Goal: Task Accomplishment & Management: Manage account settings

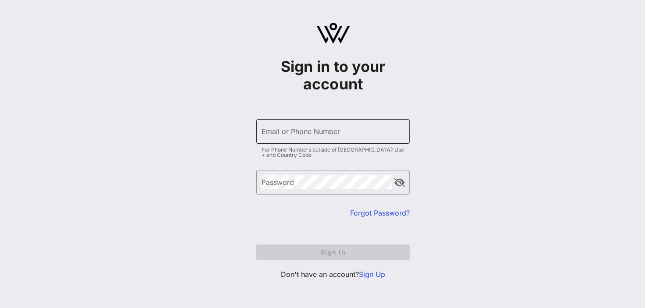
type input "[EMAIL_ADDRESS][DOMAIN_NAME]"
click at [331, 132] on input "[EMAIL_ADDRESS][DOMAIN_NAME]" at bounding box center [332, 132] width 143 height 14
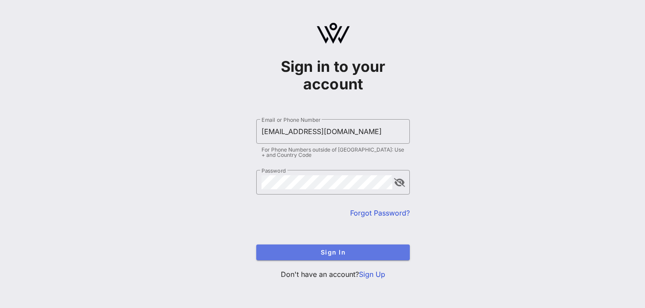
click at [319, 252] on span "Sign In" at bounding box center [332, 252] width 139 height 7
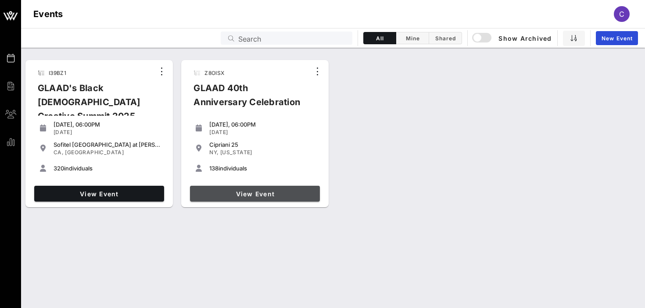
click at [263, 193] on span "View Event" at bounding box center [254, 193] width 123 height 7
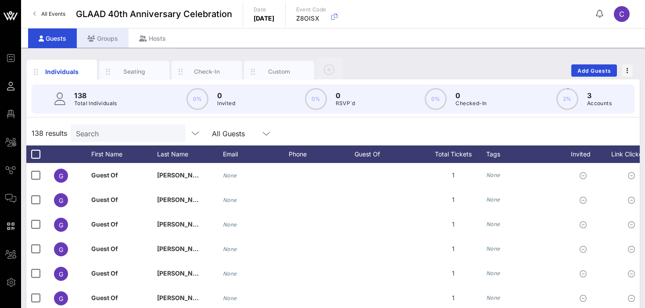
click at [107, 38] on div "Groups" at bounding box center [103, 39] width 52 height 20
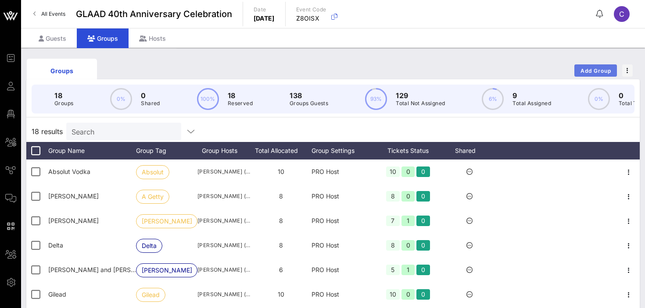
click at [589, 72] on span "Add Group" at bounding box center [596, 71] width 32 height 7
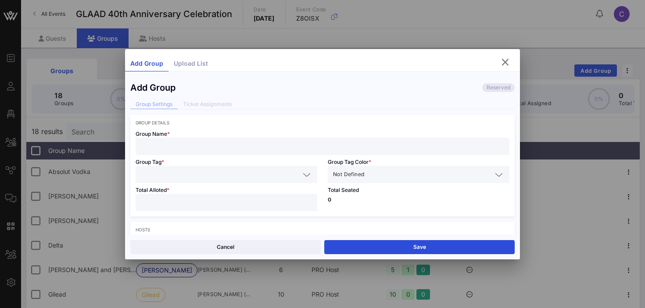
click at [189, 143] on input "text" at bounding box center [322, 146] width 363 height 11
paste input "[PERSON_NAME]"
type input "[PERSON_NAME]"
click at [199, 170] on input "text" at bounding box center [220, 174] width 159 height 11
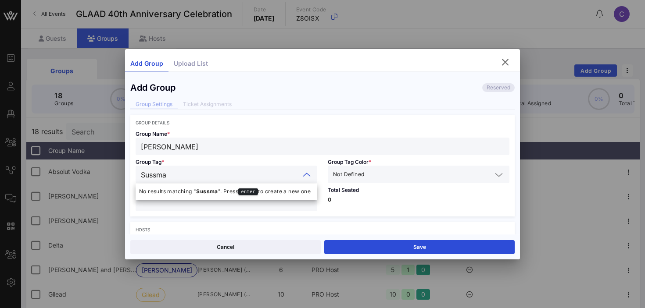
type input "[PERSON_NAME]"
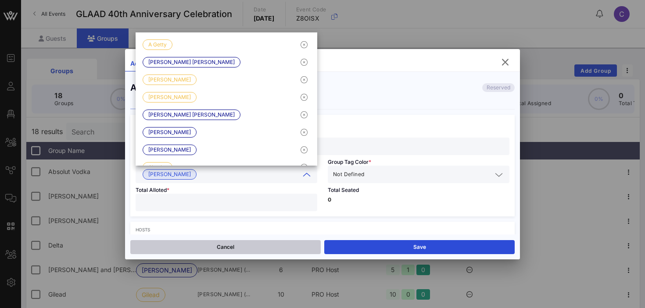
click at [254, 245] on button "Cancel" at bounding box center [225, 247] width 190 height 14
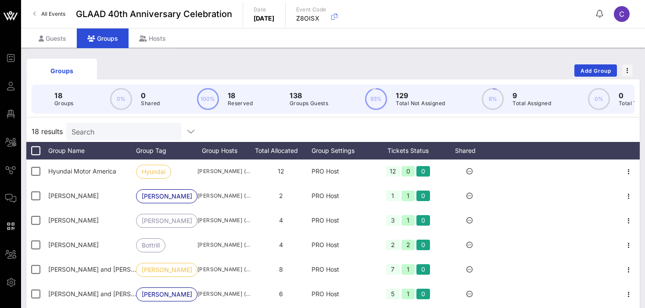
scroll to position [179, 0]
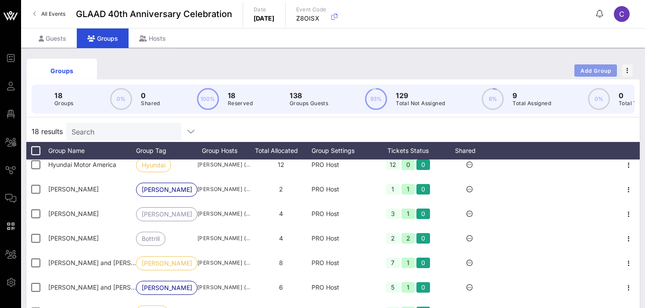
click at [591, 64] on button "Add Group" at bounding box center [595, 70] width 43 height 12
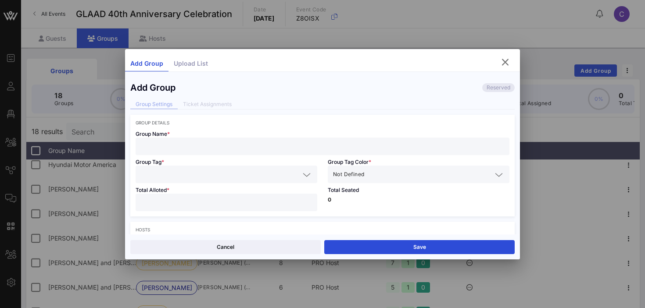
click at [220, 144] on input "text" at bounding box center [322, 146] width 363 height 11
paste input "[PERSON_NAME]"
type input "[PERSON_NAME]"
click at [209, 172] on input "text" at bounding box center [220, 174] width 159 height 11
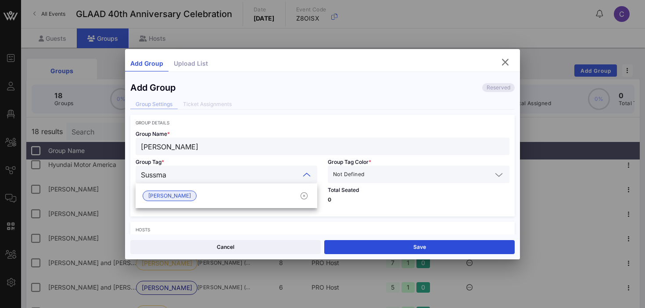
type input "[PERSON_NAME]"
click at [170, 194] on span "[PERSON_NAME]" at bounding box center [169, 196] width 43 height 10
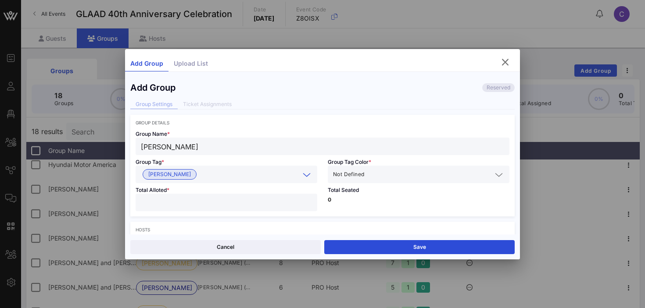
click at [375, 173] on input "text" at bounding box center [429, 174] width 126 height 11
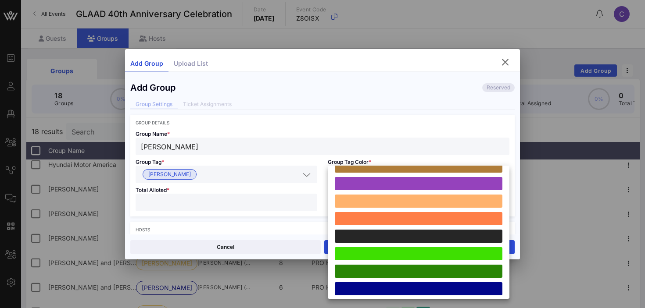
scroll to position [242, 0]
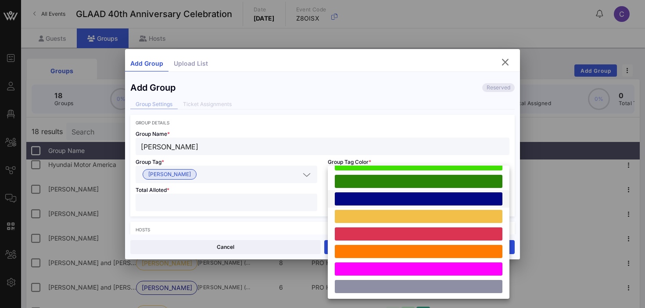
click at [381, 198] on div at bounding box center [419, 199] width 168 height 13
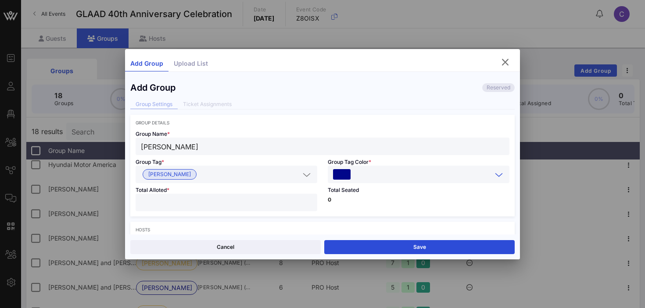
click at [288, 202] on input "number" at bounding box center [226, 202] width 171 height 11
type input "*"
click at [374, 202] on p "0" at bounding box center [419, 199] width 182 height 5
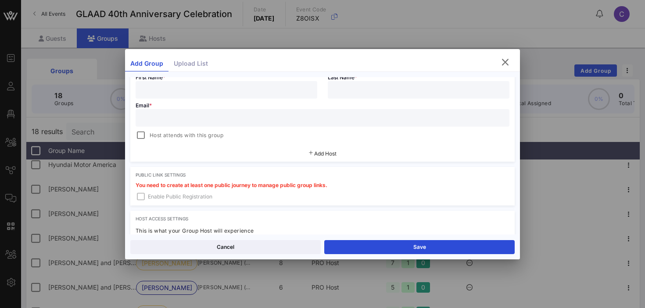
scroll to position [167, 0]
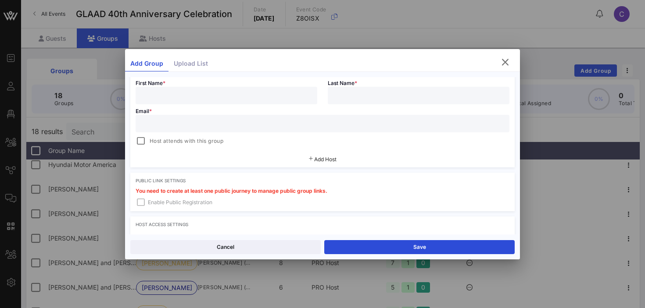
click at [237, 91] on input "text" at bounding box center [226, 95] width 171 height 11
paste input "[PERSON_NAME]"
type input "[PERSON_NAME]"
click at [371, 97] on input "text" at bounding box center [418, 95] width 171 height 11
type input "[PERSON_NAME]"
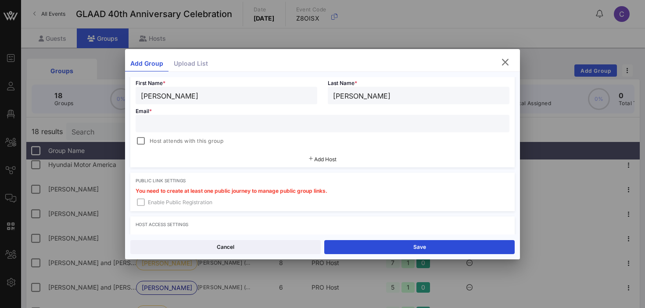
click at [250, 97] on input "[PERSON_NAME]" at bounding box center [226, 95] width 171 height 11
type input "[PERSON_NAME]"
click at [225, 120] on input "text" at bounding box center [322, 123] width 363 height 11
paste input "[PERSON_NAME][EMAIL_ADDRESS][PERSON_NAME][DOMAIN_NAME]"
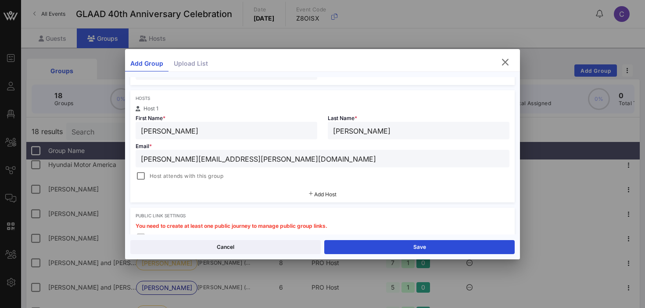
scroll to position [130, 0]
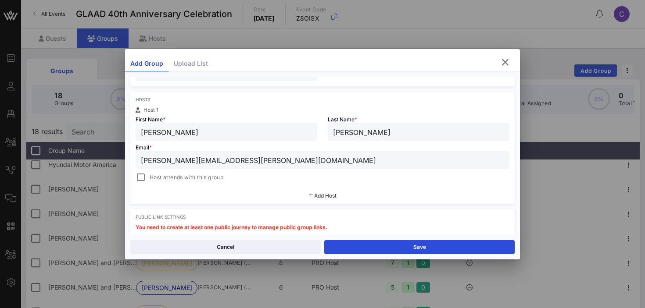
type input "[PERSON_NAME][EMAIL_ADDRESS][PERSON_NAME][DOMAIN_NAME]"
click at [319, 194] on span "Add Host" at bounding box center [325, 196] width 22 height 7
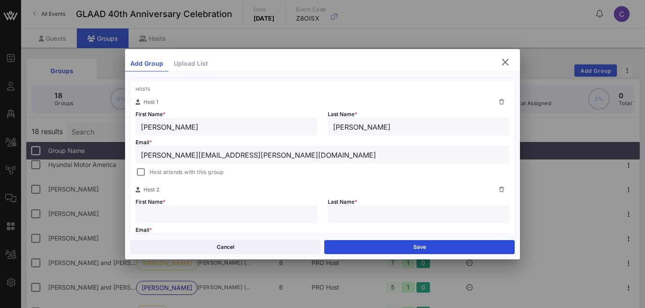
scroll to position [144, 0]
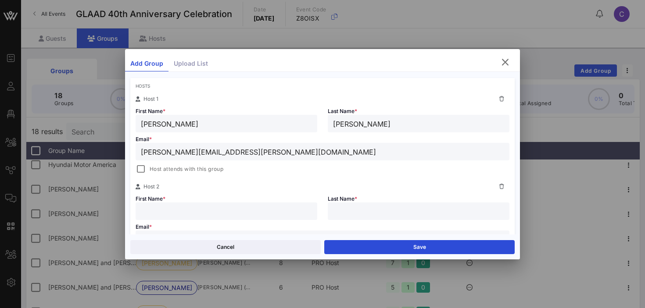
click at [152, 214] on input "text" at bounding box center [226, 211] width 171 height 11
type input "[PERSON_NAME]"
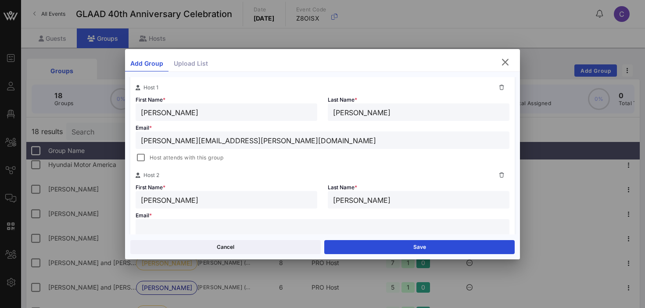
scroll to position [158, 0]
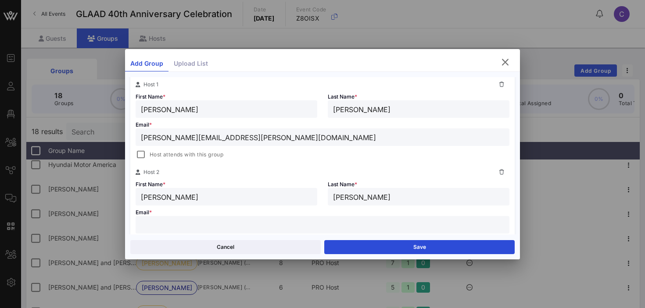
type input "[PERSON_NAME]"
click at [154, 224] on input "text" at bounding box center [322, 224] width 363 height 11
paste input "[PERSON_NAME][EMAIL_ADDRESS][PERSON_NAME][DOMAIN_NAME]"
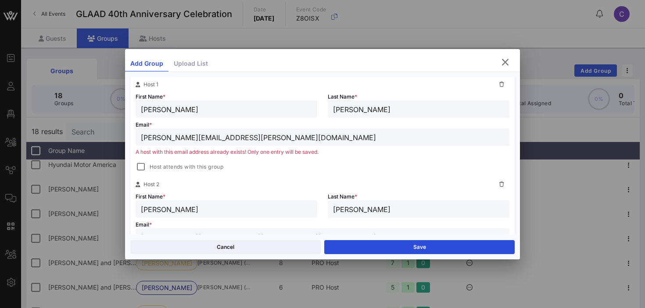
scroll to position [165, 0]
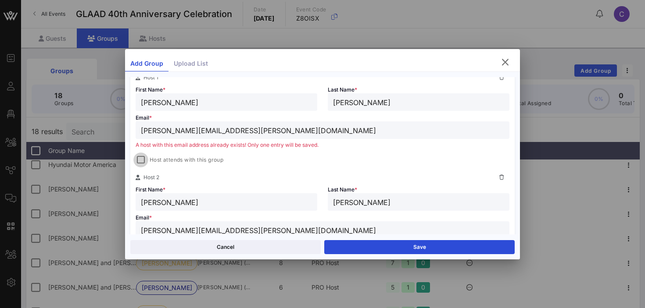
type input "[PERSON_NAME][EMAIL_ADDRESS][PERSON_NAME][DOMAIN_NAME]"
click at [142, 160] on div at bounding box center [141, 160] width 12 height 12
click at [252, 133] on input "[PERSON_NAME][EMAIL_ADDRESS][PERSON_NAME][DOMAIN_NAME]" at bounding box center [322, 130] width 363 height 11
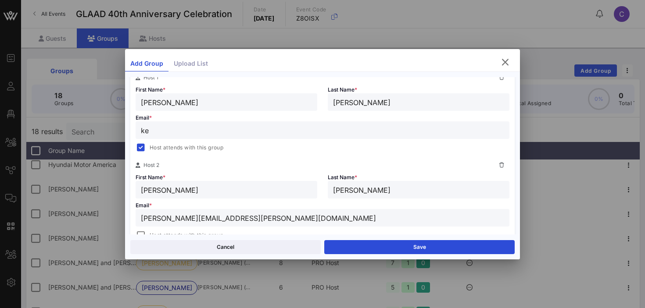
type input "k"
type input "[EMAIL_ADDRESS][DOMAIN_NAME]"
click at [251, 157] on div "Hosts Host 1 First Name * [PERSON_NAME] Last Name * [PERSON_NAME] Email * [EMAI…" at bounding box center [322, 159] width 384 height 205
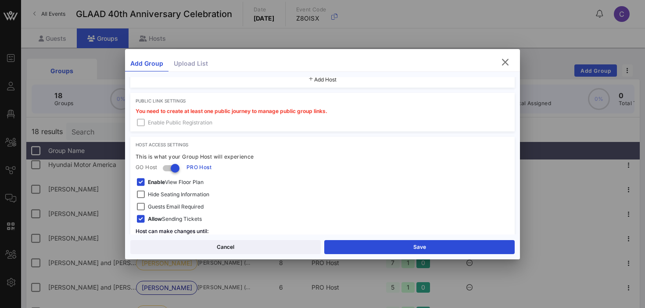
scroll to position [342, 0]
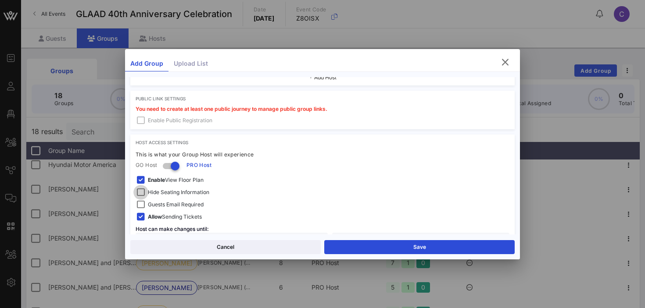
click at [141, 192] on div at bounding box center [141, 192] width 12 height 12
click at [140, 179] on div at bounding box center [141, 180] width 12 height 12
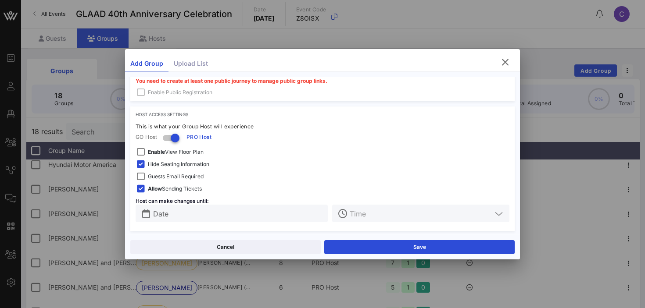
scroll to position [372, 0]
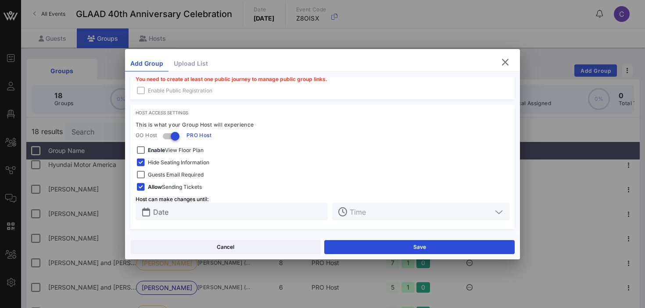
click at [180, 211] on input "Date" at bounding box center [237, 211] width 169 height 11
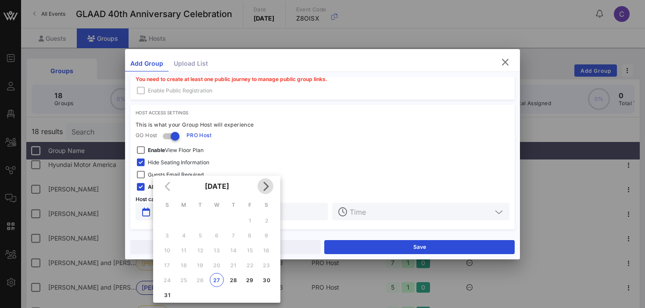
click at [266, 184] on icon "Next month" at bounding box center [265, 186] width 11 height 11
click at [249, 220] on div "3" at bounding box center [250, 221] width 14 height 7
type input "[DATE]"
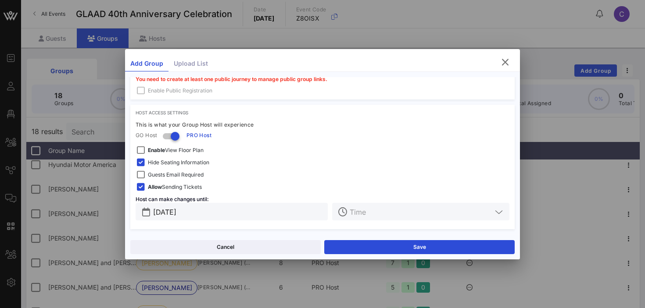
click at [361, 214] on input "text" at bounding box center [421, 211] width 142 height 11
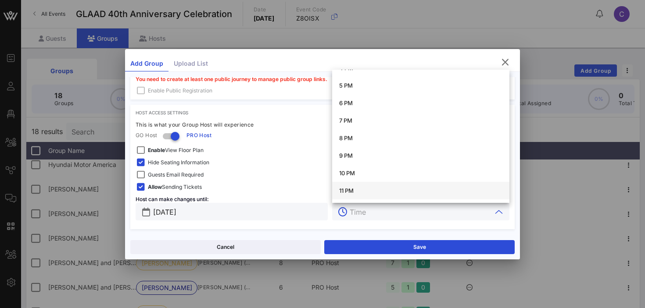
click at [359, 189] on div "11 PM" at bounding box center [420, 190] width 163 height 7
type input "11 PM"
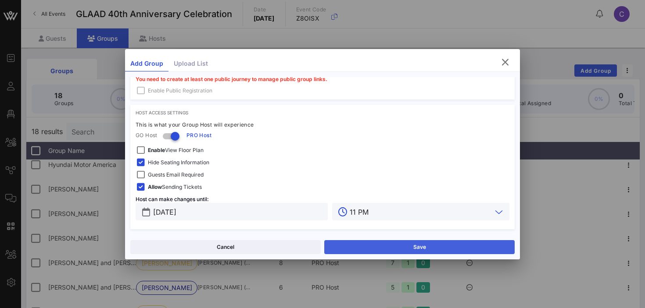
click at [379, 244] on button "Save" at bounding box center [419, 247] width 190 height 14
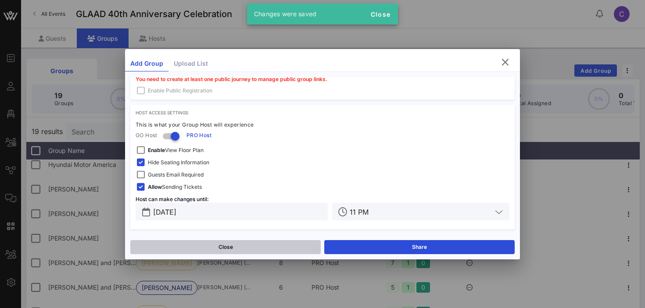
click at [265, 250] on button "Close" at bounding box center [225, 247] width 190 height 14
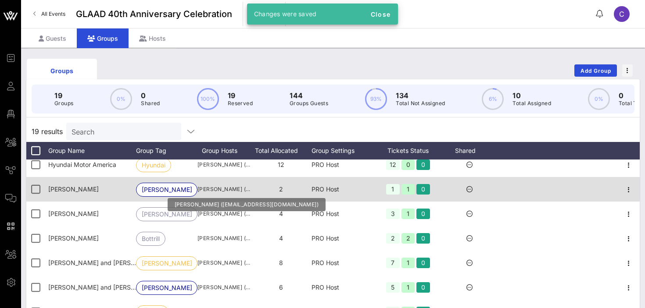
click at [204, 192] on span "[PERSON_NAME] ([EMAIL_ADDRESS][DOMAIN_NAME])" at bounding box center [223, 189] width 53 height 9
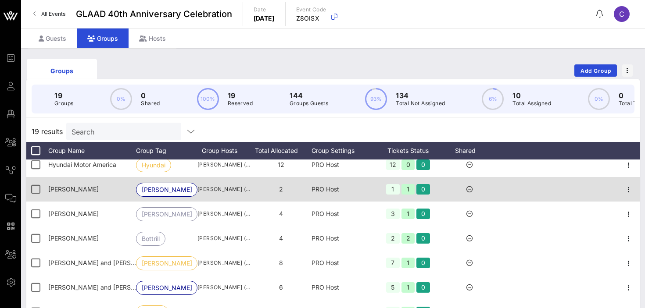
click at [62, 189] on span "[PERSON_NAME]" at bounding box center [73, 189] width 50 height 7
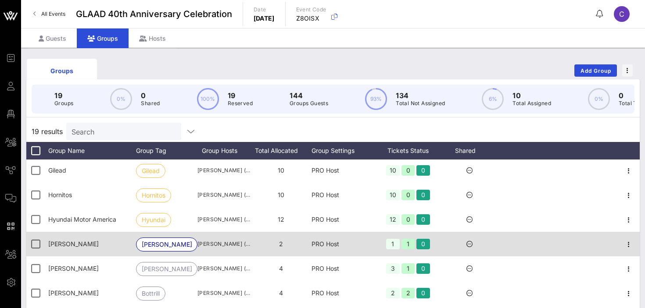
scroll to position [0, 0]
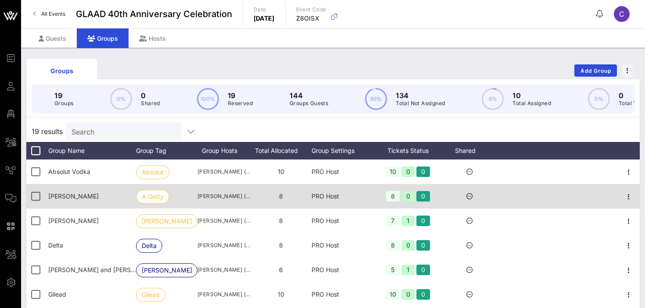
click at [470, 196] on icon at bounding box center [469, 196] width 6 height 6
click at [629, 197] on icon "button" at bounding box center [628, 197] width 11 height 11
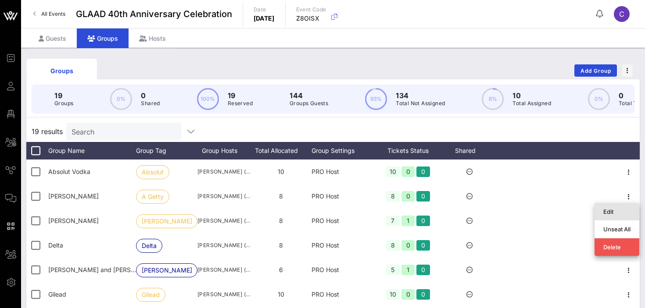
click at [613, 209] on div "Edit" at bounding box center [616, 211] width 27 height 7
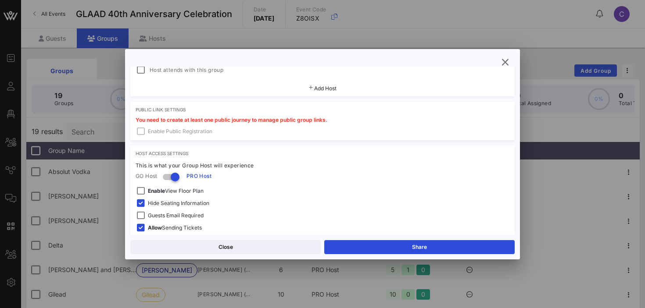
scroll to position [284, 0]
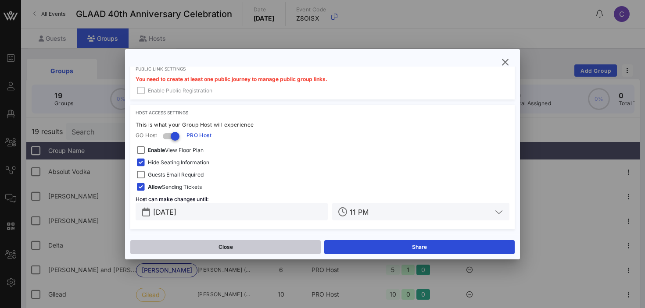
click at [246, 247] on button "Close" at bounding box center [225, 247] width 190 height 14
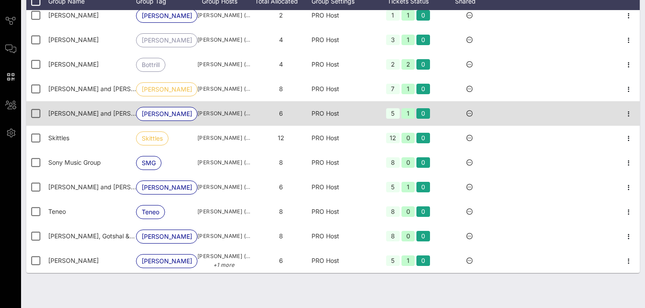
scroll to position [150, 0]
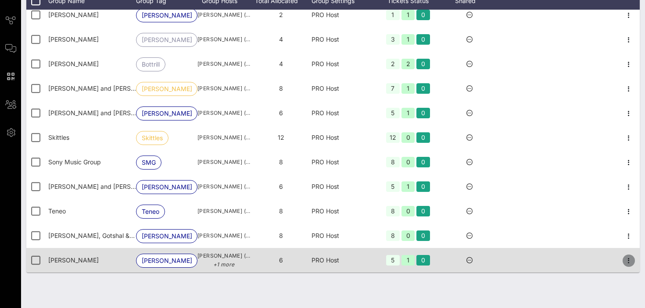
click at [630, 262] on icon "button" at bounding box center [628, 261] width 11 height 11
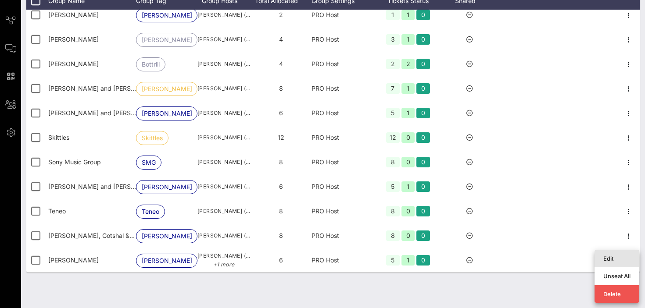
click at [617, 258] on div "Edit" at bounding box center [616, 258] width 27 height 7
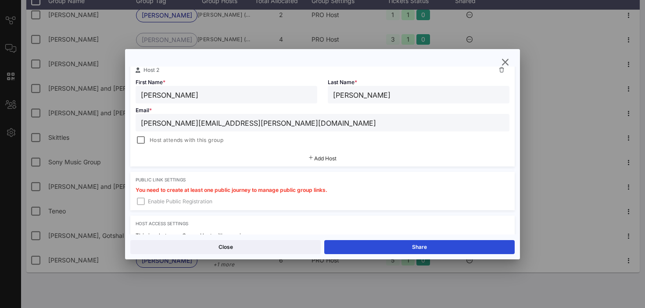
scroll to position [361, 0]
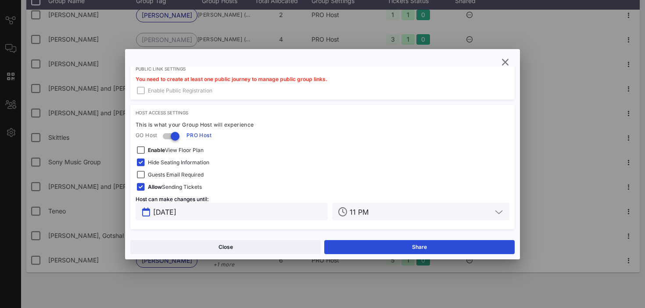
click at [242, 213] on input "[DATE]" at bounding box center [237, 211] width 169 height 11
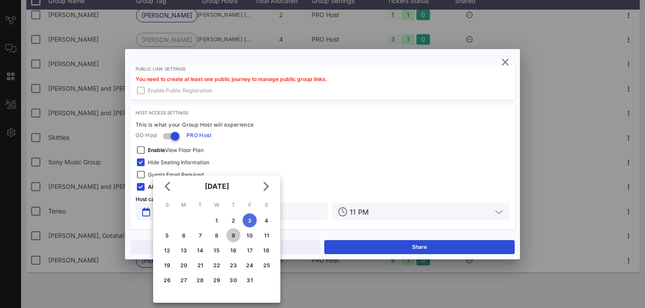
click at [233, 235] on div "9" at bounding box center [233, 235] width 14 height 7
type input "[DATE]"
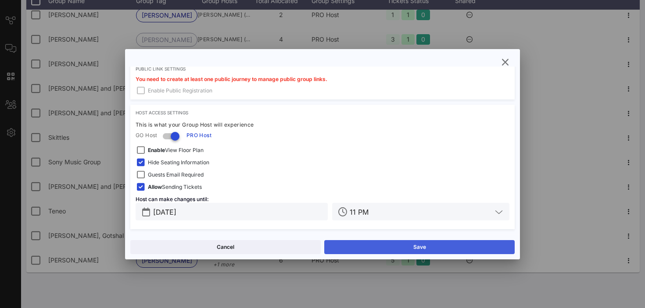
click at [365, 250] on button "Save" at bounding box center [419, 247] width 190 height 14
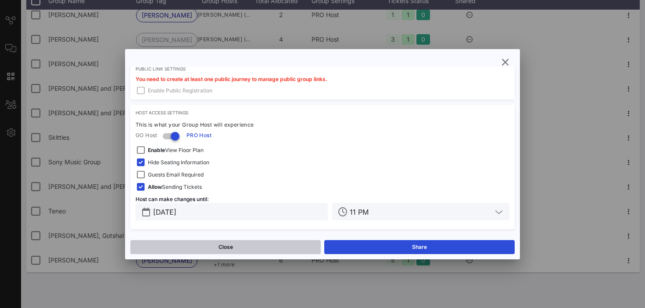
click at [239, 248] on button "Close" at bounding box center [225, 247] width 190 height 14
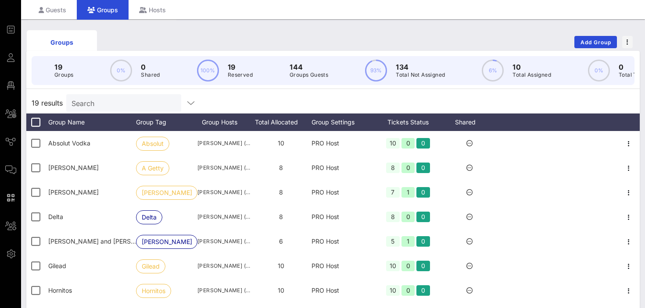
scroll to position [0, 0]
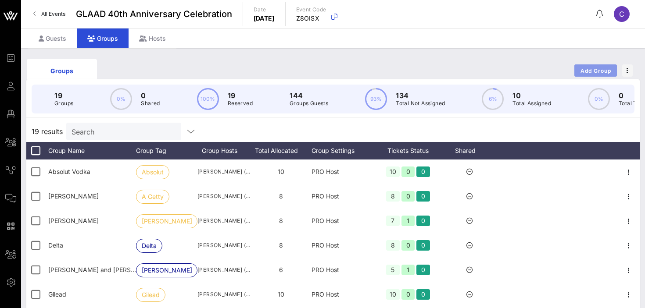
click at [589, 71] on span "Add Group" at bounding box center [596, 71] width 32 height 7
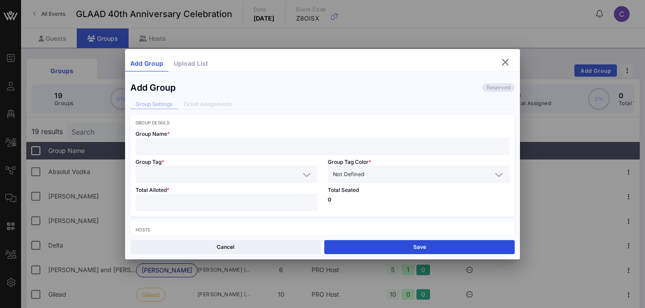
click at [194, 148] on input "text" at bounding box center [322, 146] width 363 height 11
paste input "[PERSON_NAME]"
type input "[PERSON_NAME]"
click at [173, 172] on input "text" at bounding box center [220, 174] width 159 height 11
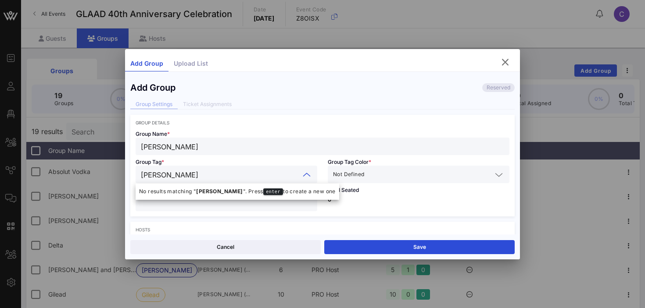
type input "[PERSON_NAME]"
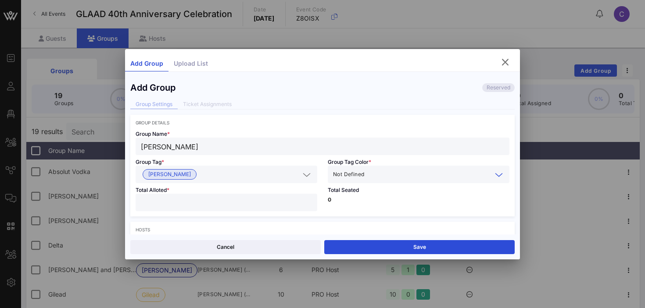
click at [382, 174] on input "text" at bounding box center [429, 174] width 126 height 11
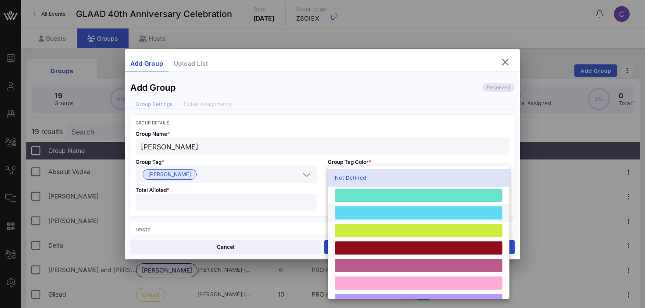
scroll to position [242, 0]
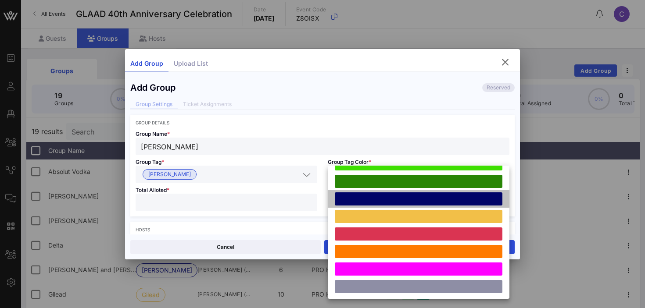
click at [379, 200] on div at bounding box center [419, 199] width 168 height 13
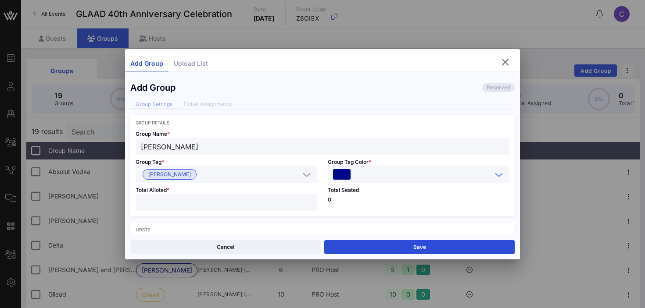
click at [269, 204] on input "number" at bounding box center [226, 202] width 171 height 11
type input "*"
click at [377, 200] on p "0" at bounding box center [419, 199] width 182 height 5
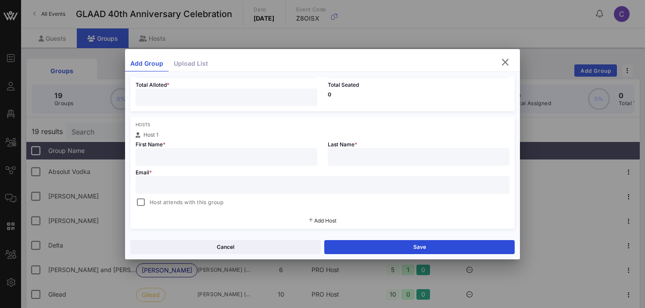
scroll to position [107, 0]
click at [215, 159] on input "text" at bounding box center [226, 155] width 171 height 11
type input "[PERSON_NAME]"
click at [154, 185] on input "text" at bounding box center [322, 183] width 363 height 11
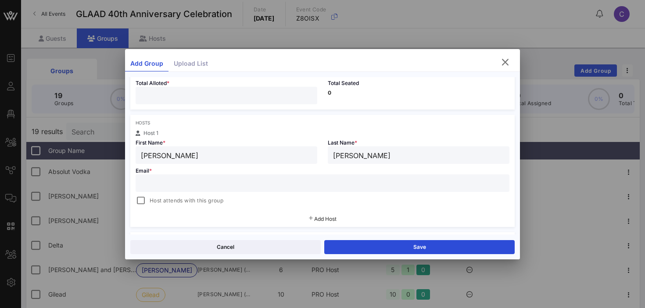
paste input "[PERSON_NAME][EMAIL_ADDRESS][DOMAIN_NAME]"
type input "[PERSON_NAME][EMAIL_ADDRESS][DOMAIN_NAME]"
click at [145, 200] on div at bounding box center [141, 201] width 12 height 12
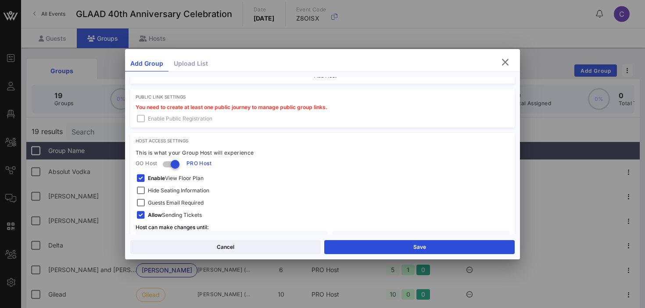
scroll to position [261, 0]
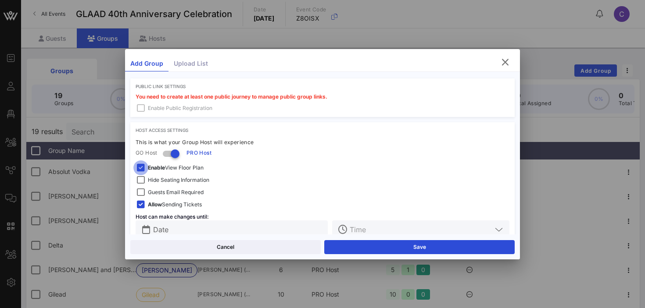
click at [139, 168] on div at bounding box center [141, 168] width 12 height 12
click at [142, 179] on div at bounding box center [141, 180] width 12 height 12
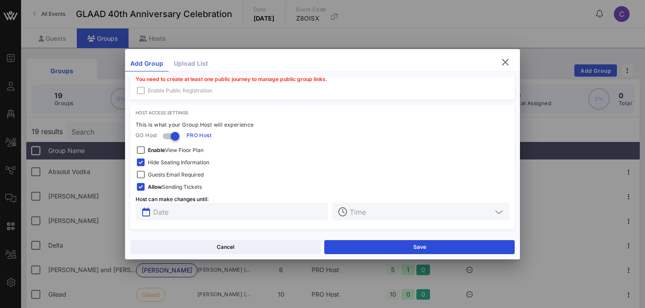
click at [172, 211] on input "text" at bounding box center [237, 211] width 169 height 11
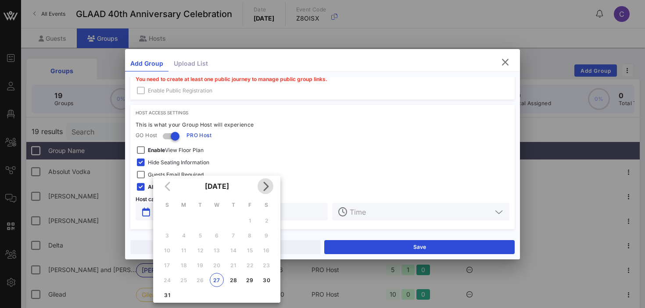
click at [267, 187] on icon "Next month" at bounding box center [265, 186] width 11 height 11
click at [236, 234] on div "9" at bounding box center [233, 235] width 14 height 7
type input "[DATE]"
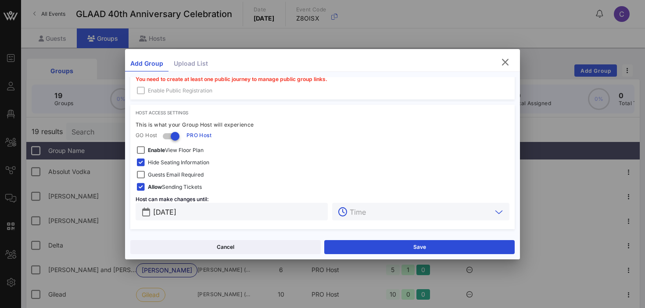
click at [384, 214] on input "text" at bounding box center [421, 211] width 142 height 11
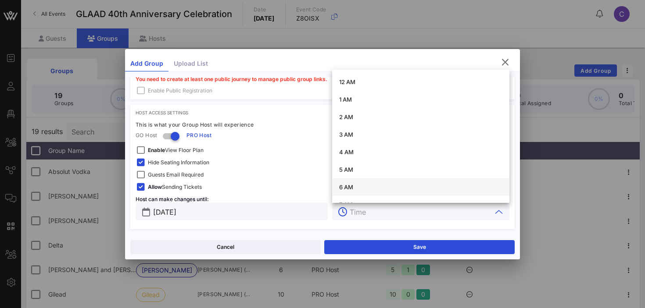
scroll to position [295, 0]
click at [356, 189] on div "11 PM" at bounding box center [420, 190] width 163 height 7
type input "11 PM"
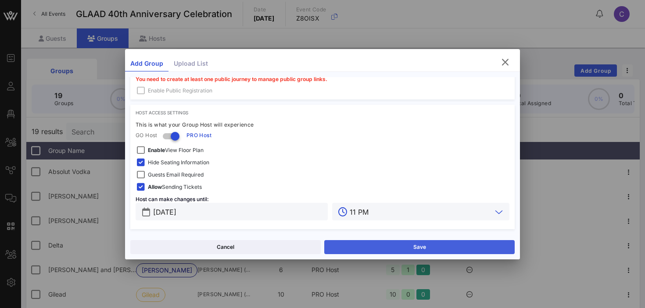
click at [373, 240] on button "Save" at bounding box center [419, 247] width 190 height 14
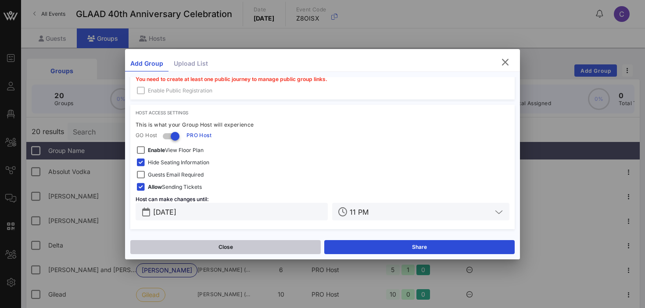
click at [233, 249] on button "Close" at bounding box center [225, 247] width 190 height 14
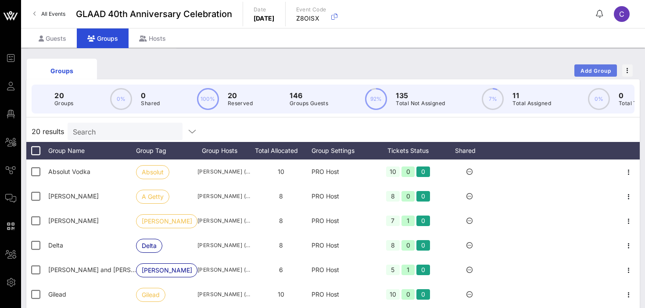
click at [586, 68] on span "Add Group" at bounding box center [596, 71] width 32 height 7
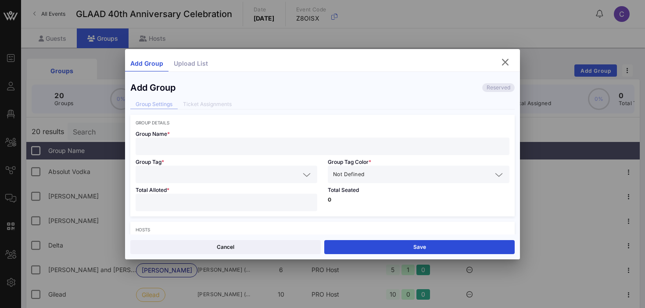
click at [209, 142] on input "text" at bounding box center [322, 146] width 363 height 11
paste input "[PERSON_NAME]"
type input "[PERSON_NAME]"
click at [204, 175] on input "text" at bounding box center [220, 174] width 159 height 11
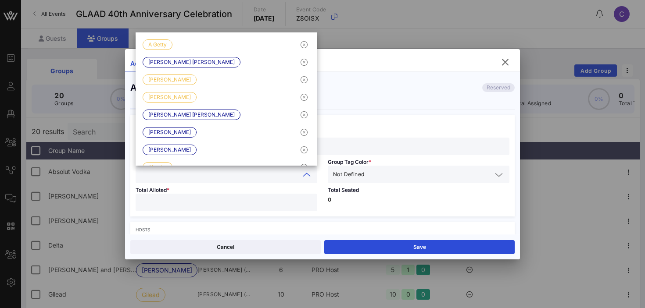
type input "S"
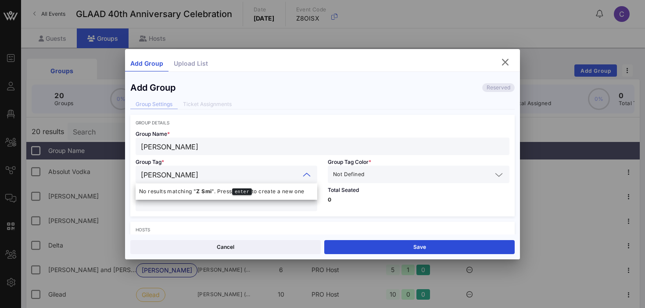
type input "[PERSON_NAME]"
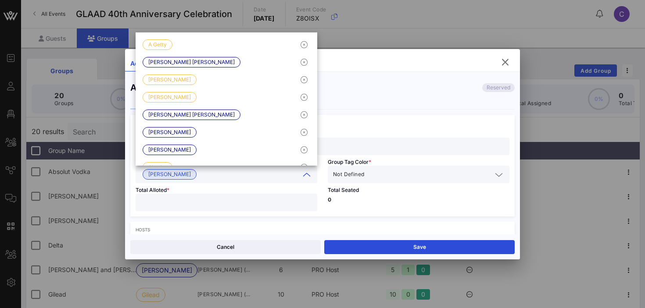
click at [396, 172] on input "text" at bounding box center [429, 174] width 126 height 11
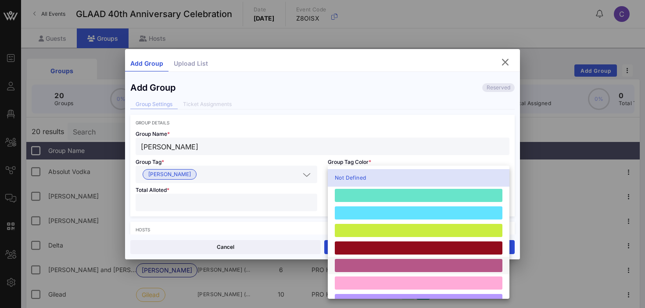
scroll to position [242, 0]
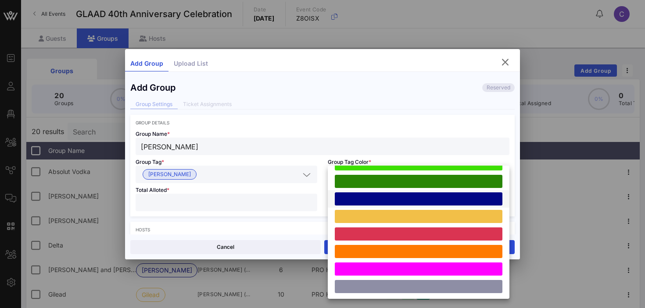
click at [383, 196] on div at bounding box center [419, 199] width 168 height 13
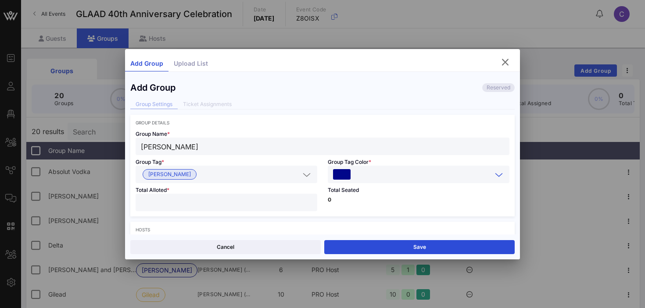
click at [253, 205] on input "number" at bounding box center [226, 202] width 171 height 11
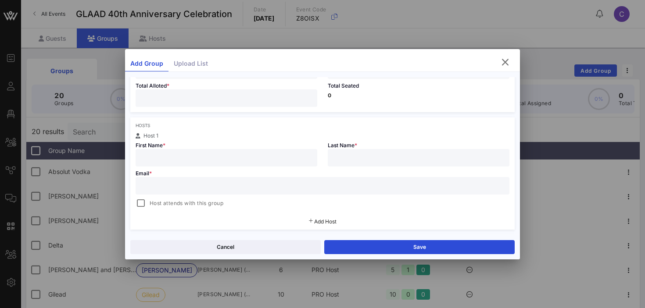
scroll to position [106, 0]
type input "*"
click at [254, 156] on input "text" at bounding box center [226, 156] width 171 height 11
type input "Zeke"
type input "[PERSON_NAME]"
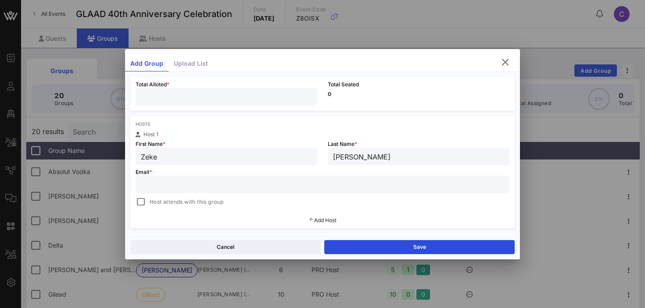
paste input "[EMAIL_ADDRESS][DOMAIN_NAME]"
type input "[EMAIL_ADDRESS][DOMAIN_NAME]"
click at [141, 203] on div at bounding box center [141, 202] width 12 height 12
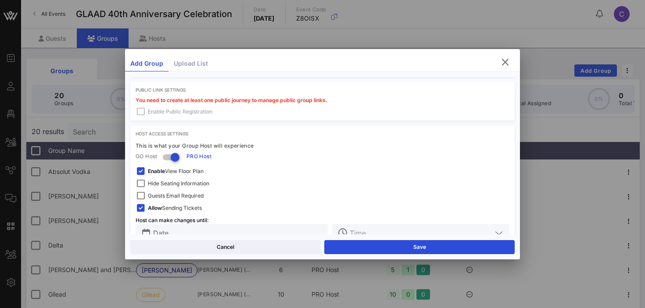
scroll to position [279, 0]
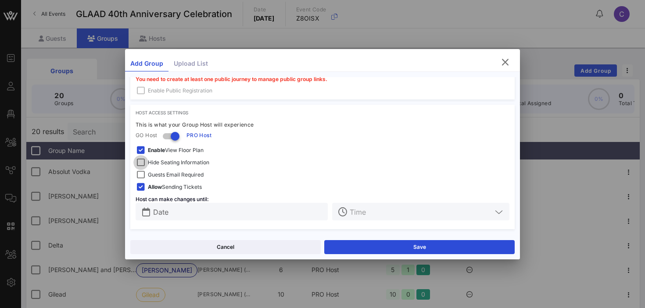
click at [142, 161] on div at bounding box center [141, 163] width 12 height 12
click at [140, 150] on div at bounding box center [141, 150] width 12 height 12
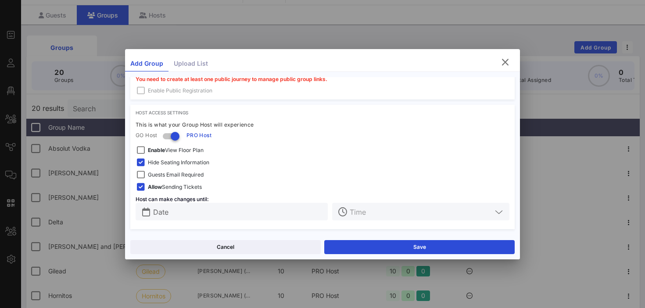
scroll to position [28, 0]
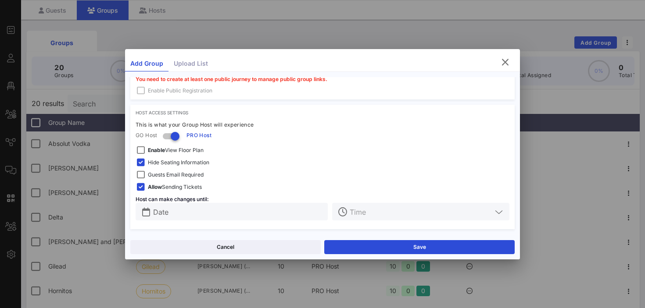
click at [196, 214] on input "Date" at bounding box center [237, 211] width 169 height 11
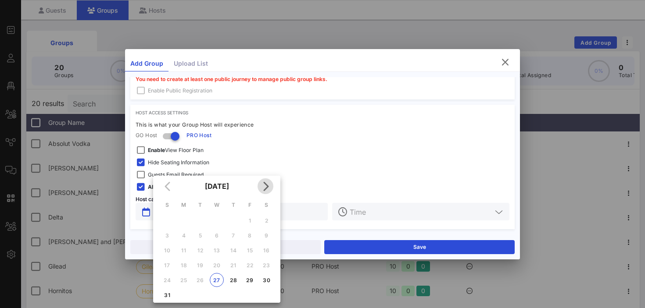
click at [267, 186] on icon "Next month" at bounding box center [265, 186] width 11 height 11
click at [235, 236] on div "9" at bounding box center [233, 235] width 14 height 7
type input "[DATE]"
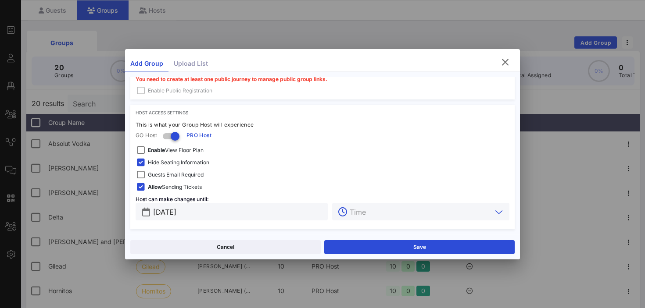
click at [377, 215] on input "text" at bounding box center [421, 211] width 142 height 11
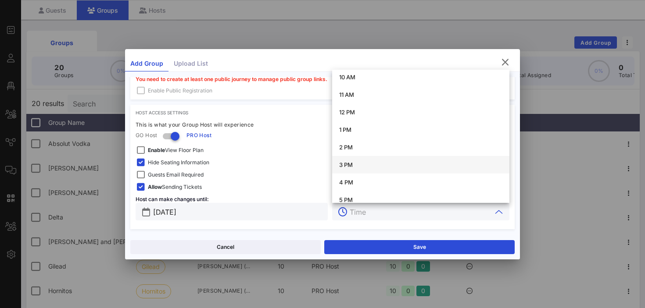
scroll to position [295, 0]
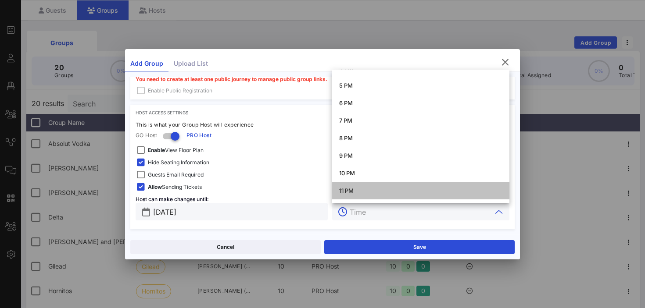
click at [358, 190] on div "11 PM" at bounding box center [420, 190] width 163 height 7
type input "11 PM"
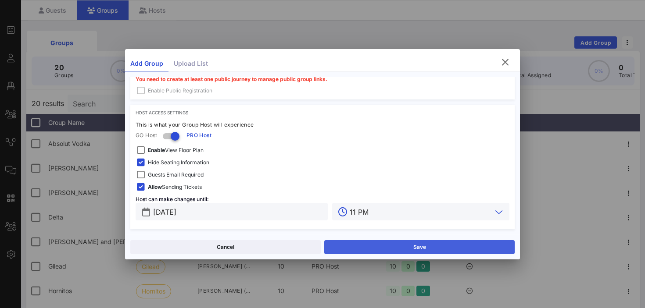
click at [389, 247] on button "Save" at bounding box center [419, 247] width 190 height 14
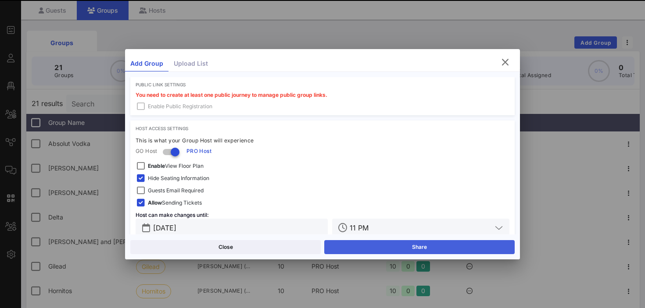
scroll to position [294, 0]
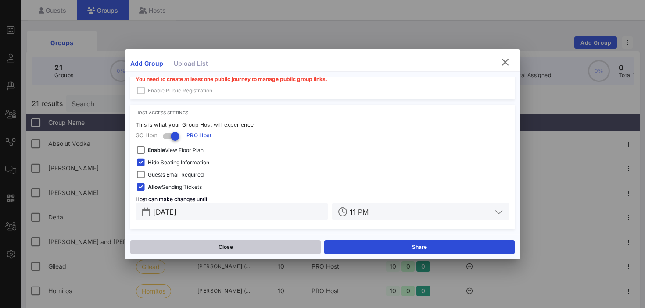
click at [272, 248] on button "Close" at bounding box center [225, 247] width 190 height 14
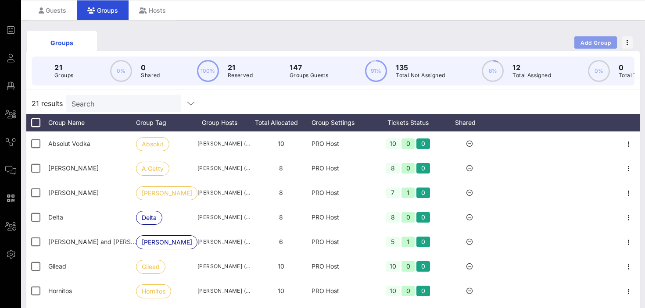
click at [585, 40] on span "Add Group" at bounding box center [596, 42] width 32 height 7
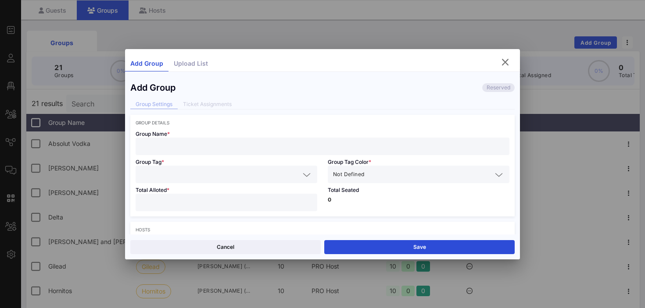
click at [188, 146] on input "text" at bounding box center [322, 146] width 363 height 11
paste input "[PERSON_NAME]"
type input "[PERSON_NAME]"
click at [222, 201] on input "number" at bounding box center [226, 202] width 171 height 11
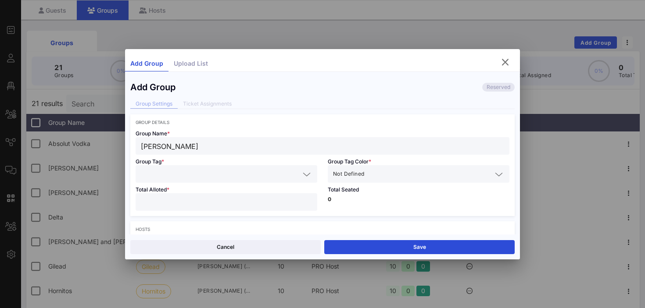
type input "*"
click at [367, 198] on p "0" at bounding box center [419, 199] width 182 height 5
click at [377, 175] on input "text" at bounding box center [429, 173] width 126 height 11
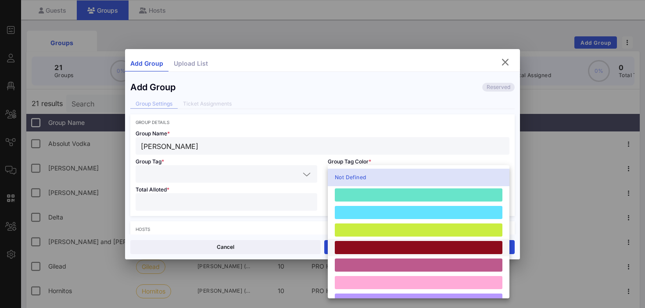
scroll to position [242, 0]
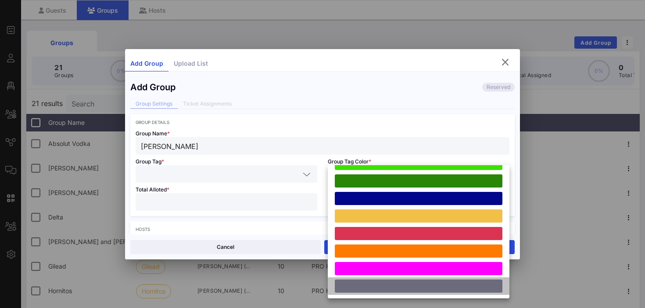
click at [379, 287] on div at bounding box center [419, 286] width 168 height 13
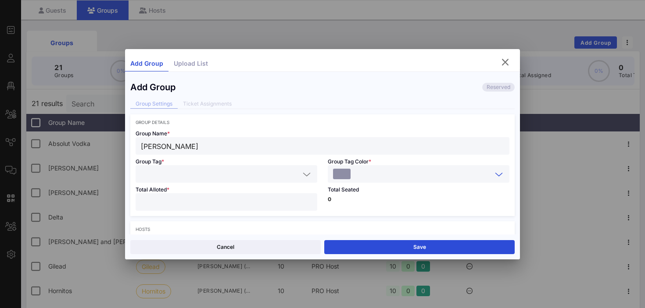
click at [162, 175] on input "text" at bounding box center [220, 173] width 159 height 11
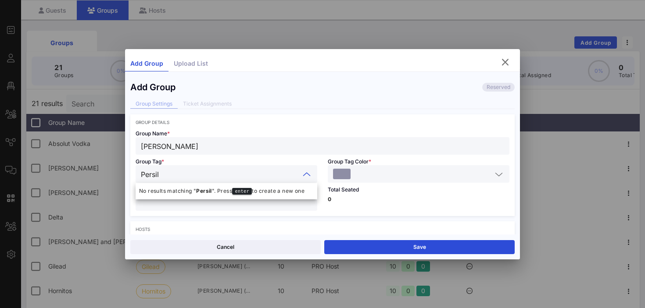
type input "[PERSON_NAME]"
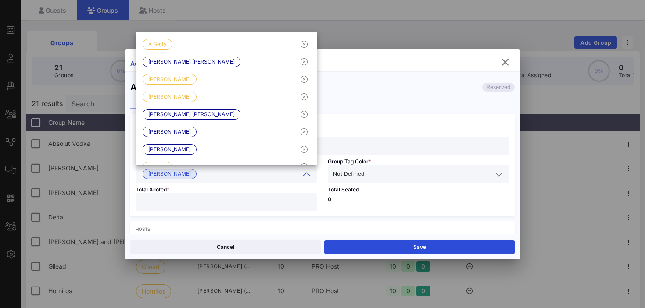
click at [352, 197] on p "0" at bounding box center [419, 199] width 182 height 5
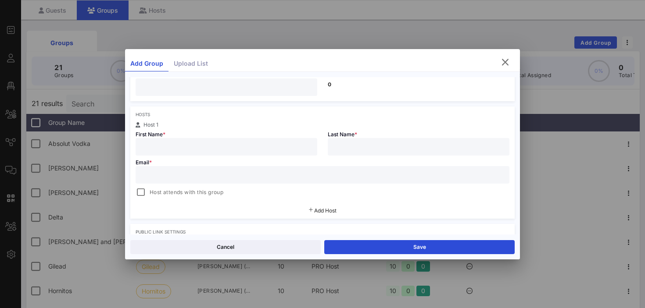
scroll to position [120, 0]
click at [258, 139] on input "text" at bounding box center [226, 141] width 171 height 11
paste input "[PERSON_NAME]"
type input "[PERSON_NAME]"
click at [351, 141] on input "text" at bounding box center [418, 141] width 171 height 11
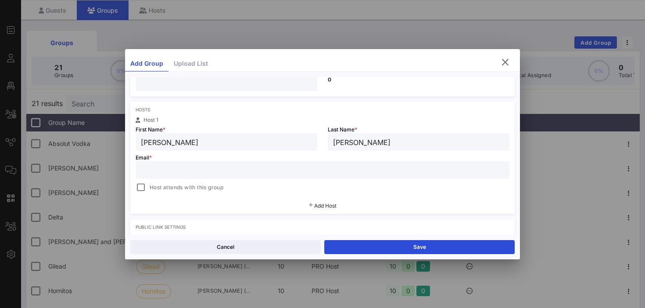
type input "[PERSON_NAME]"
click at [280, 140] on input "[PERSON_NAME]" at bounding box center [226, 141] width 171 height 11
type input "[PERSON_NAME]"
click at [363, 183] on div "Host attends with this group" at bounding box center [323, 187] width 374 height 11
click at [350, 174] on input "text" at bounding box center [322, 169] width 363 height 11
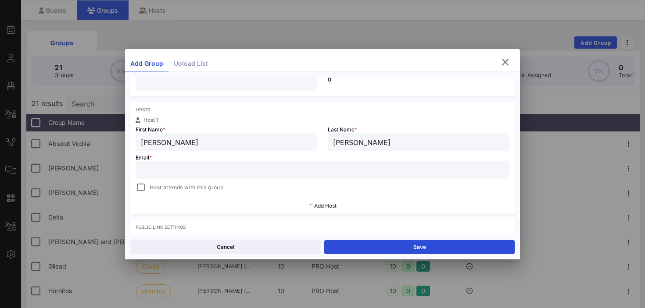
paste input "[EMAIL_ADDRESS][DOMAIN_NAME]"
type input "[EMAIL_ADDRESS][DOMAIN_NAME]"
click at [140, 187] on div at bounding box center [141, 188] width 12 height 12
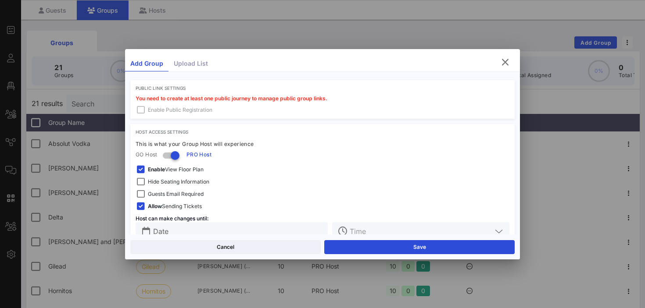
scroll to position [279, 0]
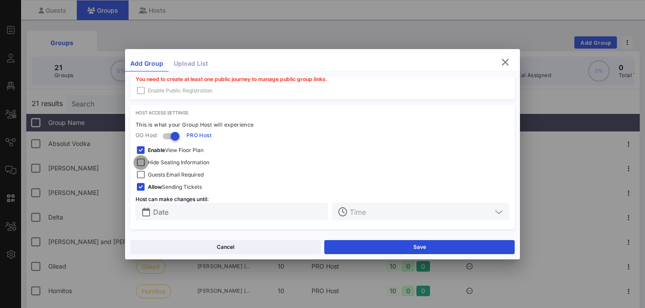
click at [142, 162] on div at bounding box center [141, 163] width 12 height 12
click at [141, 150] on div at bounding box center [141, 150] width 12 height 12
click at [166, 208] on input "Date" at bounding box center [237, 211] width 169 height 11
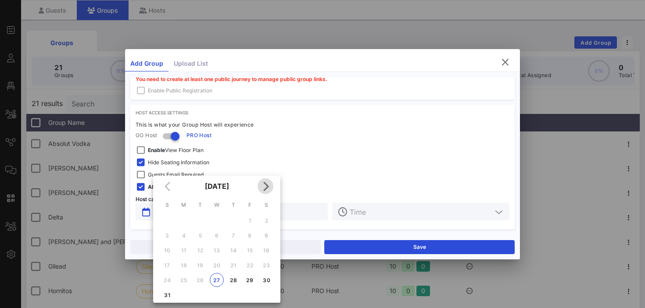
click at [267, 188] on icon "Next month" at bounding box center [265, 186] width 11 height 11
click at [239, 233] on div "9" at bounding box center [233, 235] width 14 height 7
type input "[DATE]"
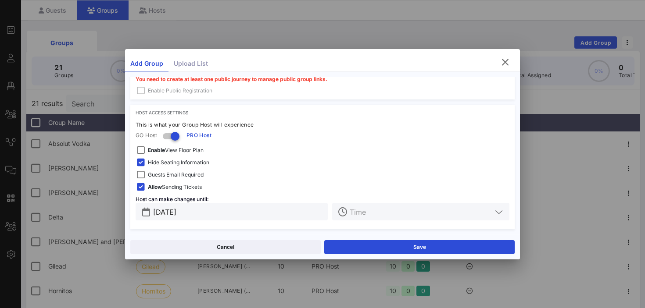
click at [376, 212] on input "text" at bounding box center [421, 211] width 142 height 11
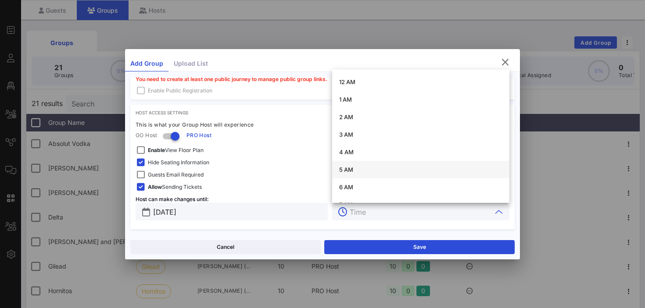
scroll to position [295, 0]
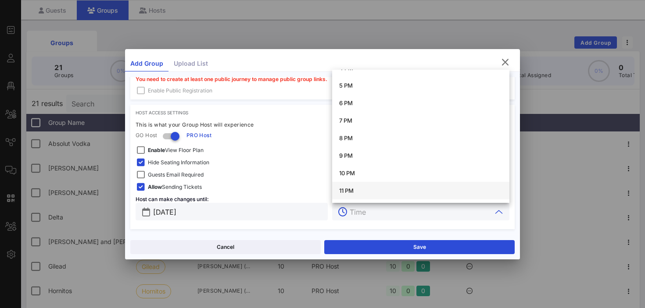
click at [359, 186] on div "11 PM" at bounding box center [420, 191] width 163 height 14
type input "11 PM"
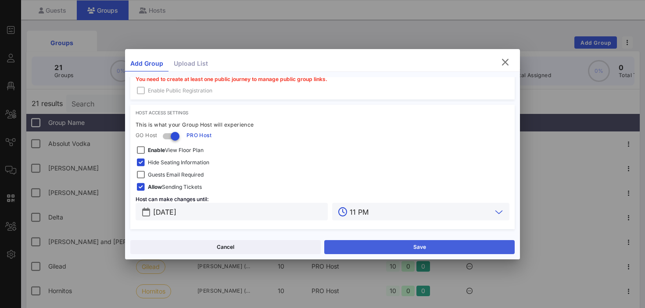
click at [369, 247] on button "Save" at bounding box center [419, 247] width 190 height 14
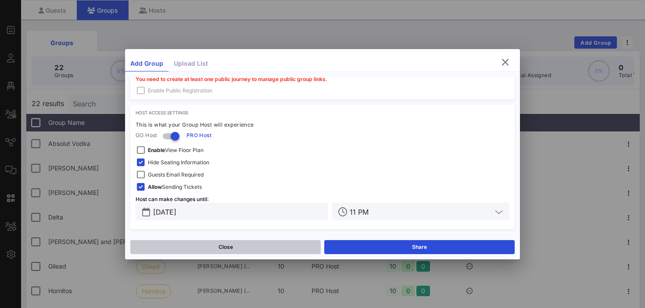
click at [297, 249] on button "Close" at bounding box center [225, 247] width 190 height 14
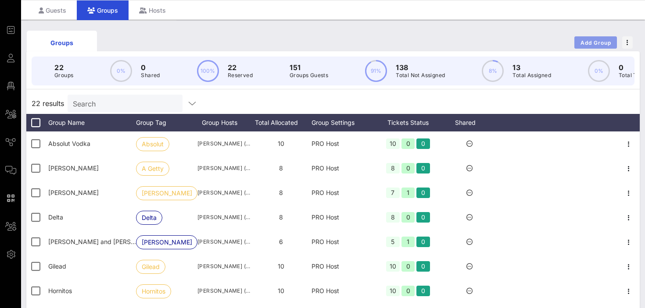
click at [592, 43] on span "Add Group" at bounding box center [596, 42] width 32 height 7
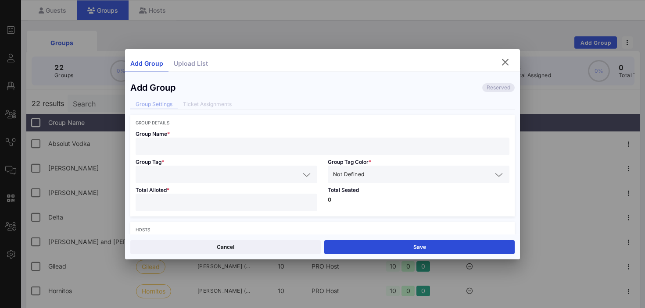
click at [180, 145] on input "text" at bounding box center [322, 146] width 363 height 11
paste input "[PERSON_NAME]"
type input "[PERSON_NAME]"
click at [168, 175] on input "text" at bounding box center [220, 174] width 159 height 11
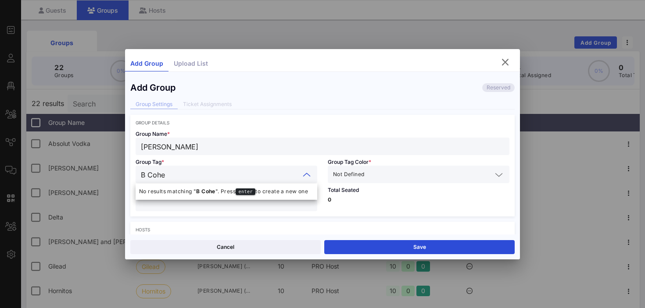
type input "[PERSON_NAME]"
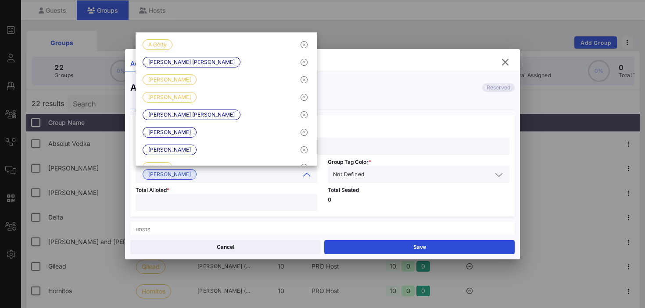
click at [365, 171] on div "Not Defined" at bounding box center [412, 174] width 159 height 11
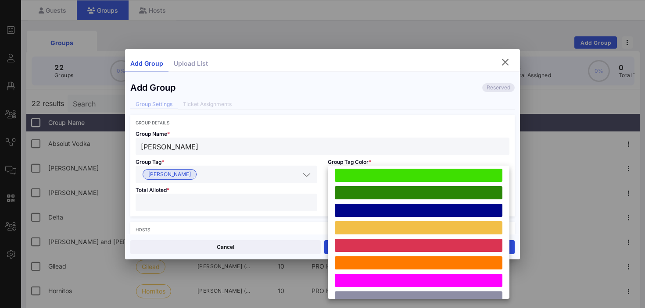
scroll to position [242, 0]
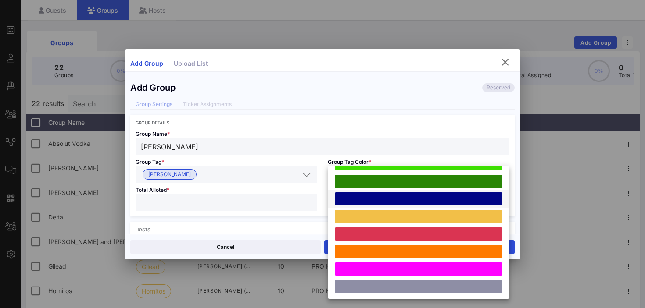
click at [364, 199] on div at bounding box center [419, 199] width 168 height 13
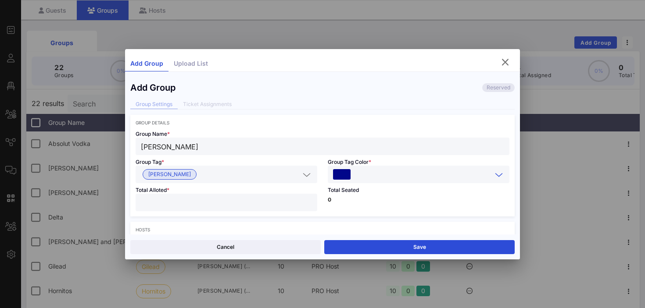
click at [271, 201] on input "number" at bounding box center [226, 202] width 171 height 11
type input "*"
click at [433, 194] on div "Total Seated 0" at bounding box center [418, 199] width 192 height 33
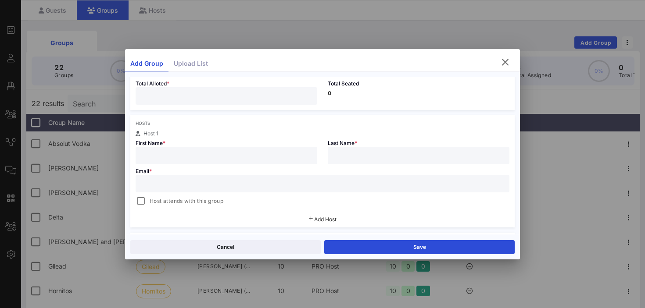
scroll to position [139, 0]
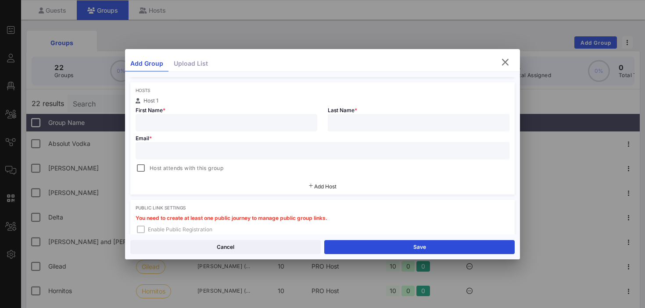
click at [290, 127] on input "text" at bounding box center [226, 122] width 171 height 11
type input "[PERSON_NAME]"
click at [207, 151] on input "text" at bounding box center [322, 150] width 363 height 11
paste input "[PERSON_NAME][EMAIL_ADDRESS][DOMAIN_NAME]"
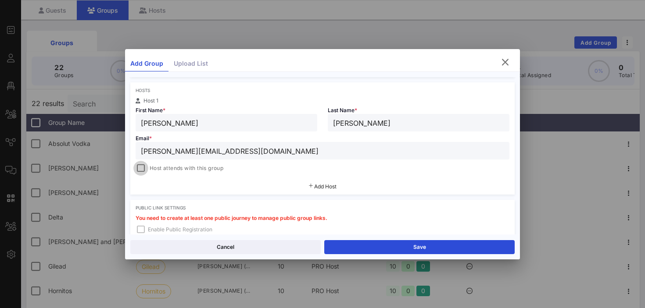
type input "[PERSON_NAME][EMAIL_ADDRESS][DOMAIN_NAME]"
click at [141, 167] on div at bounding box center [141, 168] width 12 height 12
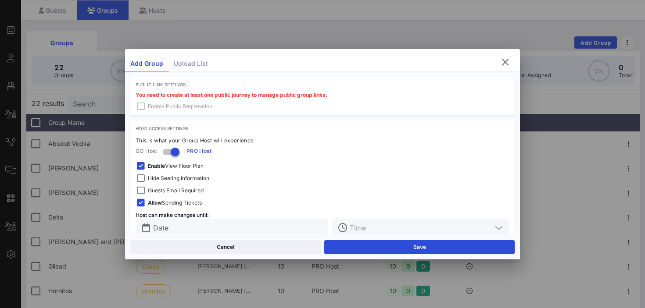
scroll to position [265, 0]
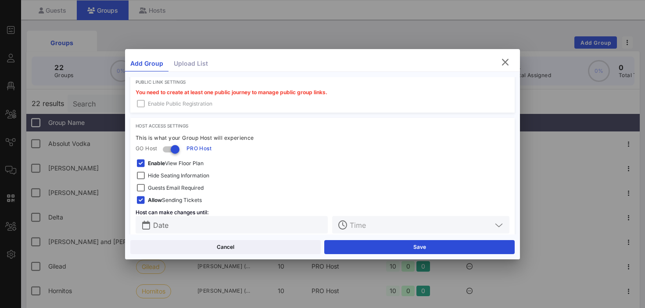
click at [155, 175] on span "Hide Seating Information" at bounding box center [178, 176] width 61 height 9
click at [157, 164] on strong "Enable" at bounding box center [156, 163] width 17 height 7
click at [186, 228] on input "text" at bounding box center [237, 224] width 169 height 11
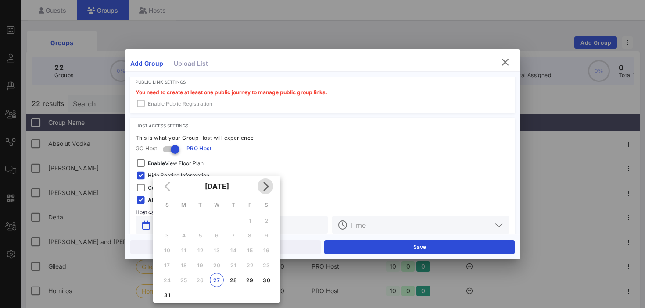
click at [265, 187] on icon "Next month" at bounding box center [265, 186] width 11 height 11
click at [239, 234] on div "9" at bounding box center [233, 235] width 14 height 7
type input "[DATE]"
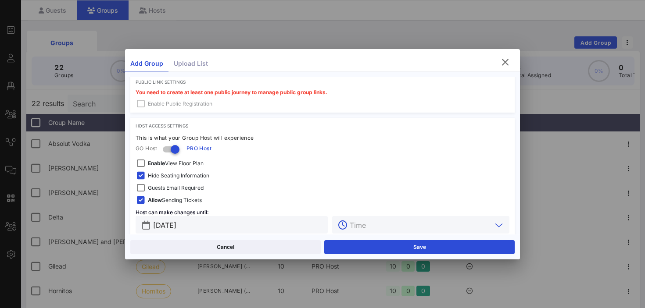
click at [352, 227] on input "text" at bounding box center [421, 224] width 142 height 11
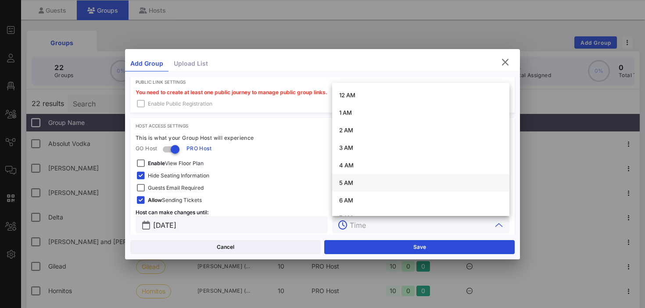
scroll to position [295, 0]
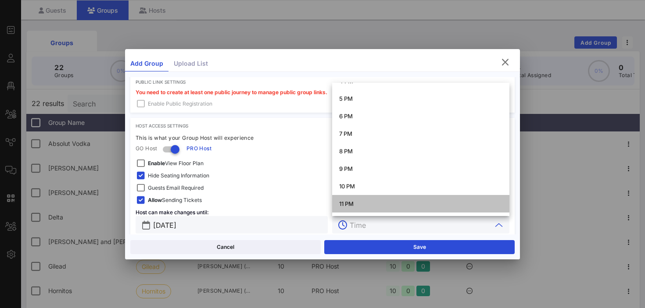
click at [352, 206] on div "11 PM" at bounding box center [420, 203] width 163 height 7
type input "11 PM"
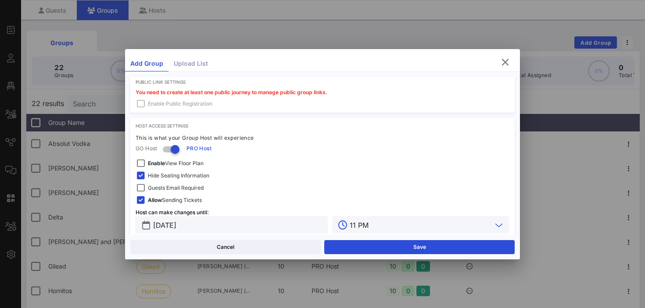
click at [304, 190] on div "Guests Email Required" at bounding box center [323, 188] width 374 height 11
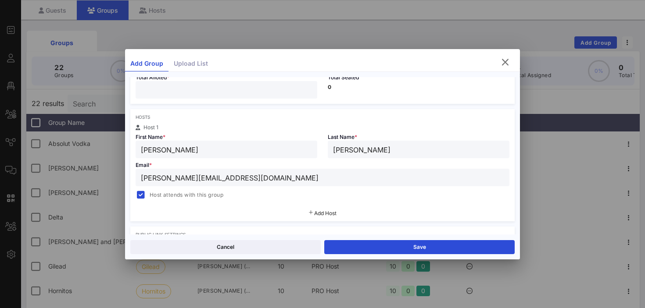
scroll to position [0, 0]
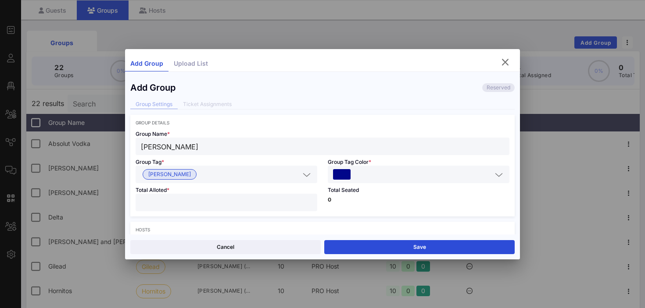
click at [169, 150] on input "[PERSON_NAME]" at bounding box center [322, 146] width 363 height 11
paste input "and [PERSON_NAME]"
type input "[PERSON_NAME] and [PERSON_NAME]"
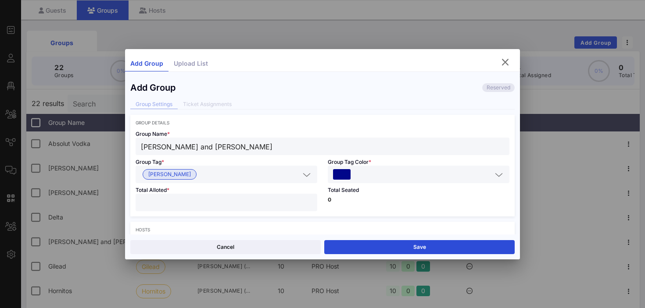
click at [454, 178] on input "text" at bounding box center [421, 174] width 139 height 11
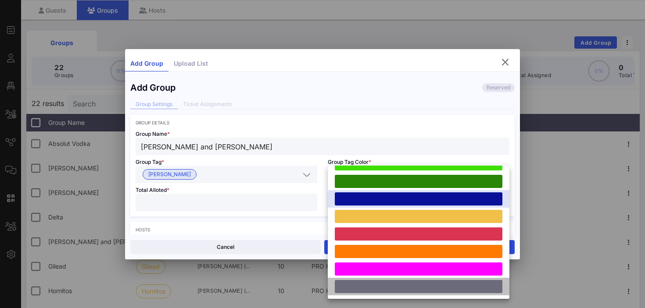
click at [434, 288] on div at bounding box center [419, 286] width 168 height 13
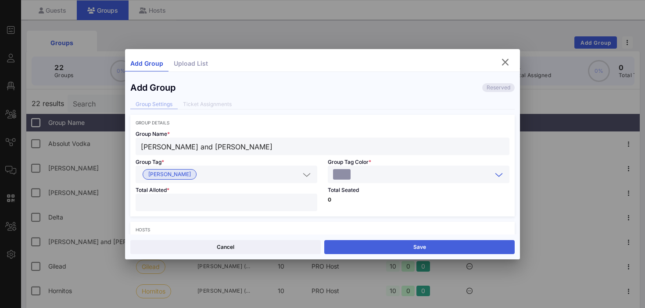
click at [397, 244] on button "Save" at bounding box center [419, 247] width 190 height 14
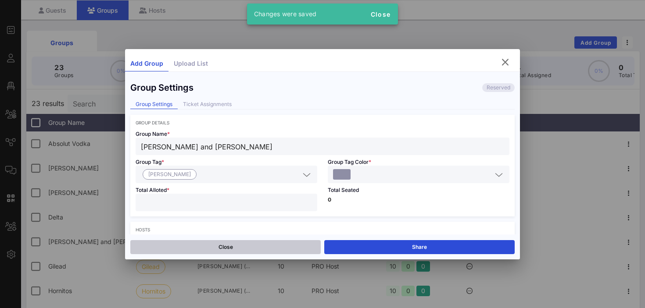
click at [278, 245] on button "Close" at bounding box center [225, 247] width 190 height 14
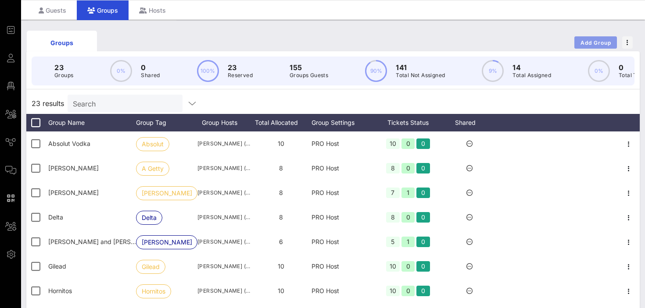
click at [597, 43] on span "Add Group" at bounding box center [596, 42] width 32 height 7
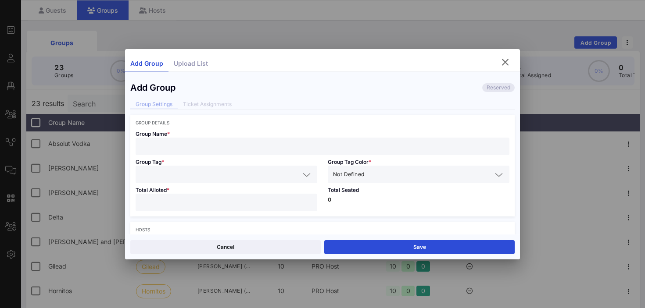
click at [186, 149] on input "text" at bounding box center [322, 146] width 363 height 11
paste input "[PERSON_NAME]"
type input "[PERSON_NAME]"
click at [172, 172] on input "text" at bounding box center [220, 174] width 159 height 11
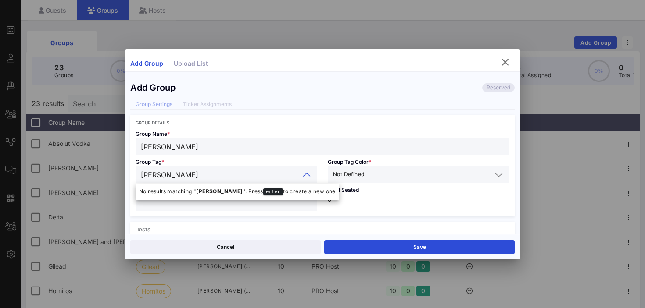
type input "[PERSON_NAME]"
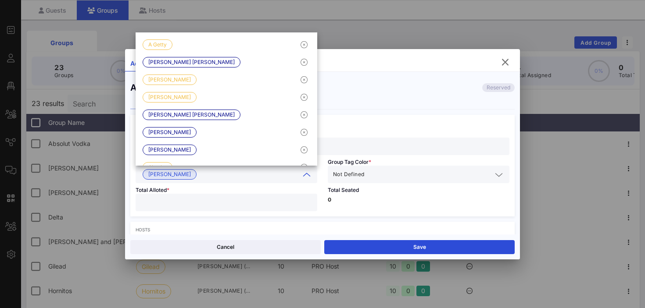
click at [360, 173] on span "Not Defined" at bounding box center [348, 174] width 31 height 9
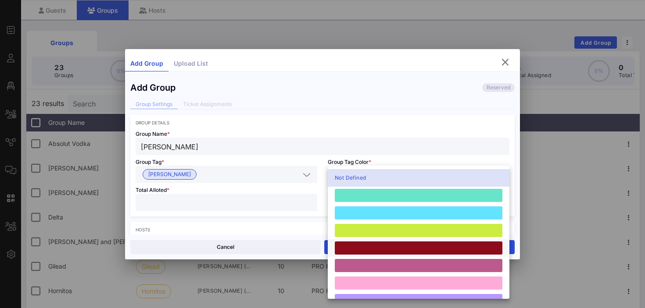
scroll to position [242, 0]
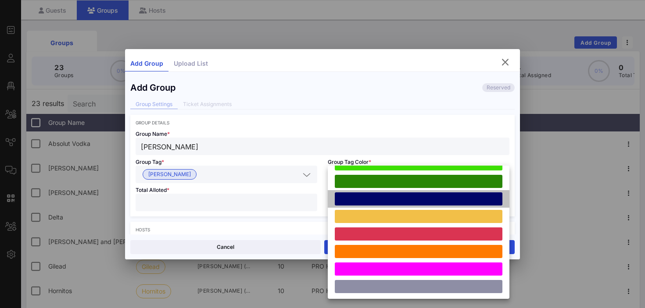
click at [382, 202] on div at bounding box center [419, 199] width 168 height 13
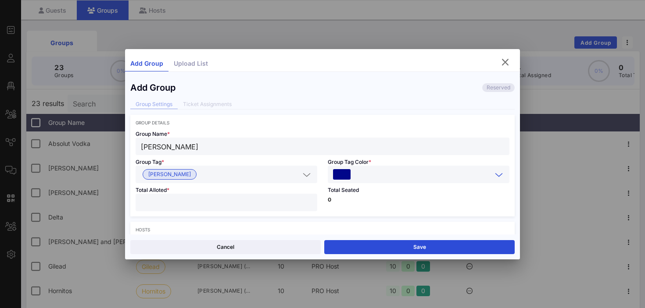
click at [201, 206] on input "number" at bounding box center [226, 202] width 171 height 11
type input "*"
click at [383, 204] on div "Total Seated 0" at bounding box center [418, 199] width 192 height 33
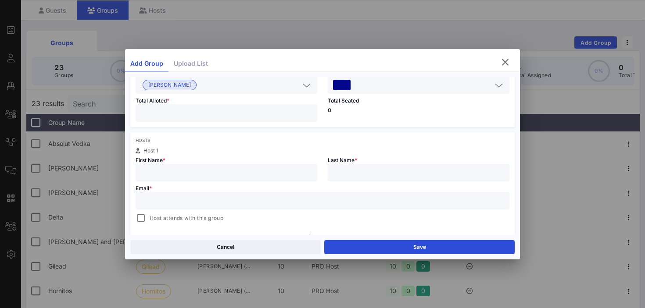
scroll to position [92, 0]
click at [266, 170] on input "text" at bounding box center [226, 170] width 171 height 11
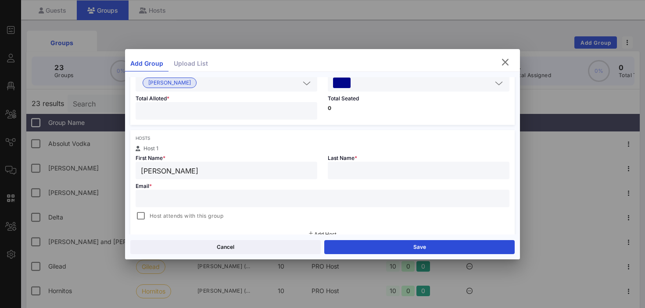
type input "[PERSON_NAME]"
click at [193, 198] on input "text" at bounding box center [322, 198] width 363 height 11
paste input "[EMAIL_ADDRESS][DOMAIN_NAME]"
type input "[EMAIL_ADDRESS][DOMAIN_NAME]"
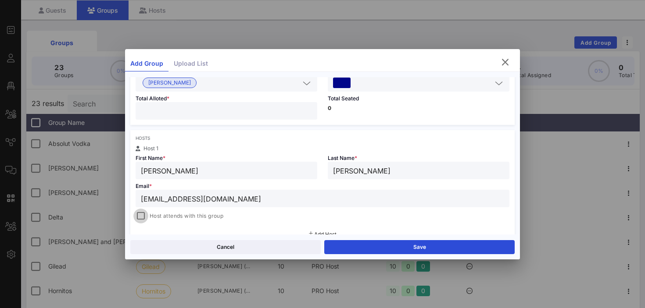
click at [139, 219] on div at bounding box center [141, 216] width 12 height 12
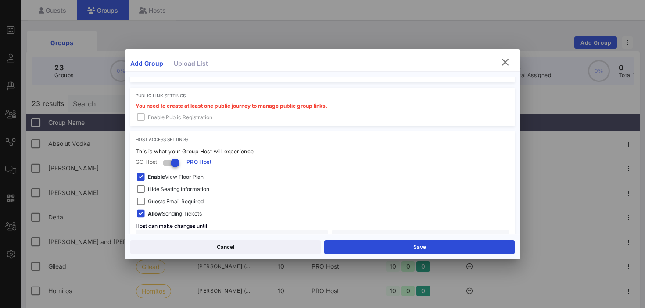
scroll to position [257, 0]
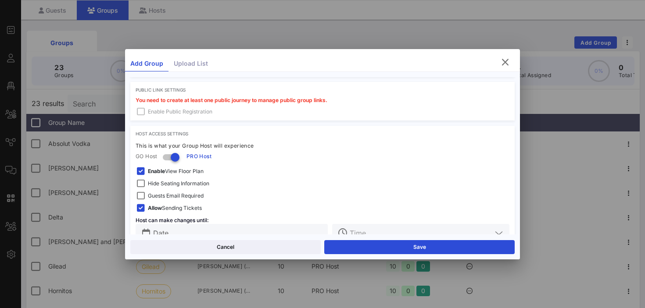
click at [171, 185] on span "Hide Seating Information" at bounding box center [178, 183] width 61 height 9
click at [167, 170] on span "Enable View Floor Plan" at bounding box center [176, 171] width 56 height 9
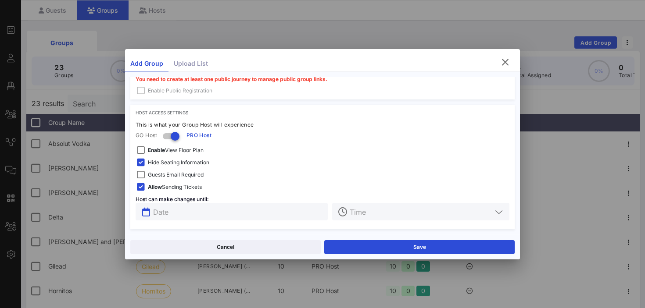
click at [225, 213] on input "text" at bounding box center [237, 211] width 169 height 11
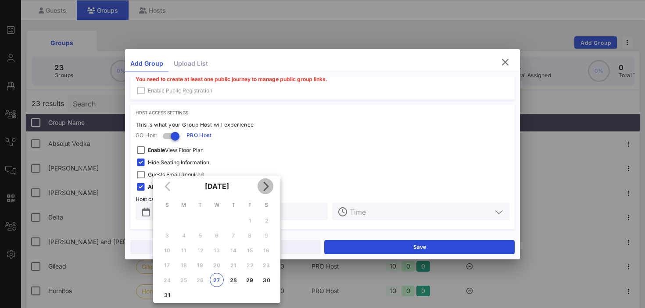
click at [267, 186] on icon "Next month" at bounding box center [265, 186] width 11 height 11
click at [234, 236] on div "9" at bounding box center [233, 235] width 14 height 7
type input "[DATE]"
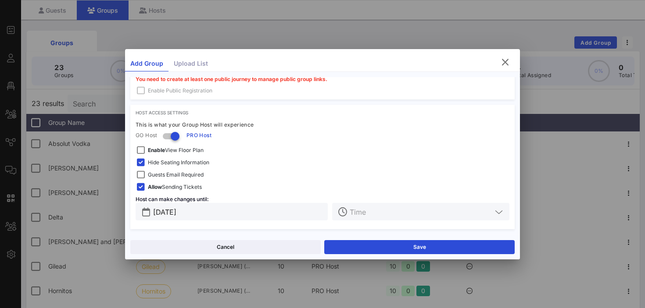
click at [372, 211] on input "text" at bounding box center [421, 211] width 142 height 11
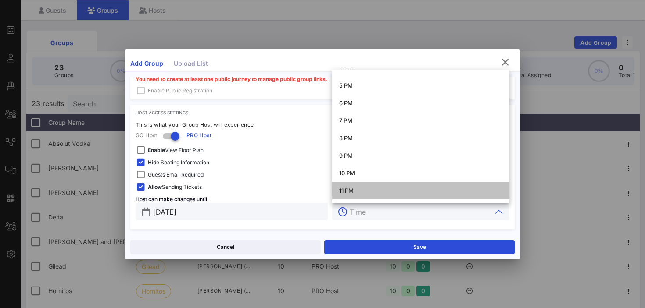
click at [351, 193] on div "11 PM" at bounding box center [420, 190] width 163 height 7
type input "11 PM"
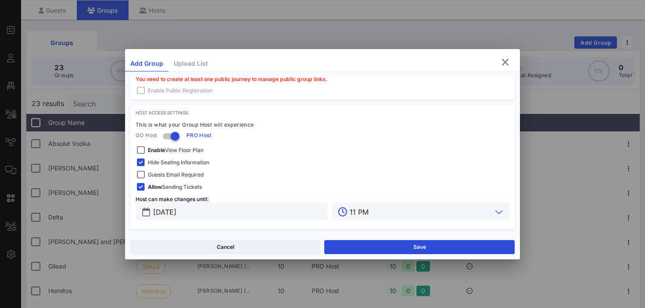
click at [315, 170] on div "Guests Email Required" at bounding box center [323, 175] width 374 height 11
click at [365, 248] on button "Save" at bounding box center [419, 247] width 190 height 14
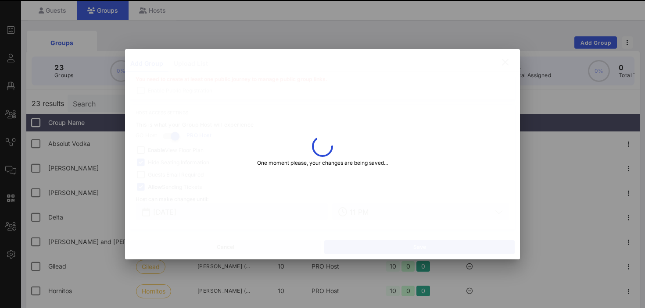
scroll to position [294, 0]
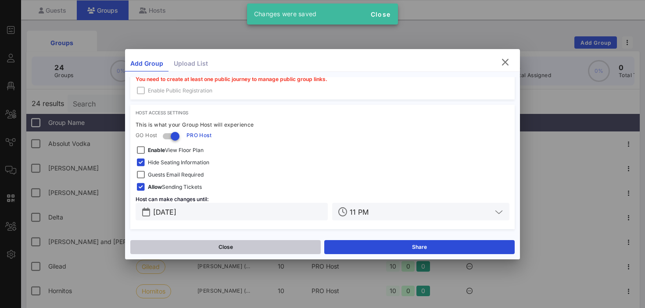
click at [264, 248] on button "Close" at bounding box center [225, 247] width 190 height 14
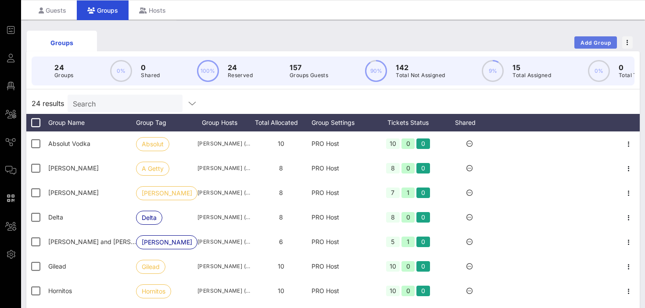
click at [593, 42] on span "Add Group" at bounding box center [596, 42] width 32 height 7
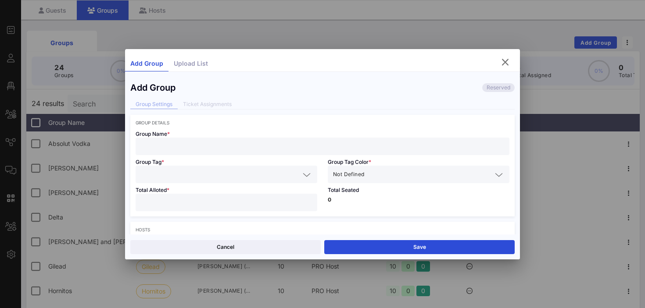
click at [281, 147] on input "text" at bounding box center [322, 146] width 363 height 11
type input "[PERSON_NAME]"
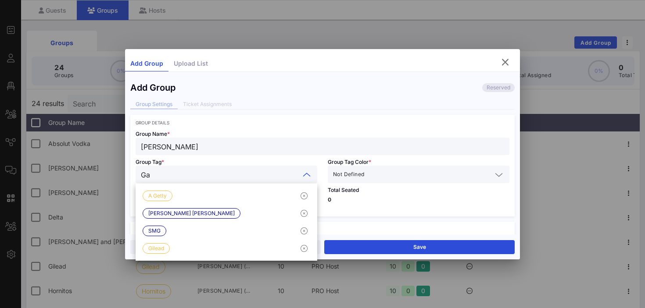
type input "Gal"
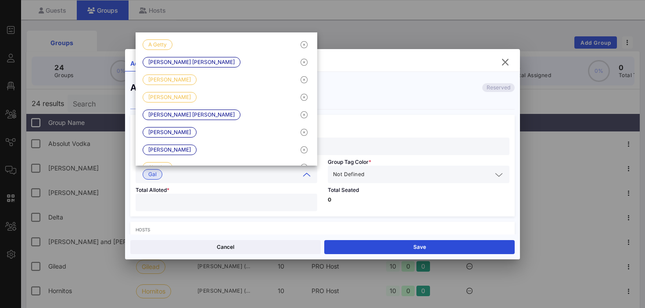
click at [386, 173] on input "text" at bounding box center [429, 174] width 126 height 11
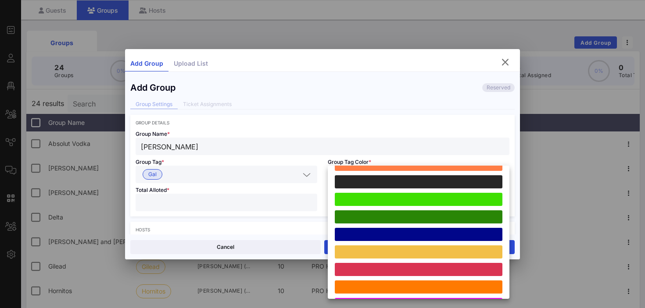
scroll to position [213, 0]
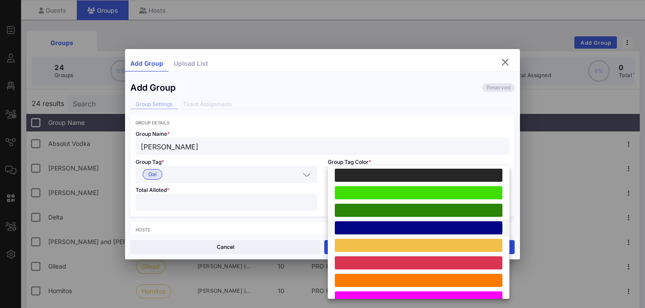
click at [389, 229] on div at bounding box center [419, 228] width 168 height 13
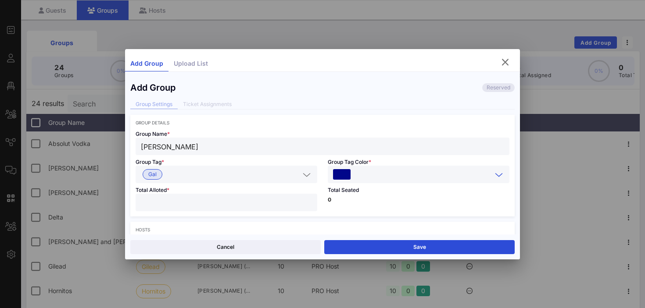
click at [204, 207] on input "number" at bounding box center [226, 202] width 171 height 11
type input "*"
click at [362, 204] on div "Total Seated 0" at bounding box center [418, 199] width 192 height 33
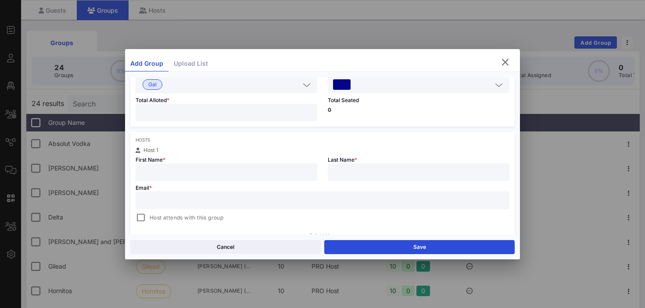
scroll to position [98, 0]
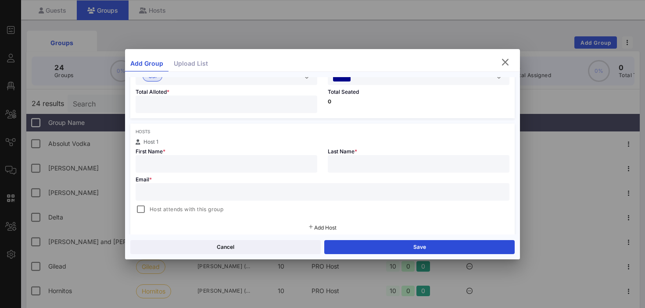
click at [275, 165] on input "text" at bounding box center [226, 163] width 171 height 11
type input "[PERSON_NAME]"
type input "Gal"
paste input "[EMAIL_ADDRESS][DOMAIN_NAME]"
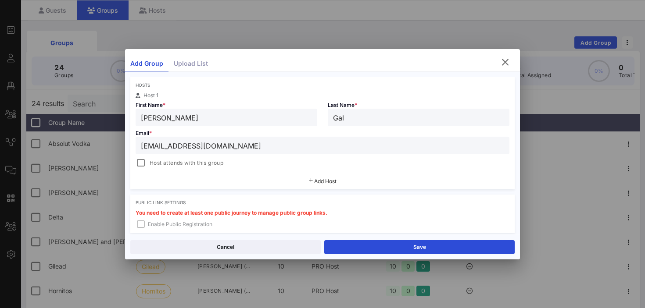
scroll to position [147, 0]
type input "[EMAIL_ADDRESS][DOMAIN_NAME]"
click at [175, 161] on span "Host attends with this group" at bounding box center [187, 161] width 74 height 9
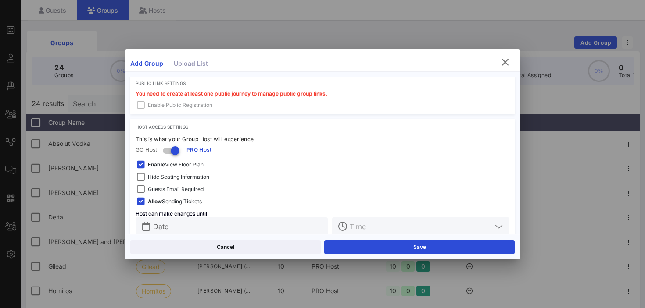
scroll to position [279, 0]
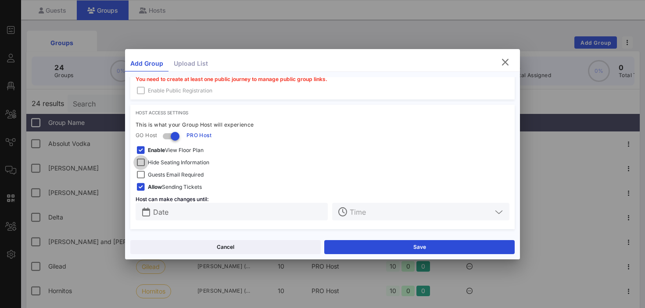
click at [145, 161] on div at bounding box center [141, 163] width 12 height 12
click at [142, 150] on div at bounding box center [141, 150] width 12 height 12
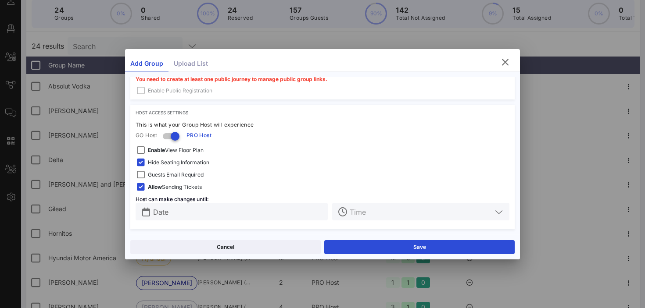
scroll to position [93, 0]
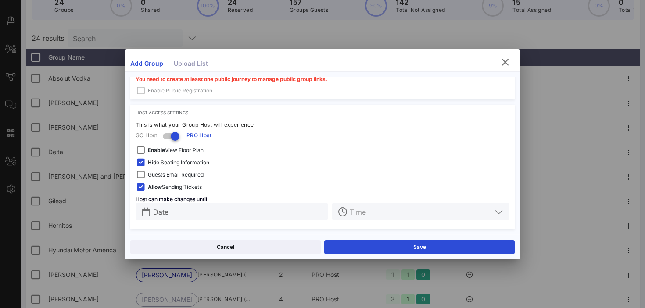
click at [177, 212] on input "Date" at bounding box center [237, 211] width 169 height 11
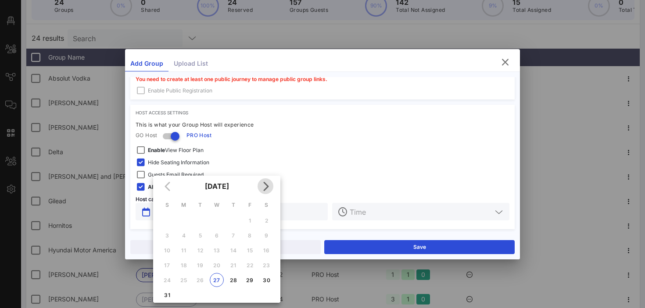
click at [269, 186] on icon "Next month" at bounding box center [265, 186] width 11 height 11
click at [235, 235] on div "9" at bounding box center [233, 235] width 14 height 7
type input "[DATE]"
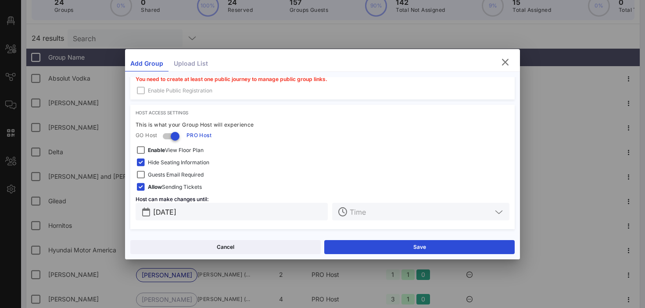
click at [361, 212] on input "text" at bounding box center [421, 211] width 142 height 11
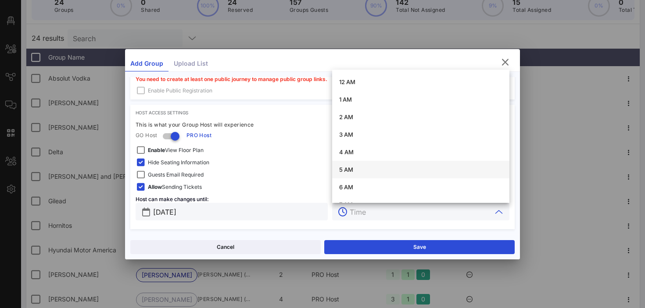
scroll to position [295, 0]
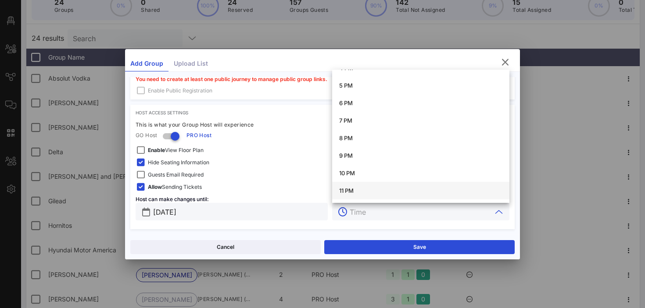
click at [347, 189] on div "11 PM" at bounding box center [420, 190] width 163 height 7
type input "11 PM"
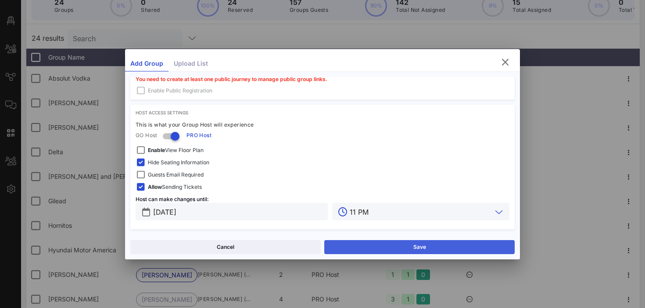
click at [355, 250] on button "Save" at bounding box center [419, 247] width 190 height 14
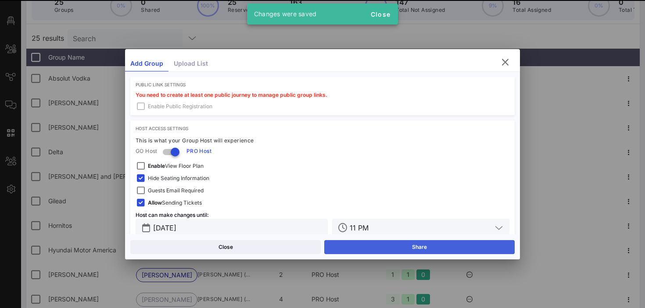
scroll to position [294, 0]
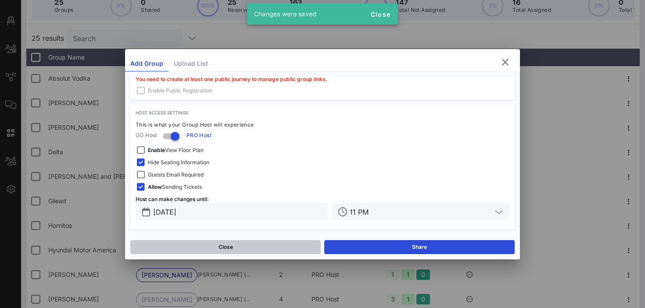
click at [244, 247] on button "Close" at bounding box center [225, 247] width 190 height 14
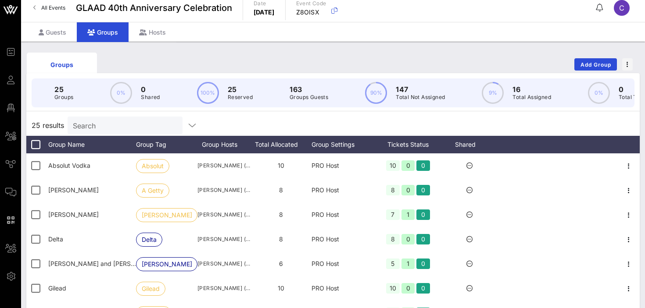
scroll to position [0, 0]
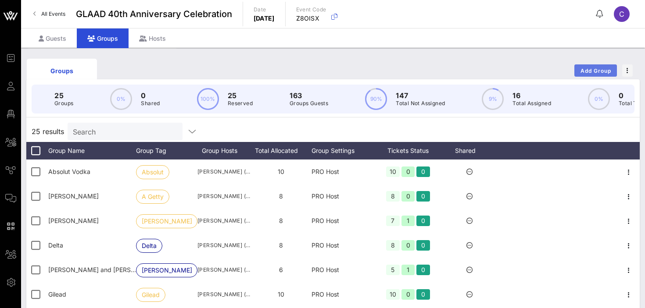
click at [585, 70] on span "Add Group" at bounding box center [596, 71] width 32 height 7
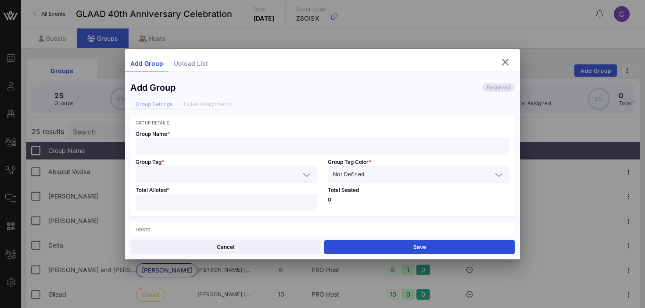
click at [195, 201] on input "number" at bounding box center [226, 202] width 171 height 11
type input "*"
click at [355, 173] on span "Not Defined" at bounding box center [348, 174] width 31 height 9
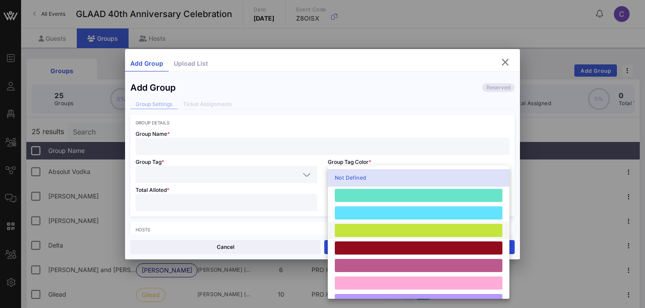
scroll to position [242, 0]
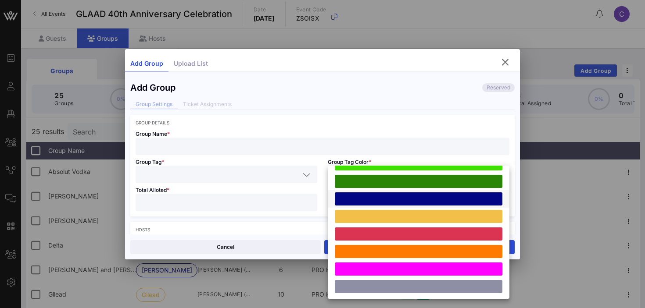
click at [372, 200] on div at bounding box center [419, 199] width 168 height 13
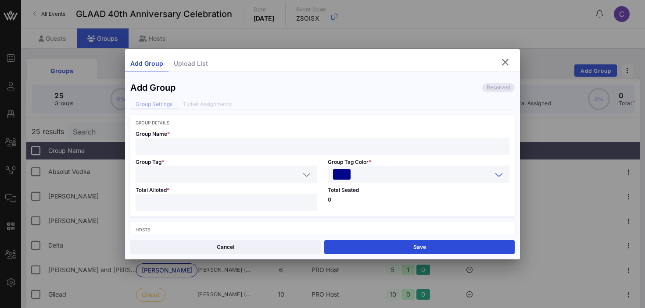
click at [205, 145] on input "text" at bounding box center [322, 146] width 363 height 11
paste input "[PERSON_NAME]"
type input "[PERSON_NAME]"
click at [161, 177] on input "text" at bounding box center [220, 174] width 159 height 11
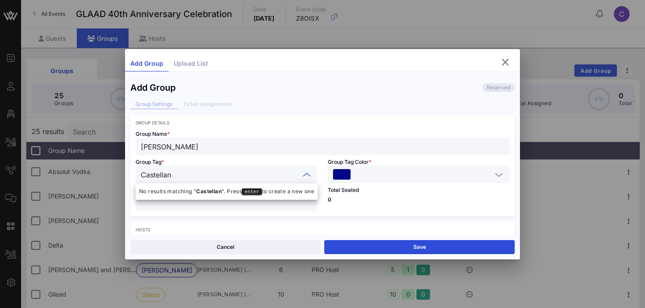
type input "[PERSON_NAME]"
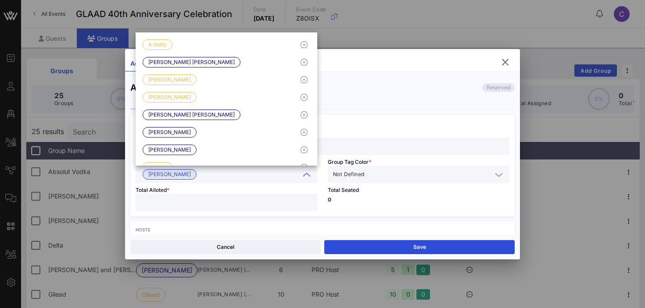
click at [354, 205] on div "Total Seated 0" at bounding box center [418, 199] width 192 height 33
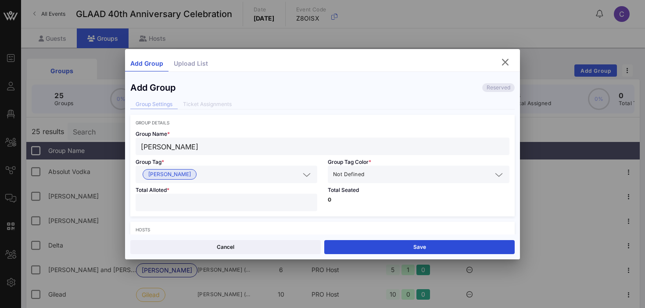
scroll to position [0, 0]
click at [363, 173] on span "Not Defined" at bounding box center [348, 174] width 31 height 9
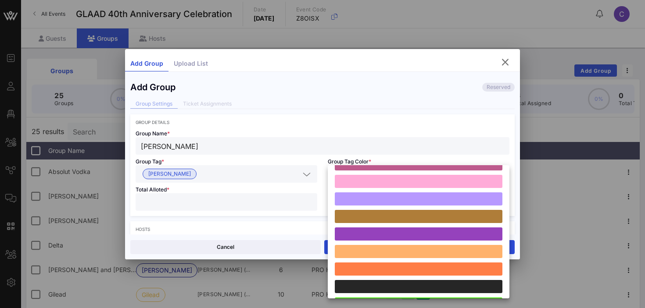
scroll to position [242, 0]
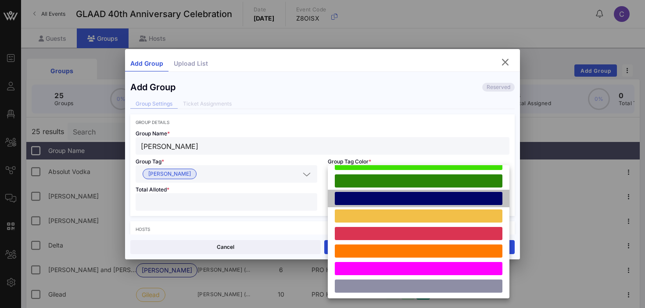
click at [372, 199] on div at bounding box center [419, 198] width 168 height 13
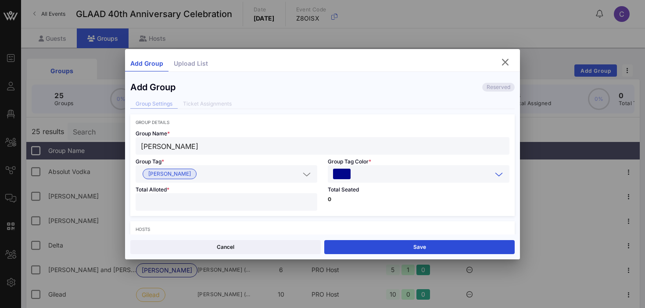
click at [369, 207] on div "Total Seated 0" at bounding box center [418, 199] width 192 height 33
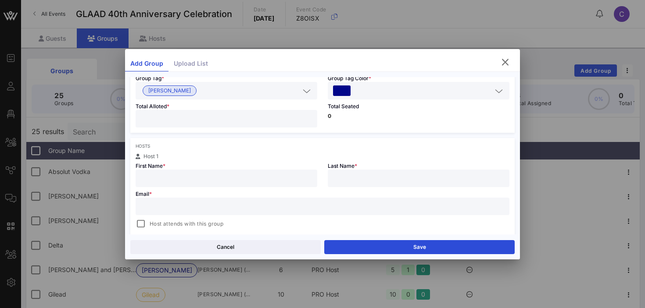
scroll to position [97, 0]
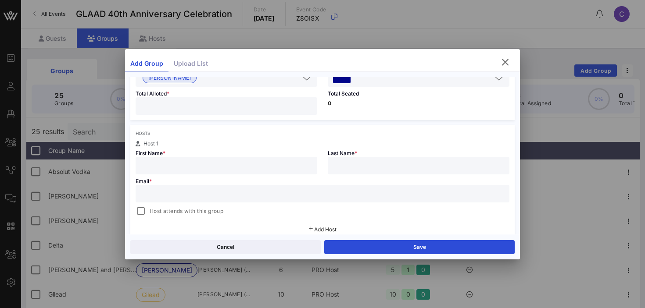
click at [257, 167] on input "text" at bounding box center [226, 165] width 171 height 11
paste input "[PERSON_NAME]"
type input "[PERSON_NAME]"
click at [356, 171] on input "text" at bounding box center [418, 165] width 171 height 11
type input "[PERSON_NAME]"
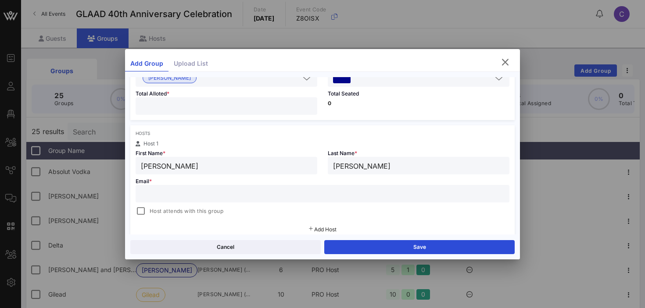
click at [275, 166] on input "[PERSON_NAME]" at bounding box center [226, 165] width 171 height 11
type input "[PERSON_NAME]"
click at [210, 197] on input "text" at bounding box center [322, 193] width 363 height 11
click at [386, 139] on div "Hosts Host 1 First Name * [PERSON_NAME] Last Name * [PERSON_NAME] Email * Host …" at bounding box center [322, 181] width 384 height 112
click at [249, 195] on input "text" at bounding box center [322, 193] width 363 height 11
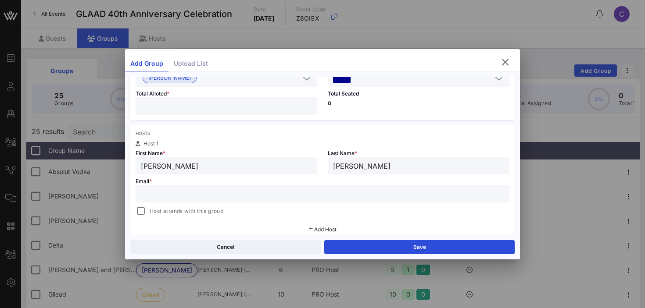
paste input "[EMAIL_ADDRESS][DOMAIN_NAME]"
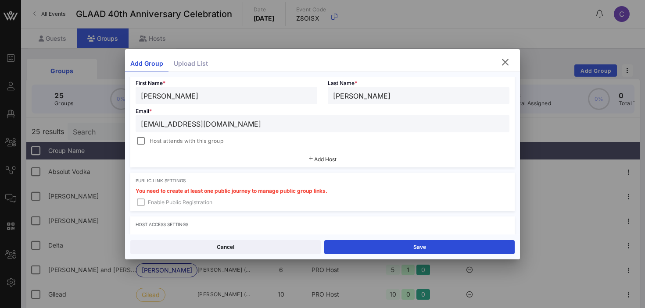
scroll to position [211, 0]
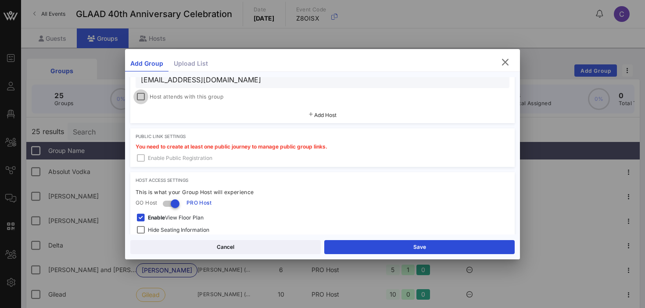
type input "[EMAIL_ADDRESS][DOMAIN_NAME]"
click at [143, 97] on div at bounding box center [141, 97] width 12 height 12
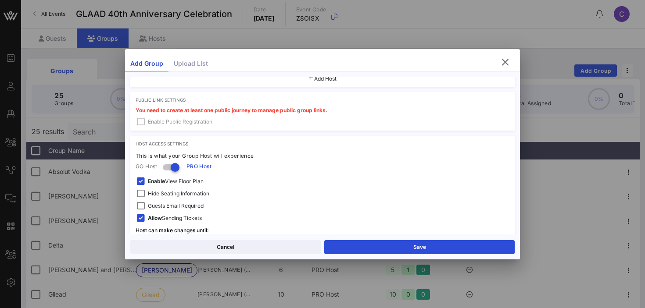
scroll to position [279, 0]
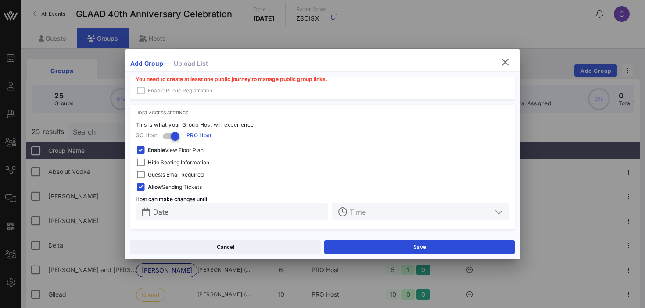
click at [159, 161] on span "Hide Seating Information" at bounding box center [178, 162] width 61 height 9
click at [157, 150] on strong "Enable" at bounding box center [156, 150] width 17 height 7
click at [191, 211] on input "Date" at bounding box center [237, 211] width 169 height 11
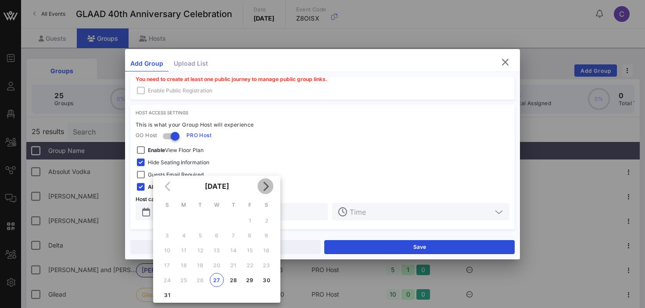
click at [267, 185] on icon "Next month" at bounding box center [265, 186] width 11 height 11
click at [235, 234] on div "9" at bounding box center [233, 235] width 14 height 7
type input "[DATE]"
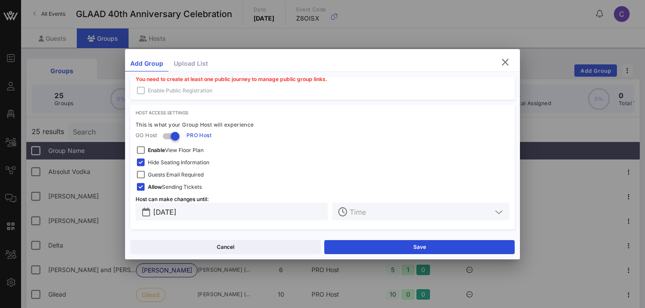
click at [380, 216] on input "text" at bounding box center [421, 211] width 142 height 11
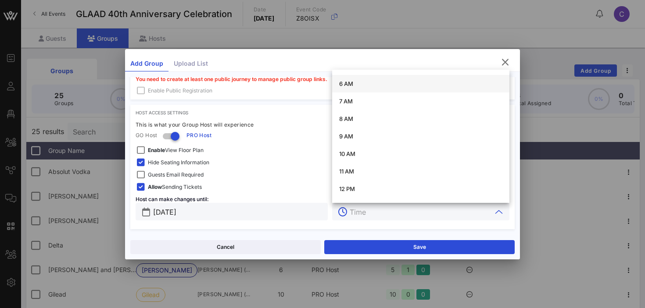
scroll to position [295, 0]
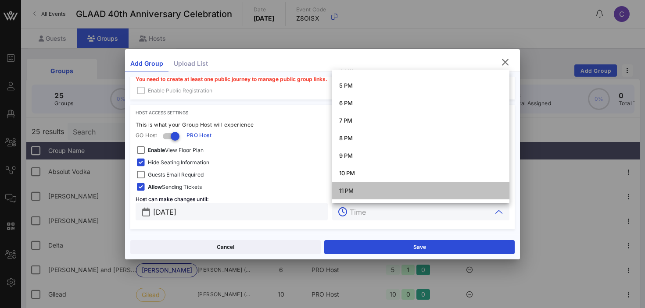
click at [352, 190] on div "11 PM" at bounding box center [420, 190] width 163 height 7
type input "11 PM"
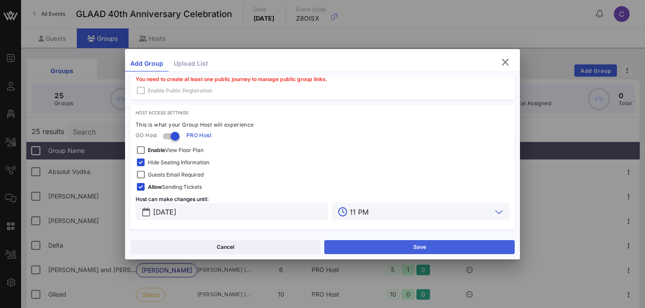
click at [357, 243] on button "Save" at bounding box center [419, 247] width 190 height 14
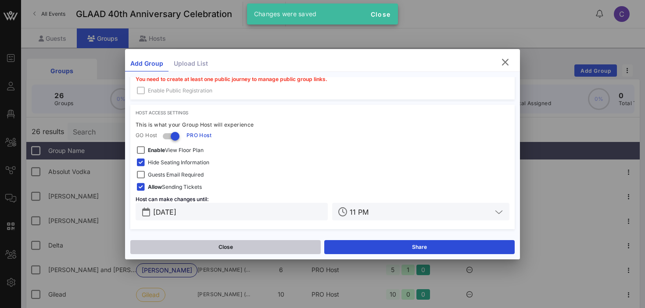
click at [232, 248] on button "Close" at bounding box center [225, 247] width 190 height 14
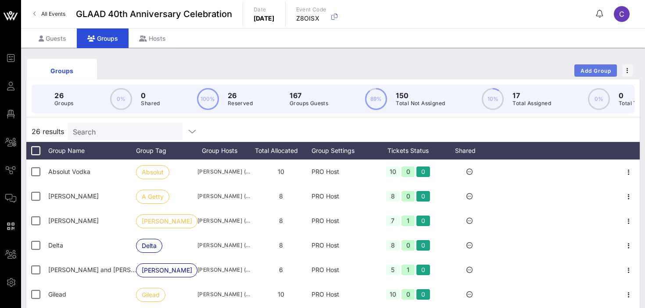
click at [603, 70] on span "Add Group" at bounding box center [596, 71] width 32 height 7
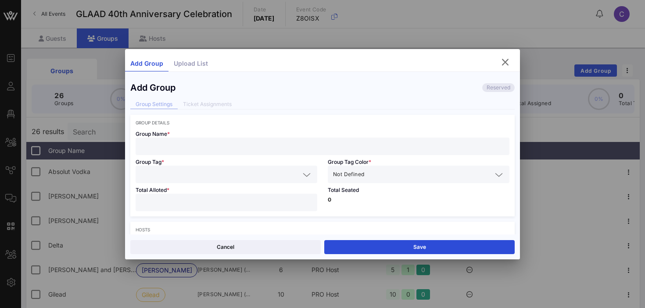
click at [175, 144] on input "text" at bounding box center [322, 146] width 363 height 11
paste input "[PERSON_NAME] and [PERSON_NAME]"
type input "[PERSON_NAME] and [PERSON_NAME]"
click at [163, 173] on input "text" at bounding box center [220, 174] width 159 height 11
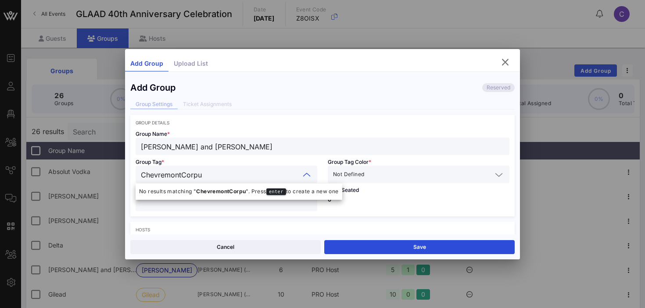
type input "ChevremontCorpus"
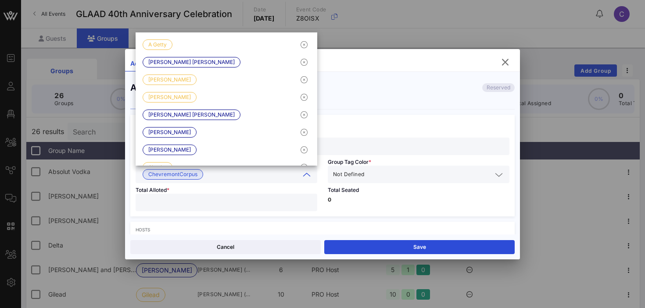
click at [369, 171] on input "text" at bounding box center [429, 174] width 126 height 11
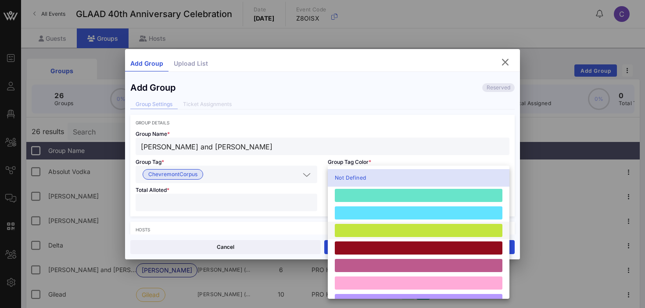
scroll to position [242, 0]
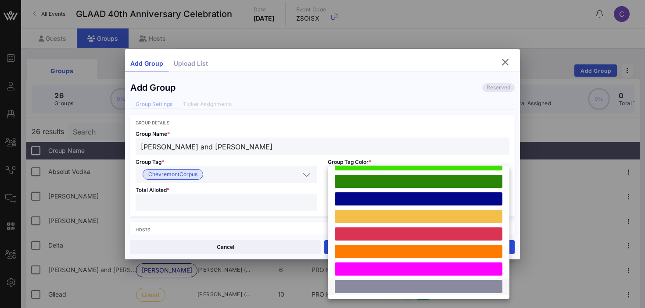
click at [372, 288] on div at bounding box center [419, 286] width 168 height 13
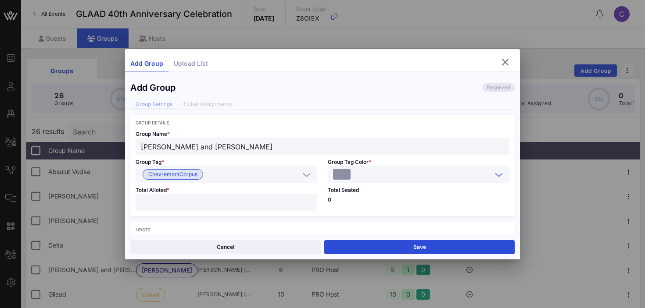
click at [248, 202] on input "number" at bounding box center [226, 202] width 171 height 11
type input "*"
click at [407, 196] on div "Total Seated 0" at bounding box center [418, 199] width 192 height 33
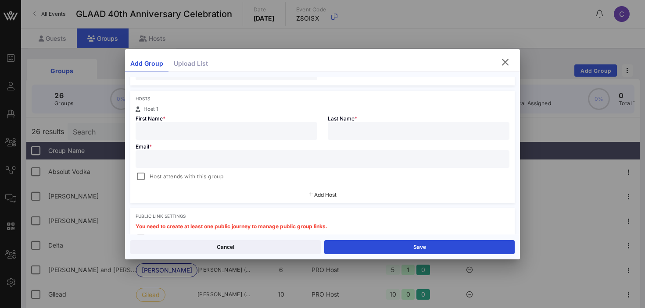
scroll to position [155, 0]
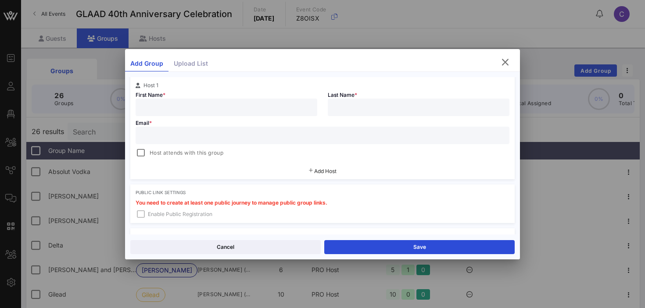
click at [219, 107] on input "text" at bounding box center [226, 107] width 171 height 11
paste input "[PERSON_NAME] and [PERSON_NAME]"
type input "[PERSON_NAME] and [PERSON_NAME]"
click at [360, 107] on input "text" at bounding box center [418, 107] width 171 height 11
type input "Chevremont"
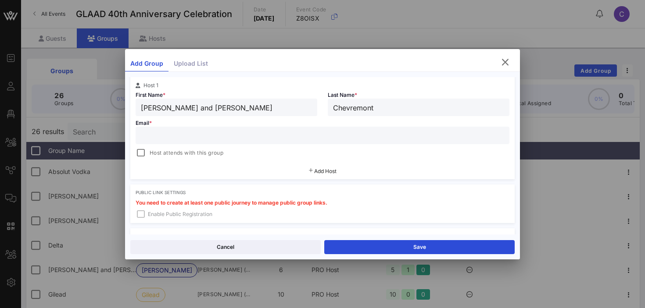
click at [290, 106] on input "[PERSON_NAME] and [PERSON_NAME]" at bounding box center [226, 107] width 171 height 11
type input "[PERSON_NAME]"
click at [229, 139] on input "text" at bounding box center [322, 135] width 363 height 11
paste input "[EMAIL_ADDRESS][DOMAIN_NAME]"
type input "[EMAIL_ADDRESS][DOMAIN_NAME]"
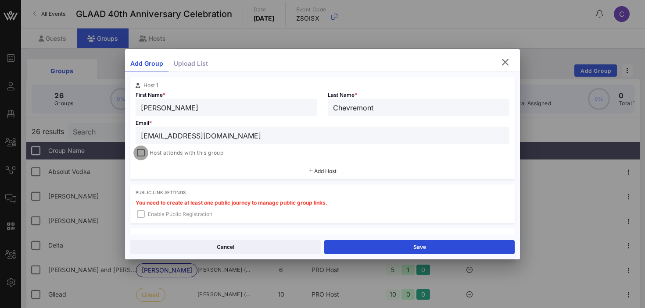
click at [143, 153] on div at bounding box center [141, 153] width 12 height 12
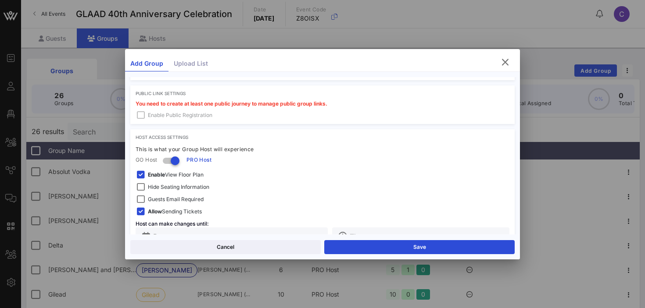
scroll to position [279, 0]
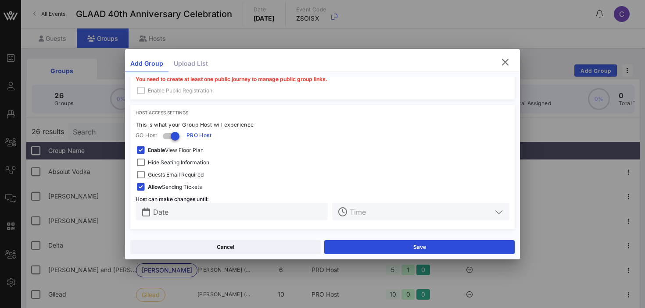
click at [170, 164] on span "Hide Seating Information" at bounding box center [178, 162] width 61 height 9
click at [166, 150] on span "Enable View Floor Plan" at bounding box center [176, 150] width 56 height 9
click at [233, 214] on input "Date" at bounding box center [237, 211] width 169 height 11
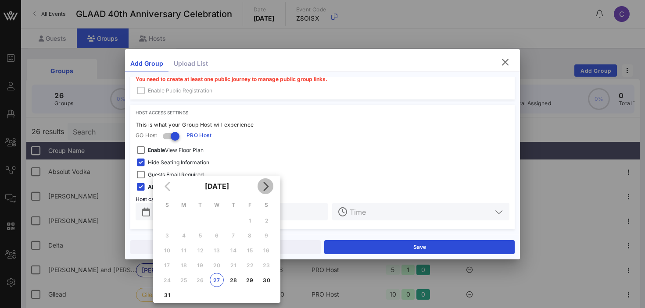
click at [266, 183] on icon "Next month" at bounding box center [265, 186] width 11 height 11
click at [234, 239] on div "9" at bounding box center [233, 235] width 14 height 7
type input "[DATE]"
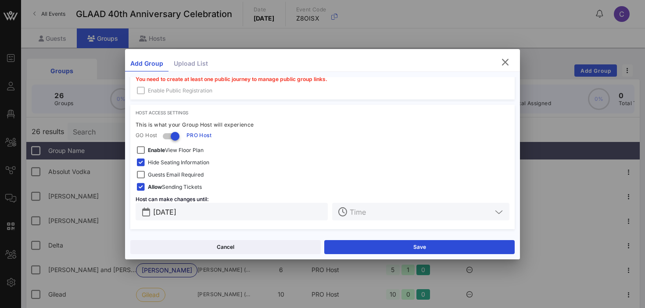
click at [365, 212] on input "text" at bounding box center [421, 211] width 142 height 11
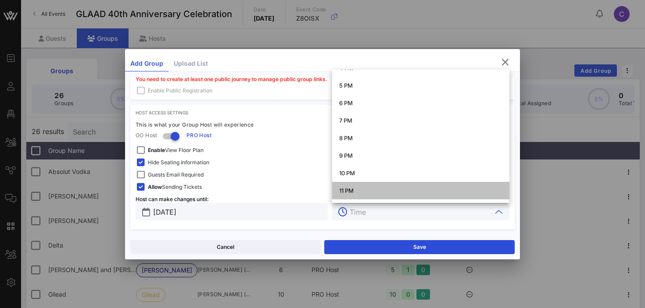
click at [354, 184] on div "11 PM" at bounding box center [420, 191] width 163 height 14
type input "11 PM"
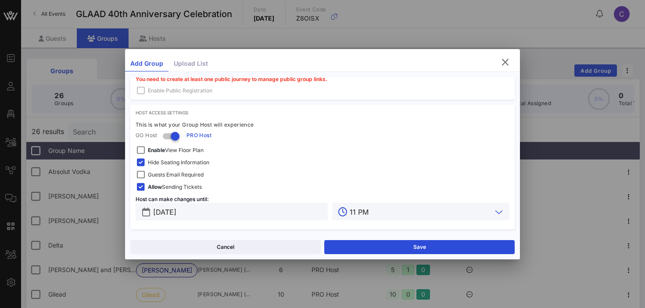
click at [298, 183] on div "Allow Sending Tickets" at bounding box center [323, 187] width 374 height 11
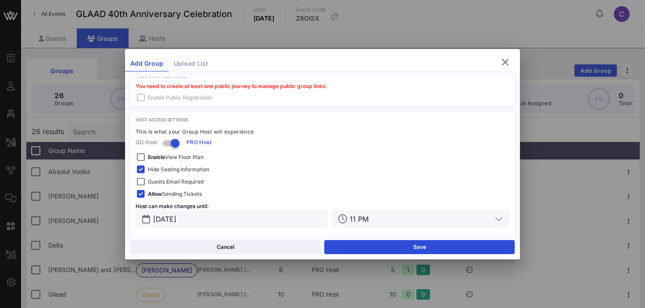
scroll to position [279, 0]
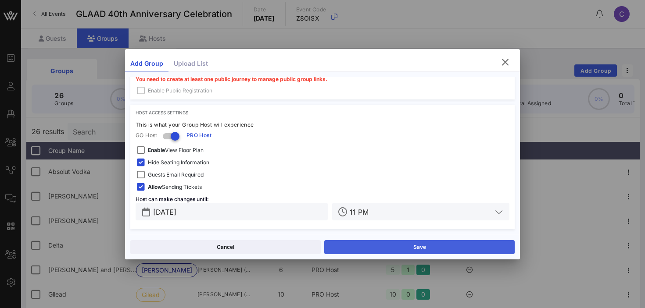
click at [370, 246] on button "Save" at bounding box center [419, 247] width 190 height 14
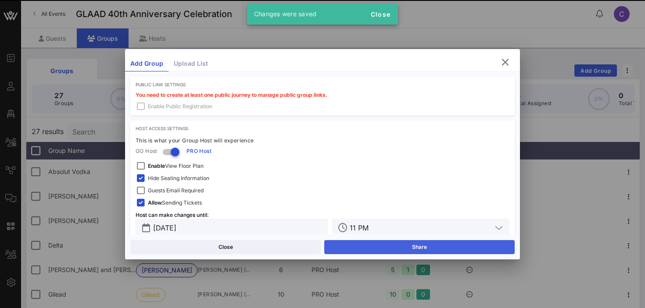
scroll to position [294, 0]
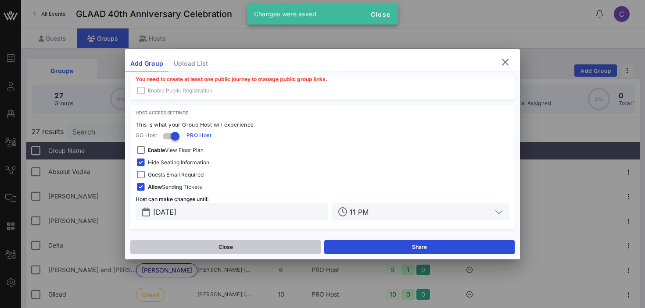
click at [237, 247] on button "Close" at bounding box center [225, 247] width 190 height 14
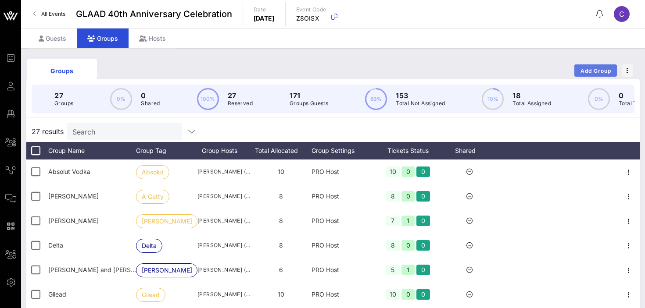
click at [585, 68] on span "Add Group" at bounding box center [596, 71] width 32 height 7
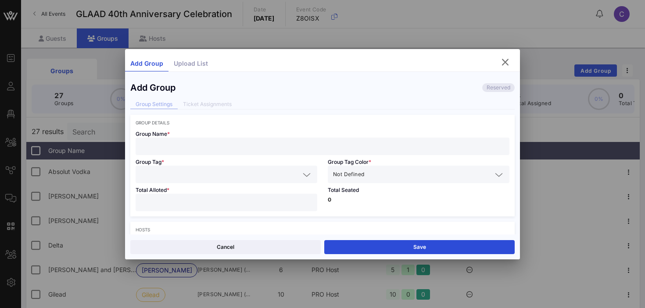
click at [218, 150] on input "text" at bounding box center [322, 146] width 363 height 11
paste input "[PERSON_NAME] Insight Strategies"
type input "[PERSON_NAME] Insight Strategies"
click at [185, 169] on input "text" at bounding box center [220, 174] width 159 height 11
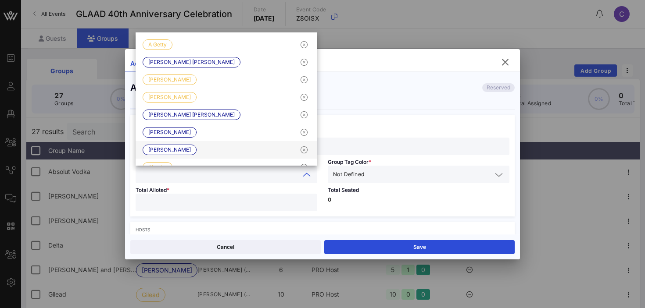
paste input "[PERSON_NAME] Insight Strategies"
type input "[PERSON_NAME] Insight Strategies"
click at [382, 178] on input "text" at bounding box center [429, 174] width 126 height 11
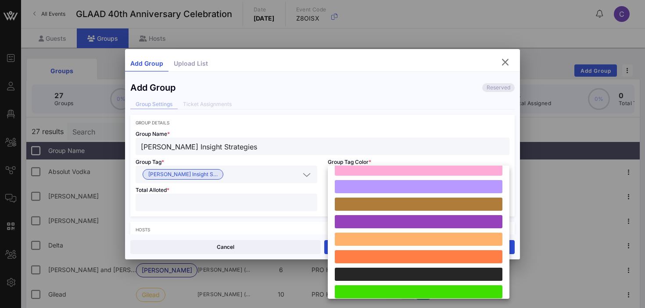
scroll to position [242, 0]
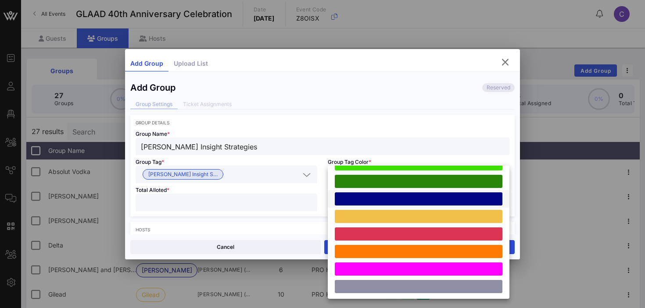
click at [394, 200] on div at bounding box center [419, 199] width 168 height 13
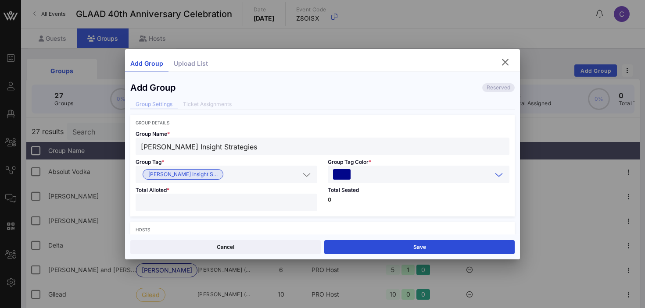
click at [275, 205] on input "number" at bounding box center [226, 202] width 171 height 11
type input "*"
click at [393, 201] on p "0" at bounding box center [419, 199] width 182 height 5
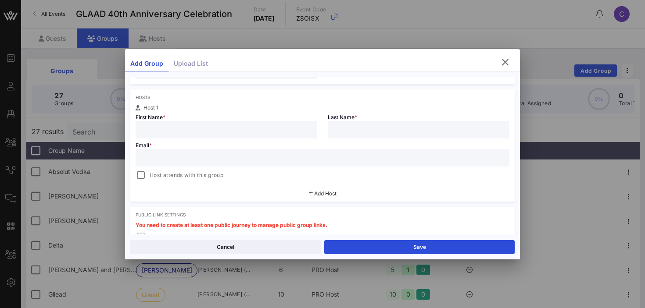
scroll to position [143, 0]
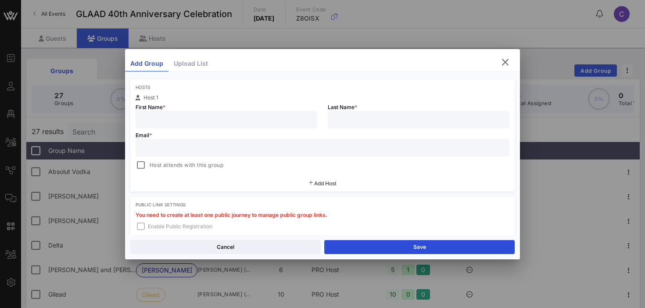
click at [160, 150] on input "text" at bounding box center [322, 147] width 363 height 11
paste input "[EMAIL_ADDRESS][DOMAIN_NAME]"
type input "[EMAIL_ADDRESS][DOMAIN_NAME]"
click at [159, 119] on input "text" at bounding box center [226, 119] width 171 height 11
type input "[PERSON_NAME]"
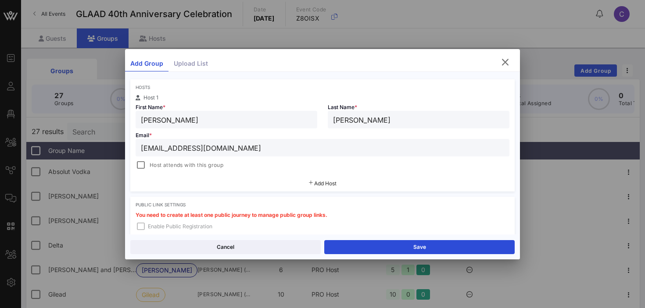
type input "[PERSON_NAME]"
click at [177, 174] on div "Hosts Host 1 First Name * [PERSON_NAME] Last Name * [PERSON_NAME] * [PERSON_NAM…" at bounding box center [322, 135] width 384 height 112
click at [325, 182] on span "Add Host" at bounding box center [325, 183] width 22 height 7
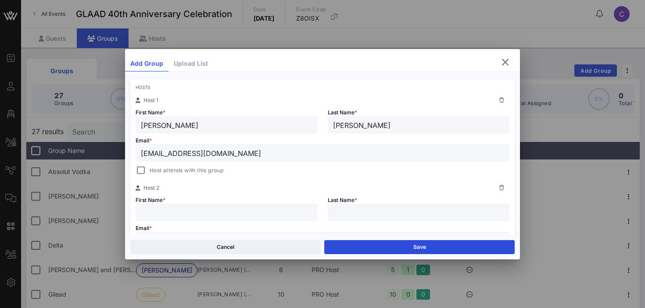
click at [161, 210] on input "text" at bounding box center [226, 212] width 171 height 11
type input "[PERSON_NAME]"
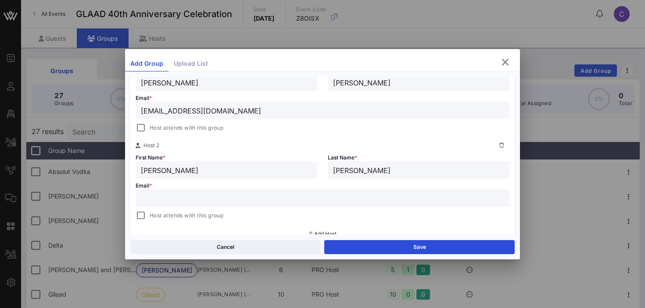
scroll to position [189, 0]
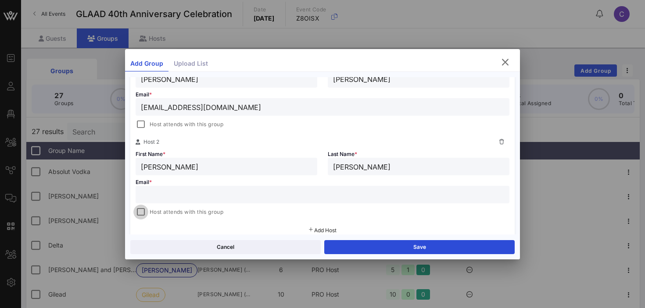
type input "[PERSON_NAME]"
click at [139, 211] on div at bounding box center [141, 212] width 12 height 12
click at [170, 193] on input "text" at bounding box center [322, 194] width 363 height 11
paste input "[EMAIL_ADDRESS][DOMAIN_NAME]"
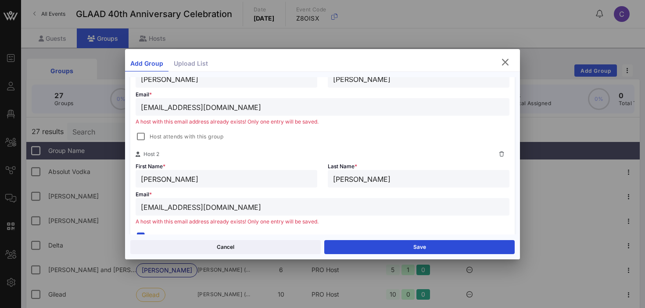
drag, startPoint x: 255, startPoint y: 208, endPoint x: 125, endPoint y: 206, distance: 129.4
click at [125, 206] on div "Add Group Reserved Group Settings Ticket Assignments Group Details Group Name *…" at bounding box center [322, 155] width 395 height 157
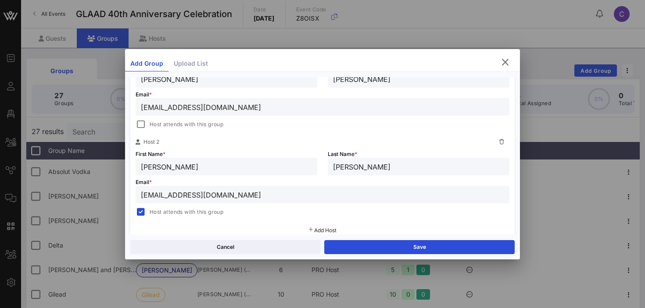
type input "[EMAIL_ADDRESS][DOMAIN_NAME]"
click at [284, 212] on div "Host attends with this group" at bounding box center [323, 212] width 374 height 11
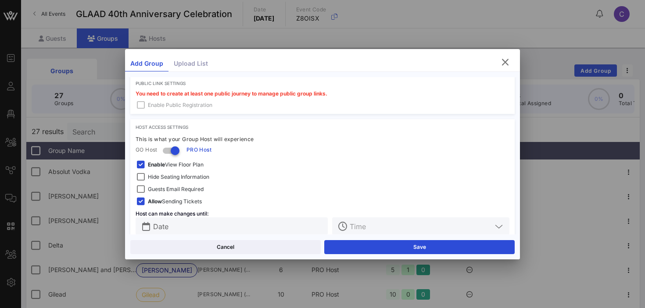
scroll to position [361, 0]
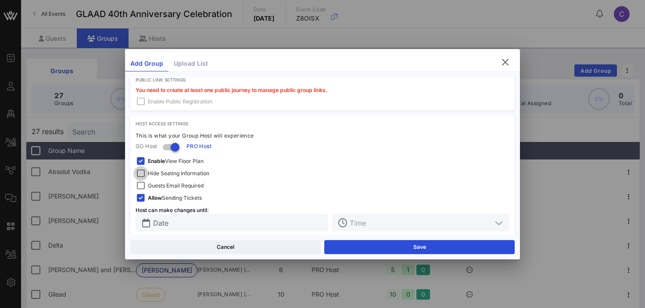
click at [140, 172] on div at bounding box center [141, 174] width 12 height 12
click at [139, 162] on div at bounding box center [141, 161] width 12 height 12
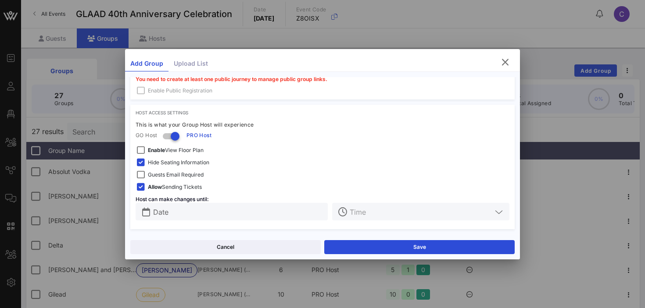
click at [212, 214] on input "Date" at bounding box center [237, 211] width 169 height 11
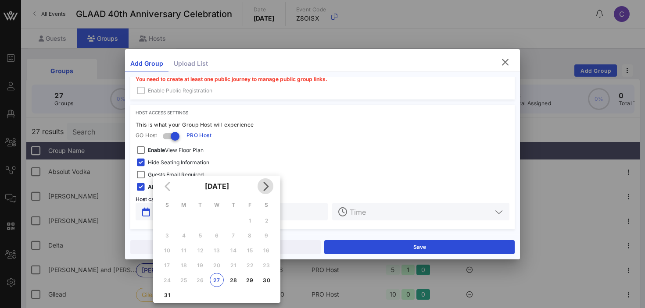
click at [268, 185] on icon "Next month" at bounding box center [265, 186] width 11 height 11
click at [236, 234] on div "9" at bounding box center [233, 235] width 14 height 7
type input "[DATE]"
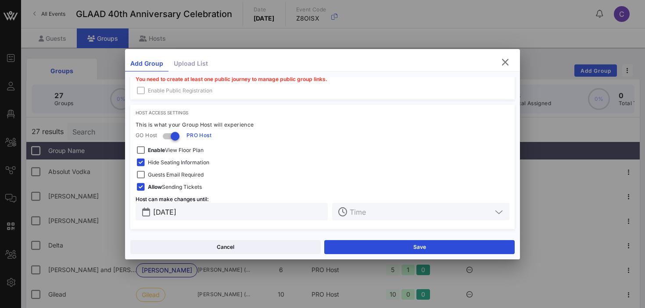
click at [368, 218] on div at bounding box center [427, 212] width 154 height 18
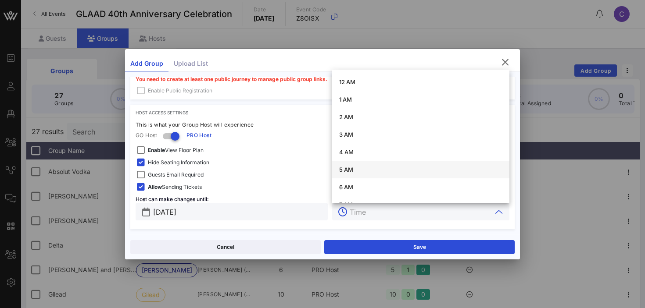
scroll to position [295, 0]
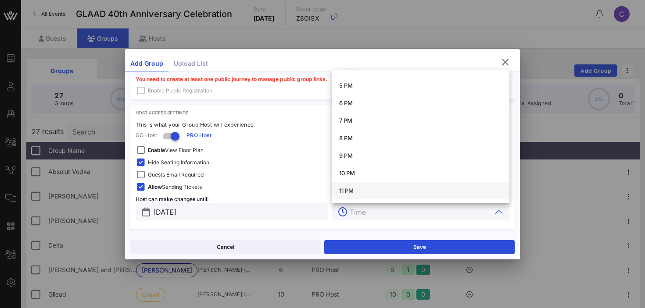
click at [350, 190] on div "11 PM" at bounding box center [420, 190] width 163 height 7
type input "11 PM"
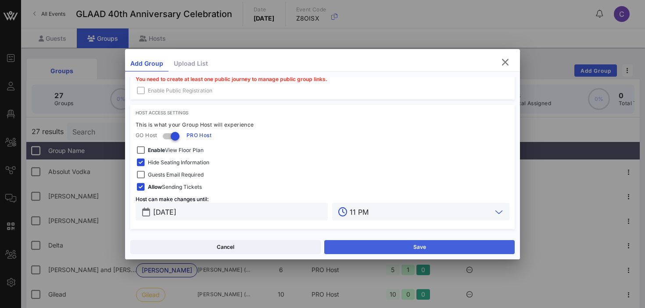
click at [378, 245] on button "Save" at bounding box center [419, 247] width 190 height 14
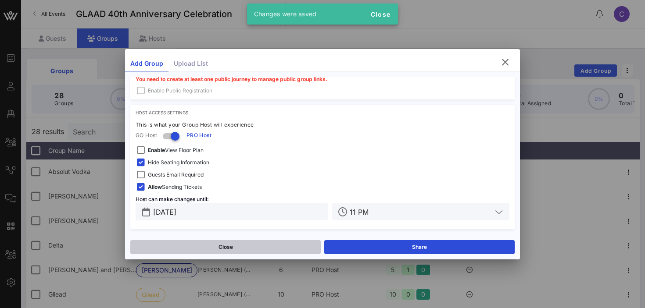
click at [240, 245] on button "Close" at bounding box center [225, 247] width 190 height 14
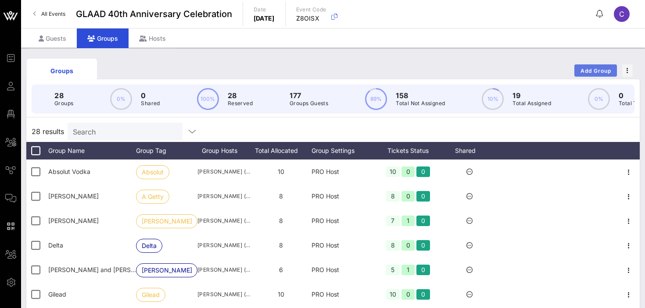
click at [580, 73] on span "Add Group" at bounding box center [596, 71] width 32 height 7
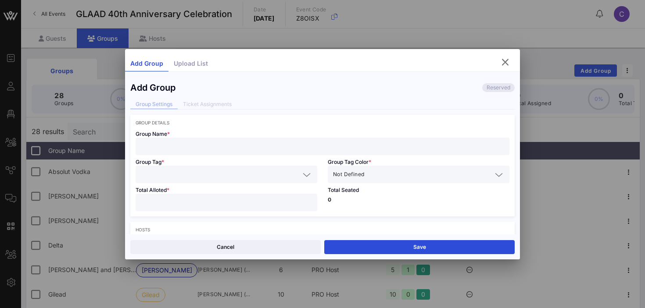
click at [191, 152] on div at bounding box center [322, 147] width 363 height 18
paste input "[PERSON_NAME] and [PERSON_NAME]"
type input "[PERSON_NAME] and [PERSON_NAME]"
click at [245, 203] on input "number" at bounding box center [226, 202] width 171 height 11
type input "*"
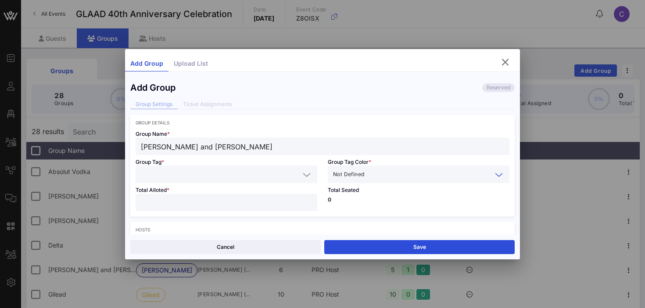
click at [386, 175] on input "text" at bounding box center [429, 174] width 126 height 11
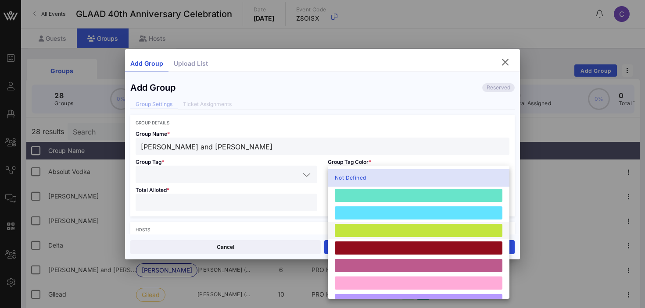
scroll to position [242, 0]
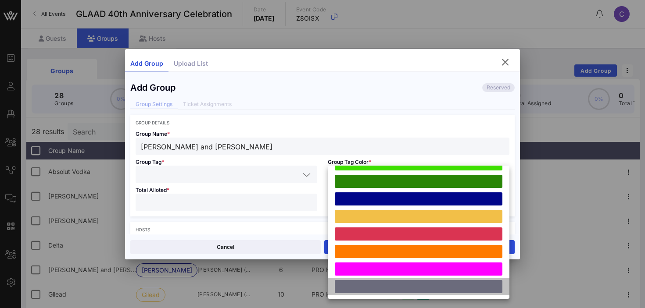
click at [382, 286] on div at bounding box center [419, 286] width 168 height 13
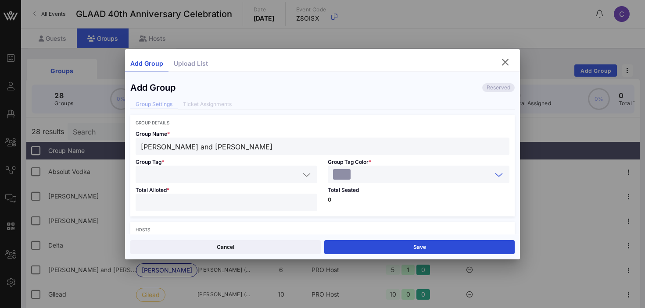
click at [243, 175] on input "text" at bounding box center [220, 174] width 159 height 11
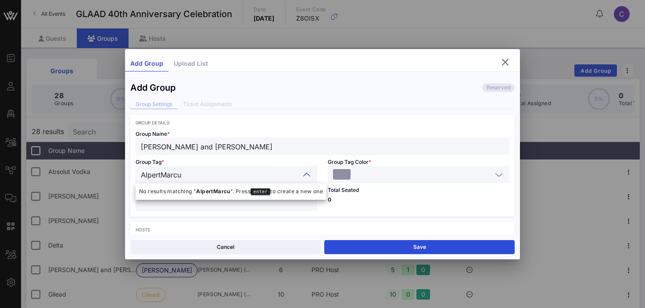
type input "AlpertMarcus"
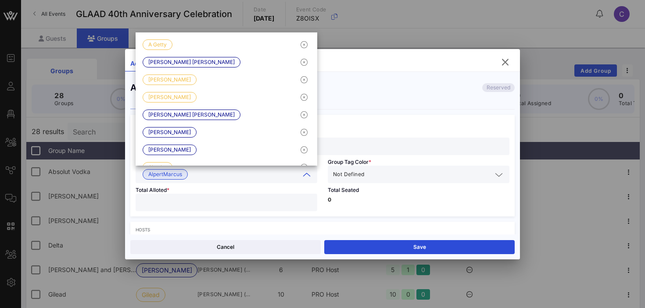
click at [402, 178] on input "text" at bounding box center [429, 174] width 126 height 11
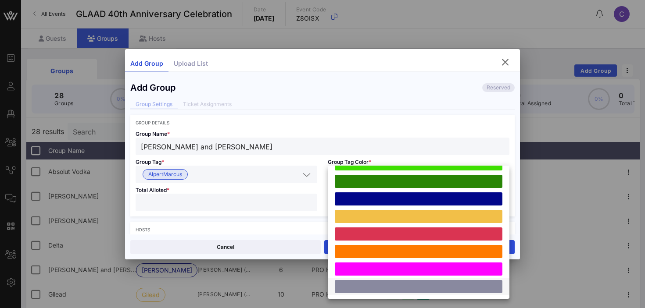
click at [370, 287] on div at bounding box center [419, 286] width 168 height 13
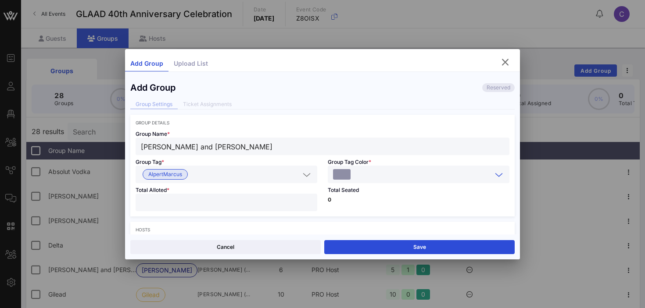
click at [364, 200] on p "0" at bounding box center [419, 199] width 182 height 5
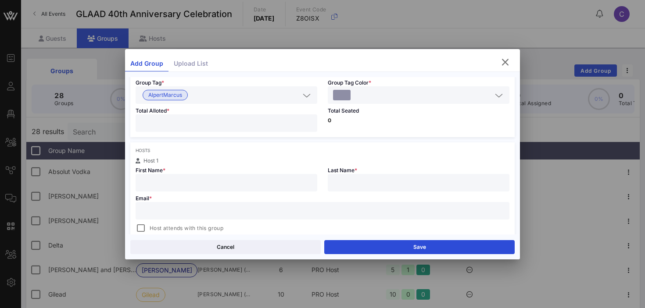
scroll to position [89, 0]
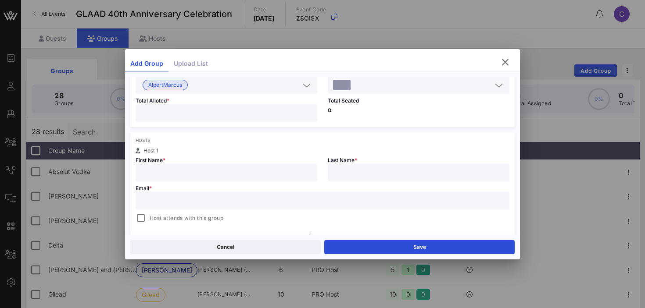
click at [264, 171] on input "text" at bounding box center [226, 172] width 171 height 11
type input "[PERSON_NAME]"
paste input "[EMAIL_ADDRESS][DOMAIN_NAME]"
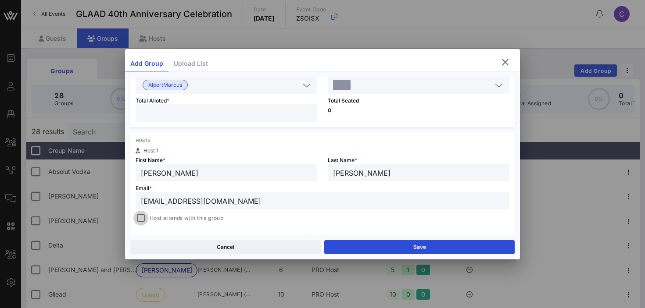
type input "[EMAIL_ADDRESS][DOMAIN_NAME]"
click at [135, 216] on div at bounding box center [141, 218] width 12 height 12
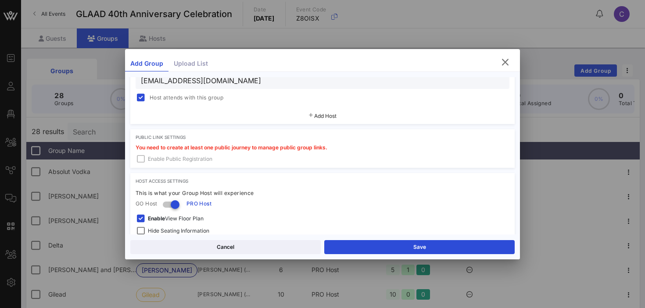
scroll to position [279, 0]
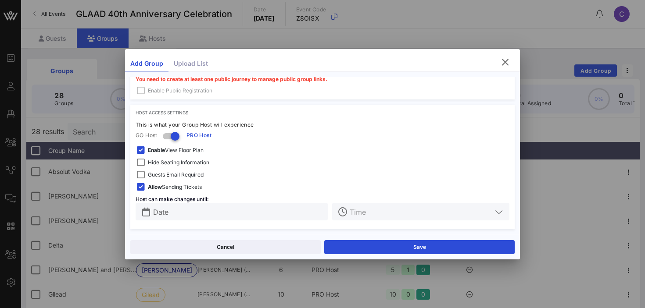
click at [151, 159] on span "Hide Seating Information" at bounding box center [178, 162] width 61 height 9
click at [151, 150] on strong "Enable" at bounding box center [156, 150] width 17 height 7
click at [169, 214] on input "Date" at bounding box center [237, 211] width 169 height 11
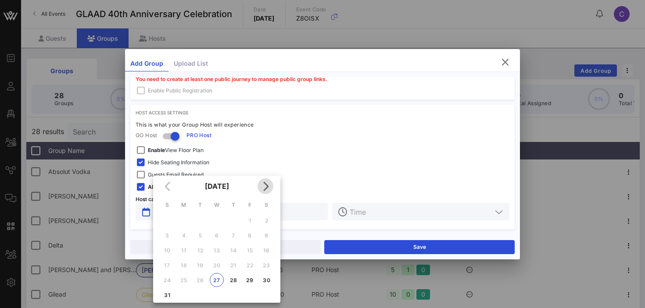
click at [266, 186] on icon "Next month" at bounding box center [265, 186] width 11 height 11
click at [236, 235] on div "9" at bounding box center [233, 235] width 14 height 7
type input "[DATE]"
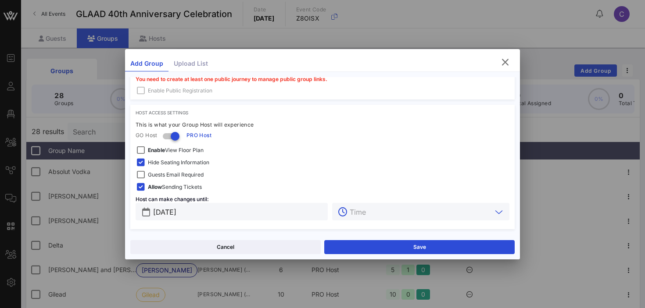
click at [369, 215] on input "text" at bounding box center [421, 211] width 142 height 11
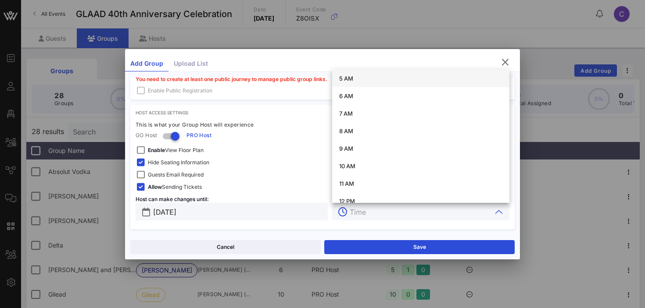
scroll to position [295, 0]
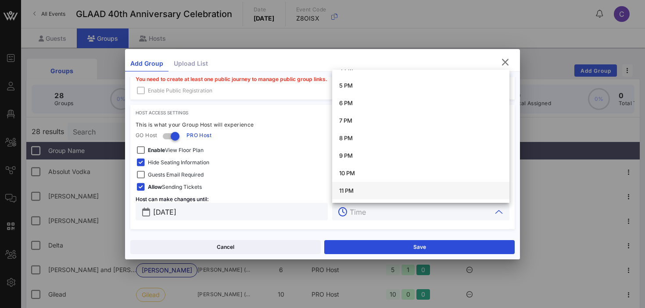
click at [352, 189] on div "11 PM" at bounding box center [420, 190] width 163 height 7
type input "11 PM"
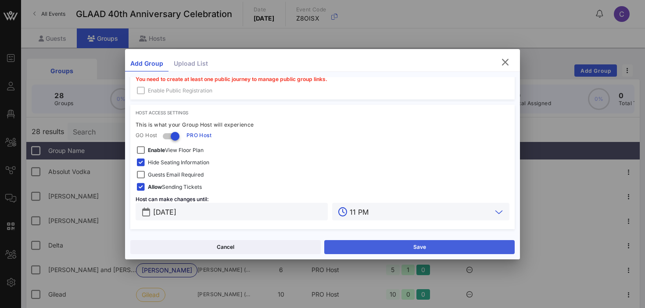
click at [363, 242] on button "Save" at bounding box center [419, 247] width 190 height 14
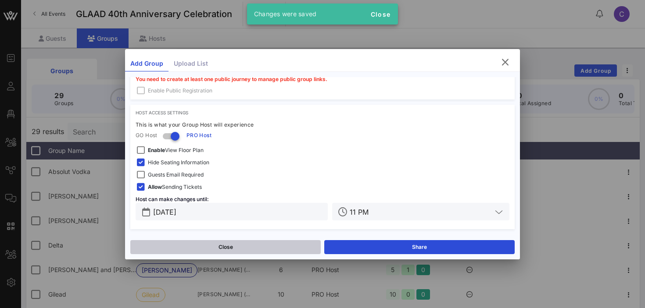
click at [278, 243] on button "Close" at bounding box center [225, 247] width 190 height 14
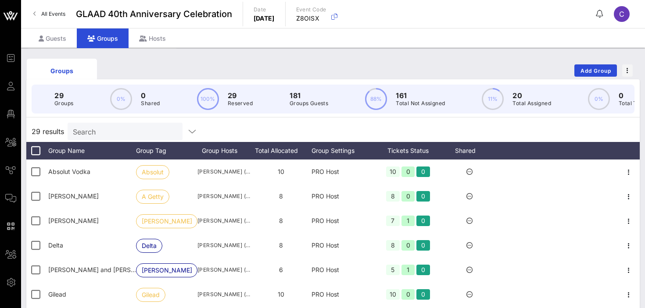
click at [581, 64] on div "Groups Add Group" at bounding box center [332, 71] width 613 height 28
click at [583, 71] on span "Add Group" at bounding box center [596, 71] width 32 height 7
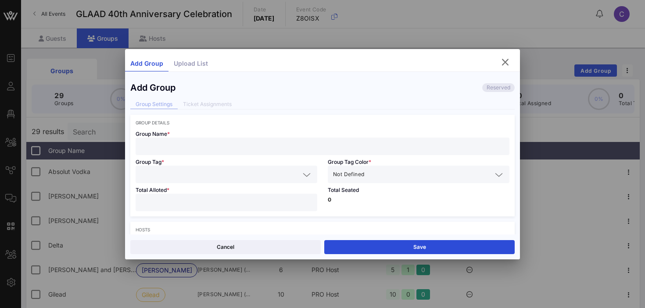
click at [187, 147] on input "text" at bounding box center [322, 146] width 363 height 11
paste input "[PERSON_NAME]"
type input "[PERSON_NAME]"
click at [185, 196] on div at bounding box center [226, 203] width 171 height 18
type input "*"
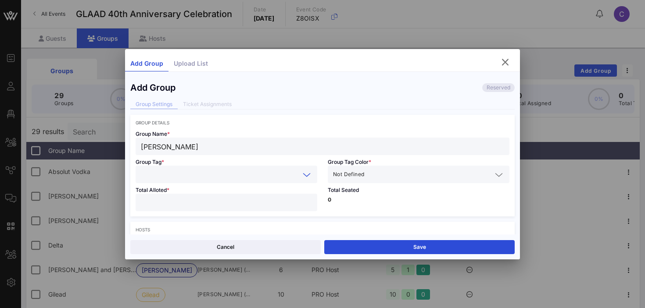
click at [260, 177] on input "text" at bounding box center [220, 174] width 159 height 11
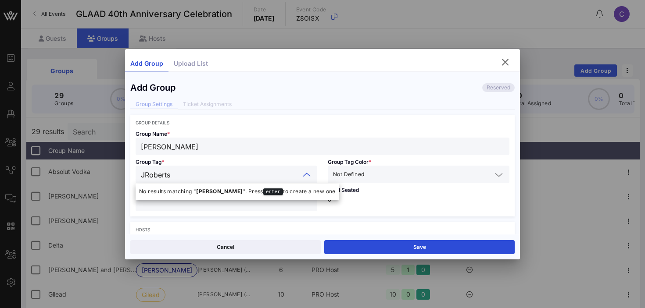
type input "[PERSON_NAME]"
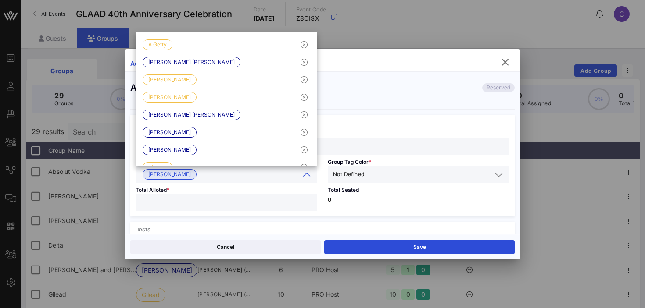
click at [401, 175] on input "text" at bounding box center [429, 174] width 126 height 11
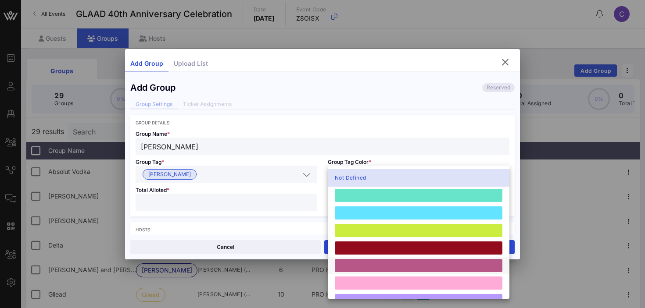
scroll to position [242, 0]
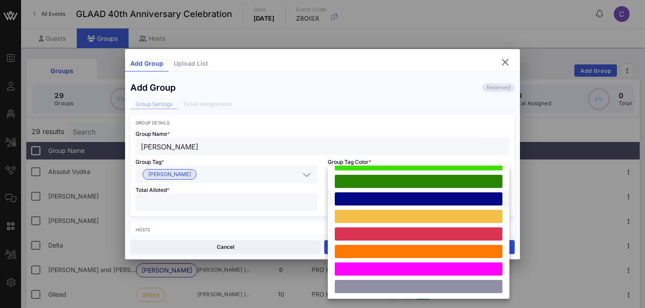
click at [390, 198] on div at bounding box center [419, 199] width 168 height 13
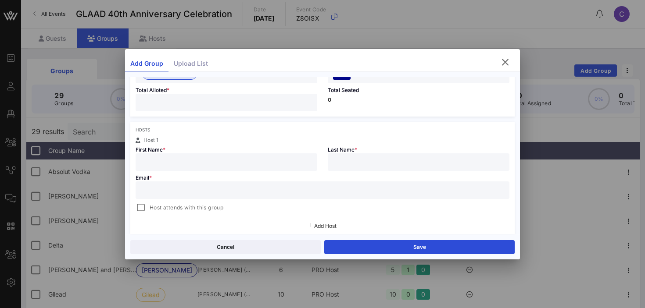
scroll to position [110, 0]
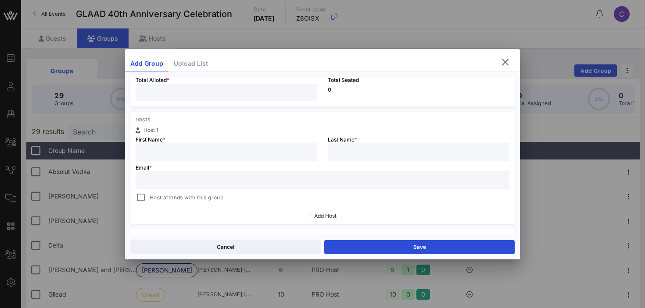
click at [231, 153] on input "text" at bounding box center [226, 152] width 171 height 11
paste input "[PERSON_NAME]"
type input "[PERSON_NAME]"
click at [199, 182] on input "text" at bounding box center [322, 180] width 363 height 11
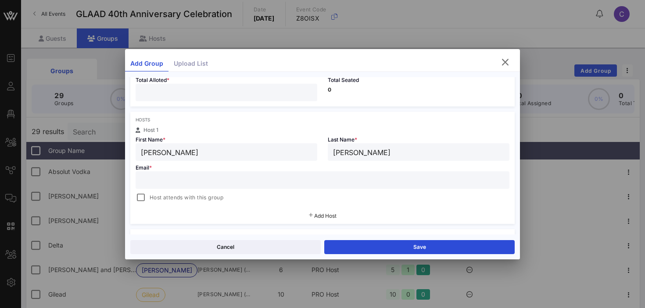
paste input "[EMAIL_ADDRESS][DOMAIN_NAME]"
type input "[EMAIL_ADDRESS][DOMAIN_NAME]"
click at [156, 199] on span "Host attends with this group" at bounding box center [187, 197] width 74 height 9
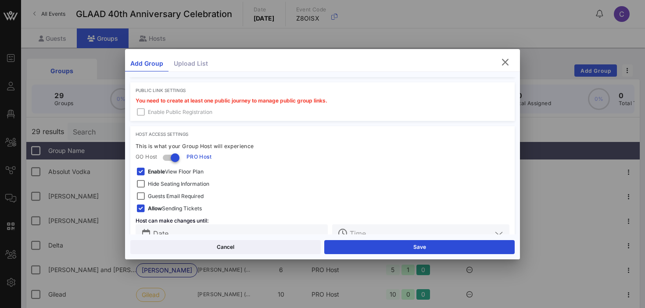
scroll to position [258, 0]
click at [175, 172] on span "Enable View Floor Plan" at bounding box center [176, 170] width 56 height 9
click at [174, 185] on span "Hide Seating Information" at bounding box center [178, 183] width 61 height 9
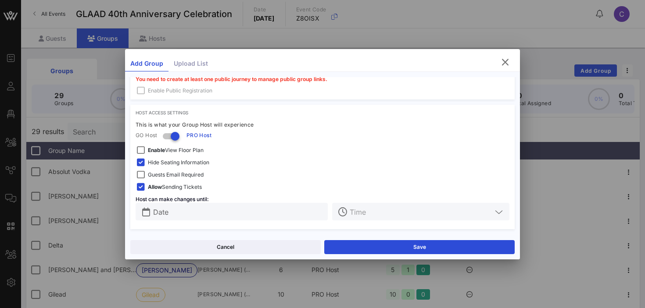
click at [217, 207] on input "Date" at bounding box center [237, 211] width 169 height 11
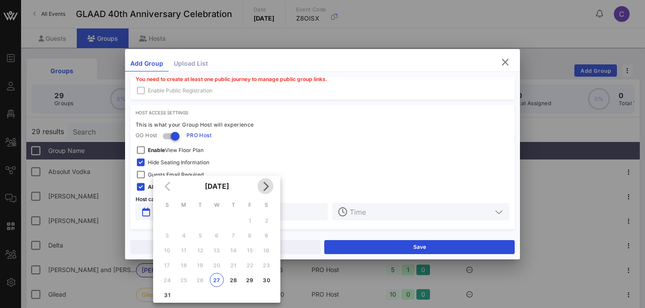
click at [267, 189] on icon "Next month" at bounding box center [265, 186] width 11 height 11
click at [235, 234] on div "9" at bounding box center [233, 235] width 14 height 7
type input "[DATE]"
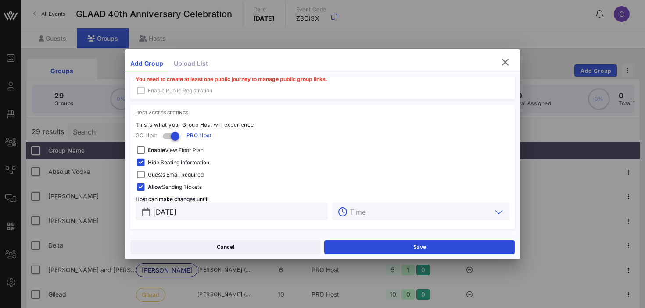
click at [363, 212] on input "text" at bounding box center [421, 211] width 142 height 11
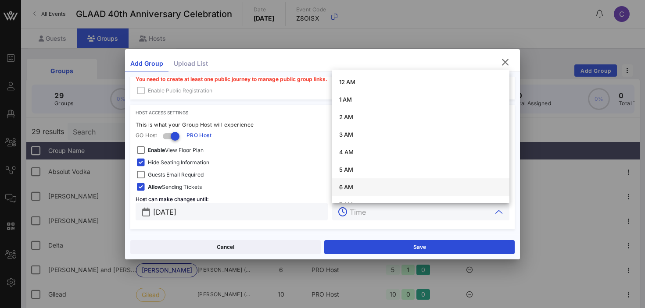
scroll to position [295, 0]
click at [346, 187] on div "11 PM" at bounding box center [420, 190] width 163 height 7
type input "11 PM"
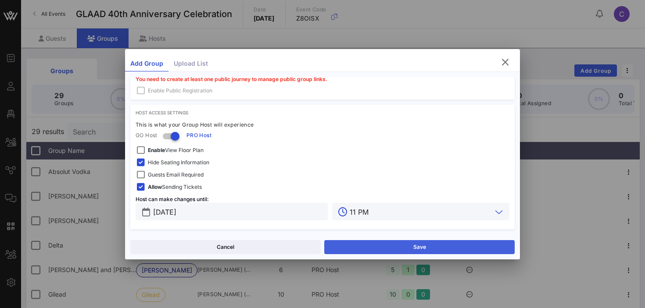
click at [372, 245] on button "Save" at bounding box center [419, 247] width 190 height 14
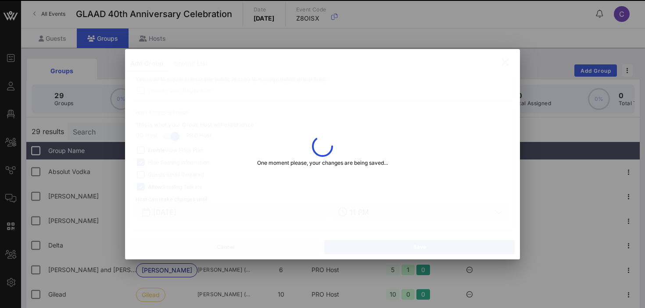
type input "[PERSON_NAME]"
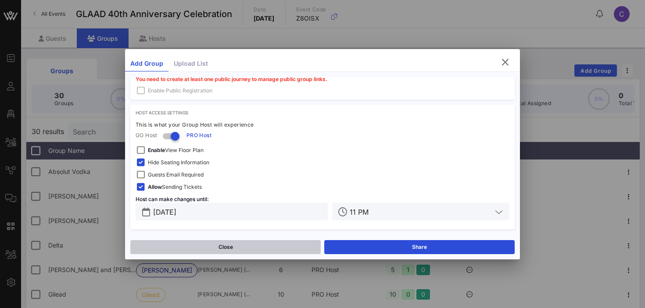
click at [256, 245] on button "Close" at bounding box center [225, 247] width 190 height 14
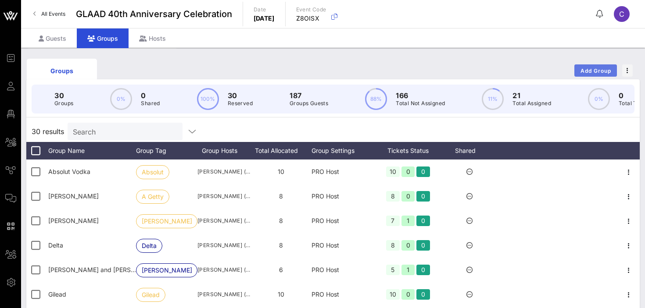
click at [587, 72] on span "Add Group" at bounding box center [596, 71] width 32 height 7
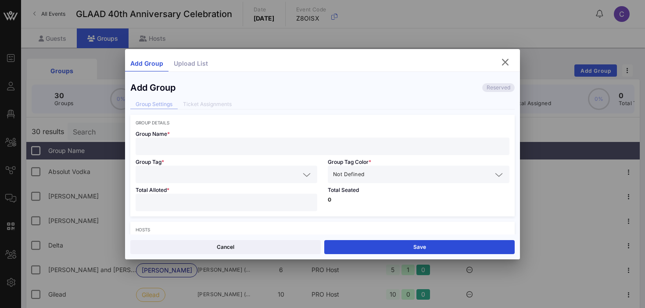
click at [170, 147] on input "text" at bounding box center [322, 146] width 363 height 11
paste input "H2B Ventures"
type input "H2B Ventures"
click at [152, 173] on input "text" at bounding box center [220, 174] width 159 height 11
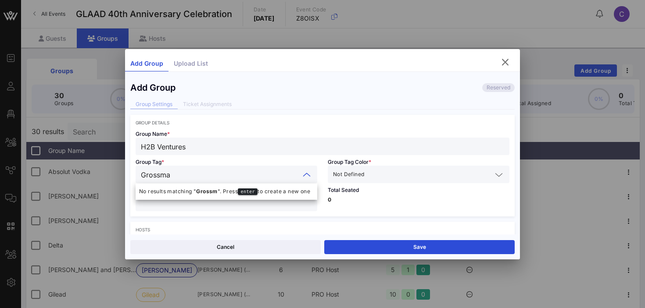
type input "[PERSON_NAME]"
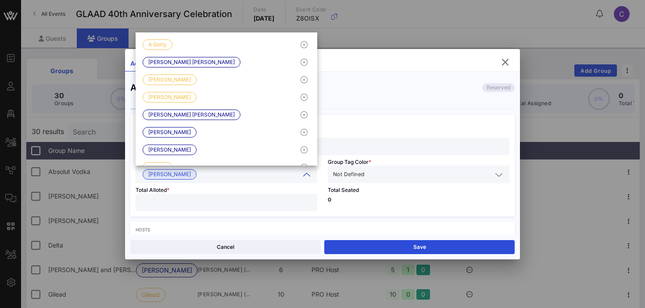
click at [361, 179] on span "Not Defined" at bounding box center [348, 174] width 31 height 9
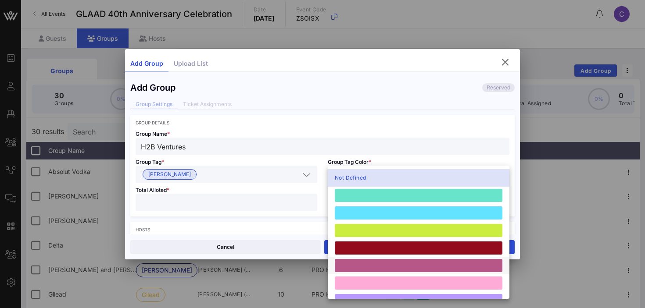
scroll to position [242, 0]
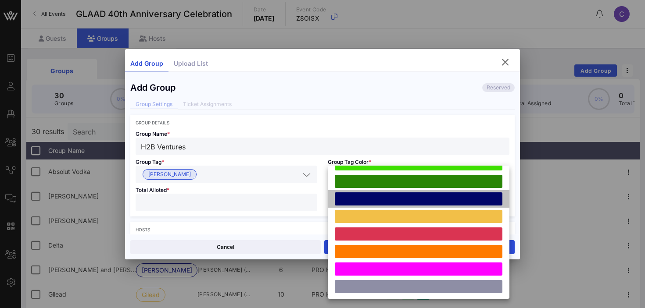
click at [409, 196] on div at bounding box center [419, 199] width 168 height 13
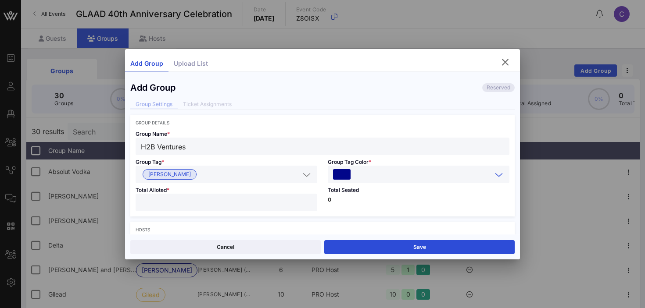
click at [247, 205] on input "number" at bounding box center [226, 202] width 171 height 11
type input "*"
click at [368, 199] on p "0" at bounding box center [419, 199] width 182 height 5
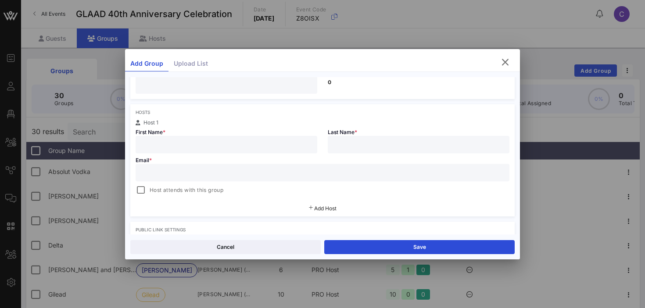
scroll to position [125, 0]
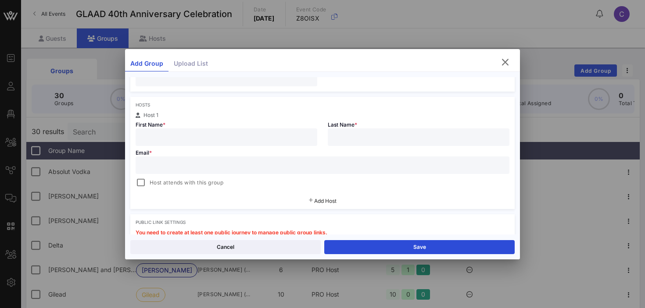
click at [266, 139] on input "text" at bounding box center [226, 137] width 171 height 11
type input "[PERSON_NAME]"
click at [150, 166] on input "text" at bounding box center [322, 165] width 363 height 11
paste input "[PERSON_NAME][EMAIL_ADDRESS][DOMAIN_NAME]"
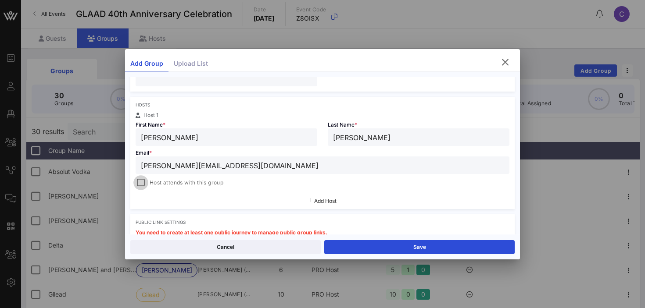
type input "[PERSON_NAME][EMAIL_ADDRESS][DOMAIN_NAME]"
click at [140, 183] on div at bounding box center [141, 183] width 12 height 12
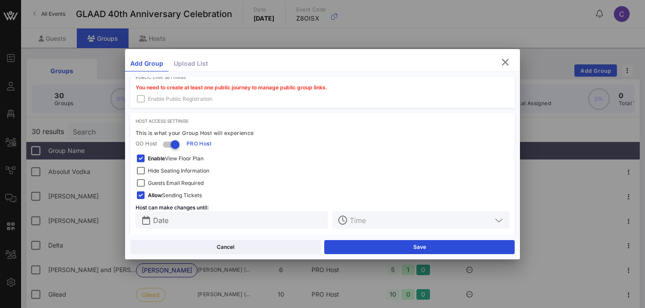
scroll to position [279, 0]
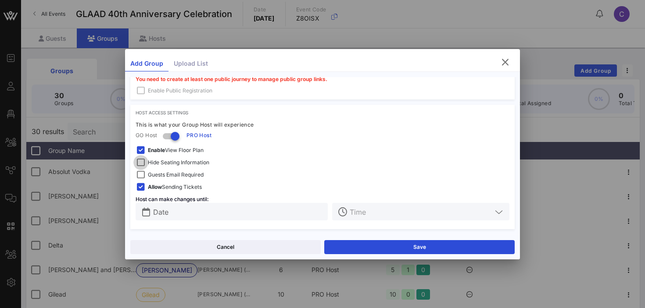
click at [143, 162] on div at bounding box center [141, 163] width 12 height 12
click at [141, 151] on div at bounding box center [141, 150] width 12 height 12
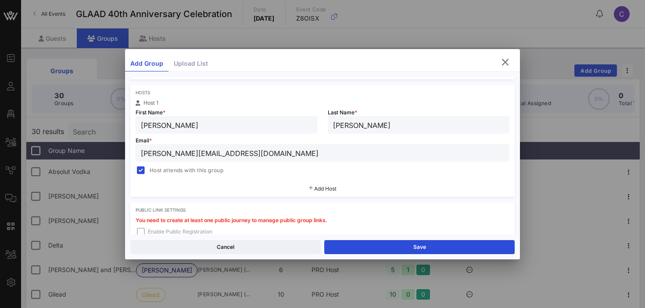
scroll to position [136, 0]
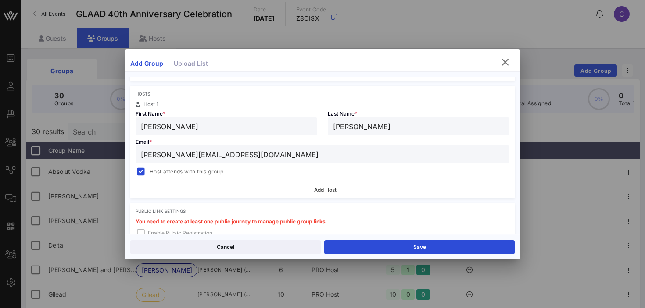
click at [248, 126] on input "[PERSON_NAME]" at bounding box center [226, 126] width 171 height 11
type input "[PERSON_NAME]"
click at [252, 178] on div "Hosts Host 1 First Name * [PERSON_NAME] Last Name * [PERSON_NAME] Email * [PERS…" at bounding box center [322, 142] width 384 height 112
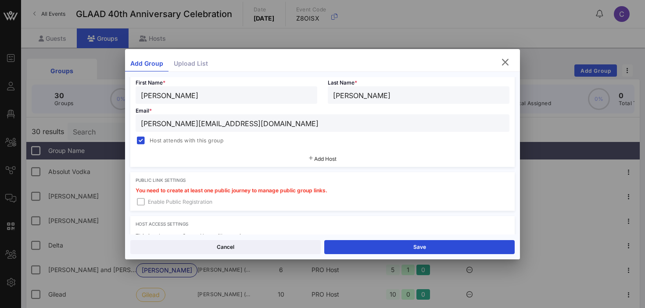
scroll to position [178, 0]
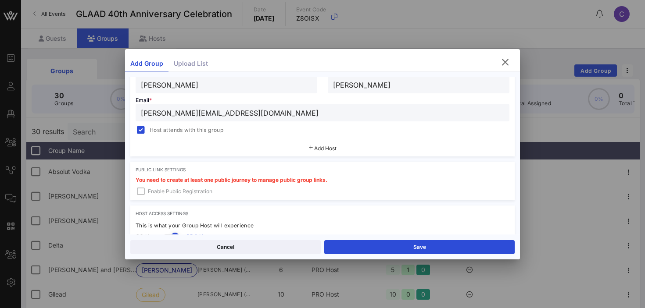
click at [321, 146] on span "Add Host" at bounding box center [325, 148] width 22 height 7
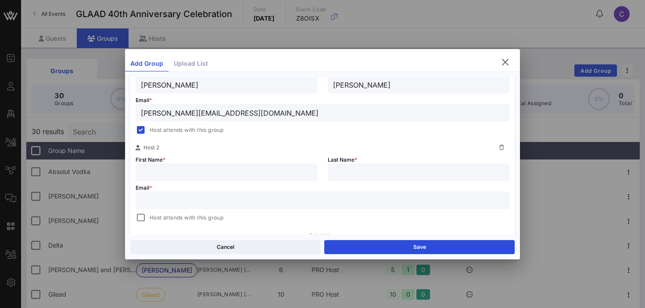
click at [177, 173] on input "text" at bounding box center [226, 172] width 171 height 11
type input "[PERSON_NAME]"
click at [141, 129] on div at bounding box center [141, 130] width 12 height 12
click at [344, 168] on input "text" at bounding box center [418, 172] width 171 height 11
type input "[PERSON_NAME]"
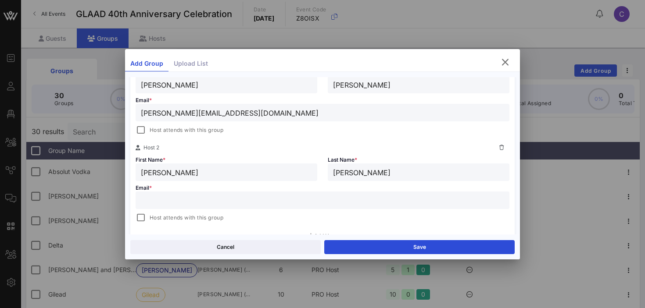
click at [261, 202] on input "text" at bounding box center [322, 200] width 363 height 11
type input "[EMAIL_ADDRESS][DOMAIN_NAME]"
click at [139, 218] on div at bounding box center [141, 218] width 12 height 12
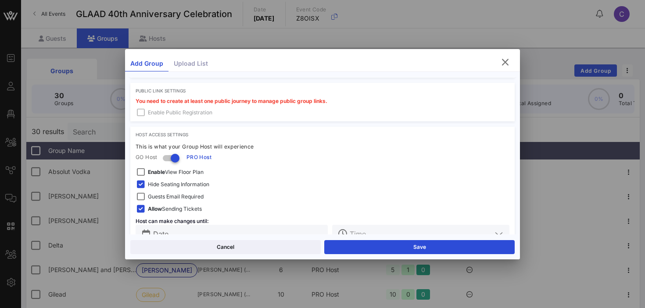
scroll to position [350, 0]
click at [177, 168] on span "Enable View Floor Plan" at bounding box center [176, 171] width 56 height 9
click at [172, 185] on span "Hide Seating Information" at bounding box center [178, 183] width 61 height 9
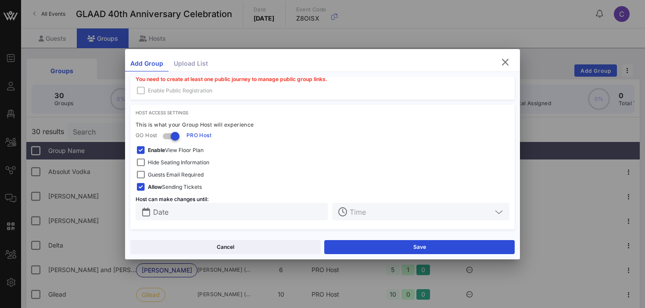
click at [197, 209] on input "Date" at bounding box center [237, 211] width 169 height 11
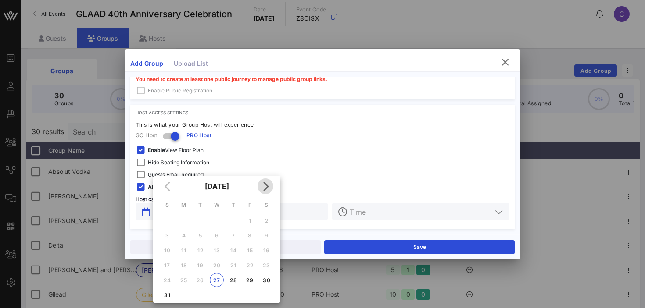
click at [263, 186] on icon "Next month" at bounding box center [265, 186] width 11 height 11
click at [234, 236] on div "9" at bounding box center [233, 235] width 14 height 7
type input "[DATE]"
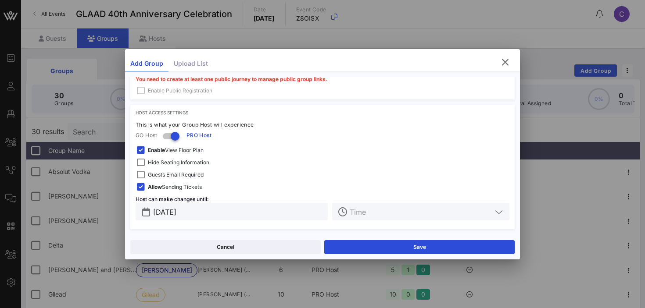
click at [392, 213] on input "text" at bounding box center [421, 211] width 142 height 11
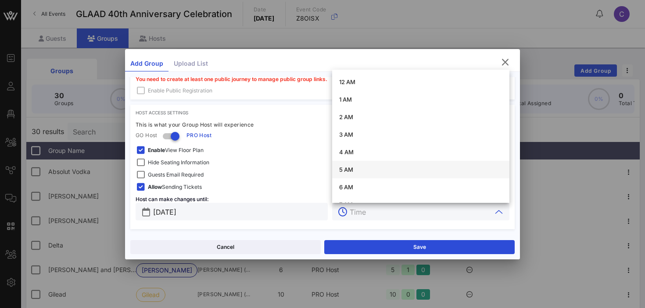
scroll to position [295, 0]
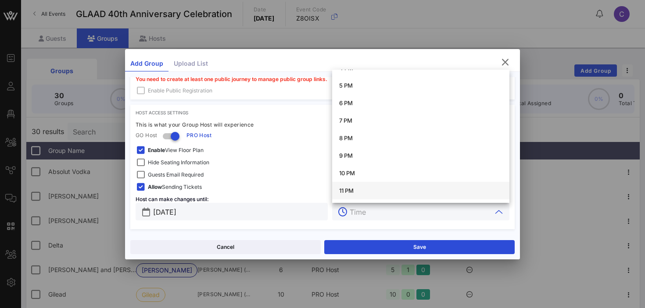
click at [351, 191] on div "11 PM" at bounding box center [420, 190] width 163 height 7
type input "11 PM"
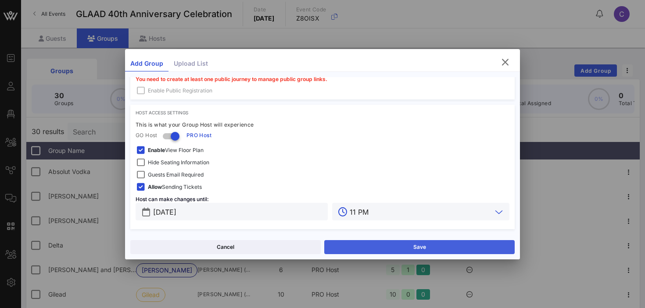
click at [381, 243] on button "Save" at bounding box center [419, 247] width 190 height 14
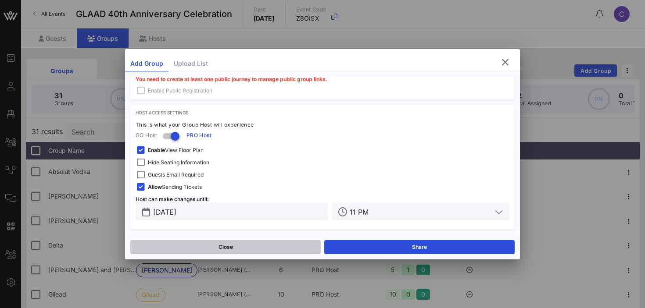
click at [268, 249] on button "Close" at bounding box center [225, 247] width 190 height 14
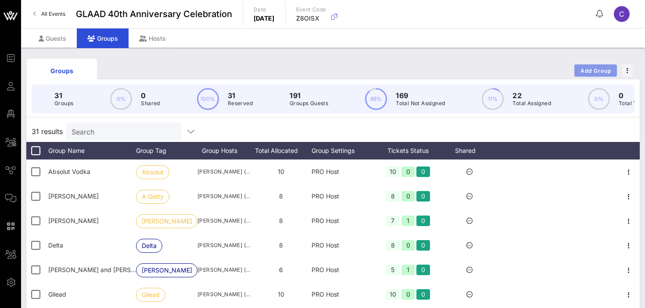
click at [593, 73] on span "Add Group" at bounding box center [596, 71] width 32 height 7
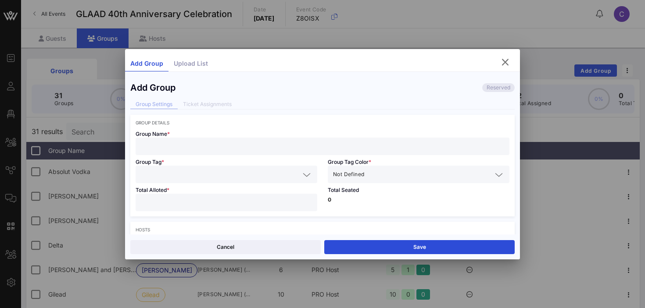
click at [186, 147] on input "text" at bounding box center [322, 146] width 363 height 11
paste input "[PERSON_NAME]"
type input "[PERSON_NAME]"
click at [162, 177] on input "text" at bounding box center [220, 174] width 159 height 11
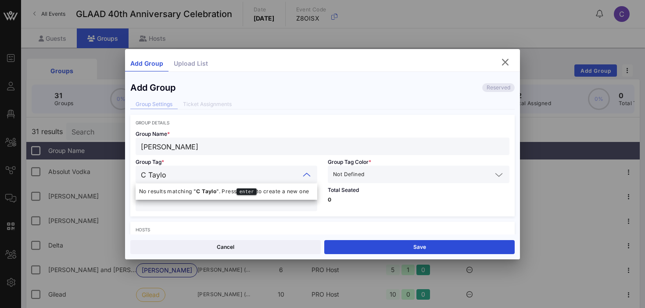
type input "[PERSON_NAME]"
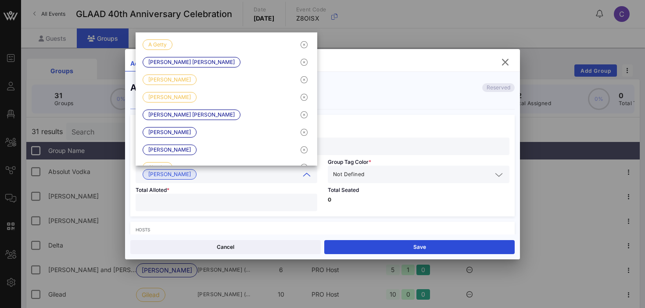
click at [247, 204] on input "number" at bounding box center [226, 202] width 171 height 11
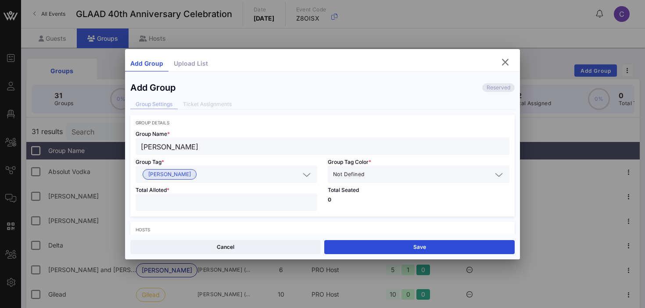
type input "*"
click at [390, 175] on input "text" at bounding box center [429, 174] width 126 height 11
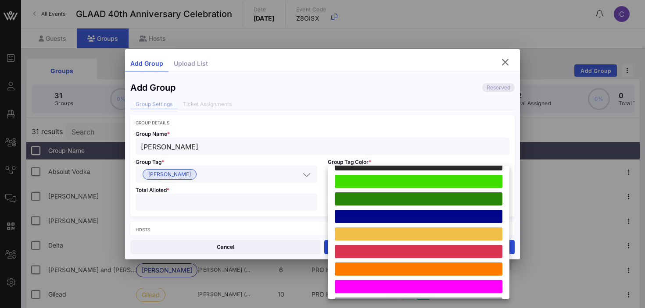
scroll to position [242, 0]
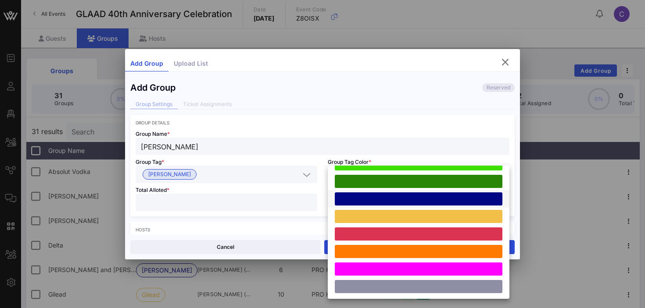
click at [378, 197] on div at bounding box center [419, 199] width 168 height 13
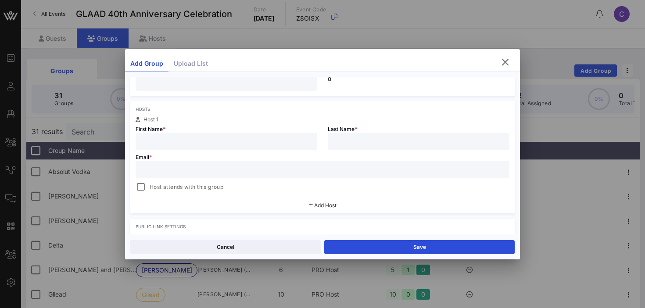
scroll to position [146, 0]
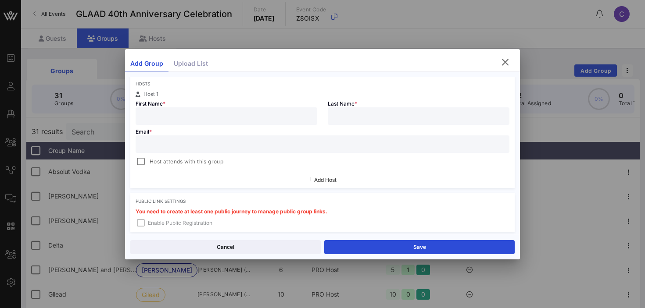
click at [217, 112] on input "text" at bounding box center [226, 116] width 171 height 11
type input "[PERSON_NAME]"
click at [154, 146] on input "text" at bounding box center [322, 144] width 363 height 11
paste input "[PERSON_NAME][EMAIL_ADDRESS][PERSON_NAME][DOMAIN_NAME]"
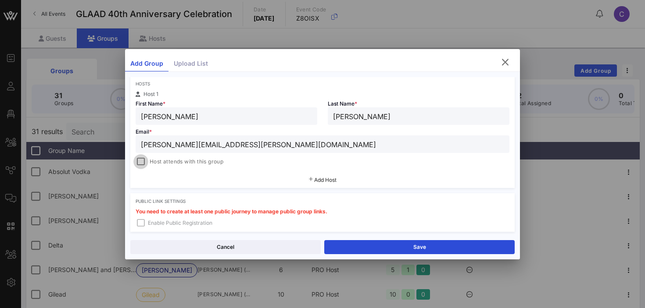
type input "[PERSON_NAME][EMAIL_ADDRESS][PERSON_NAME][DOMAIN_NAME]"
click at [143, 161] on div at bounding box center [141, 162] width 12 height 12
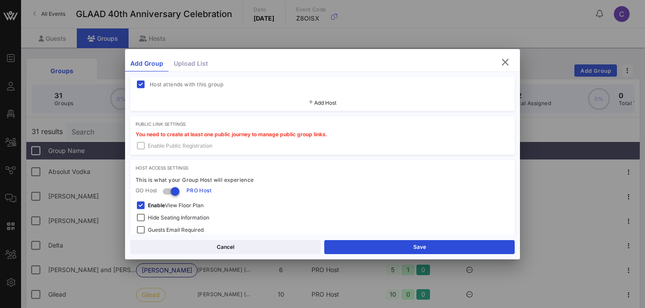
scroll to position [279, 0]
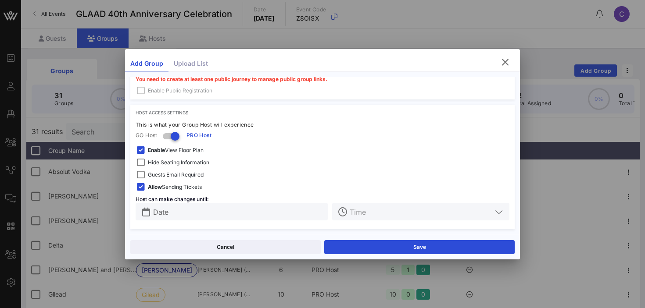
click at [167, 161] on span "Hide Seating Information" at bounding box center [178, 162] width 61 height 9
click at [163, 151] on strong "Enable" at bounding box center [156, 150] width 17 height 7
click at [221, 213] on input "text" at bounding box center [237, 211] width 169 height 11
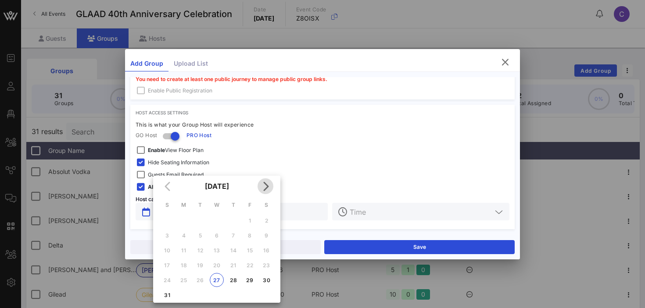
click at [265, 184] on icon "Next month" at bounding box center [265, 186] width 11 height 11
click at [235, 235] on div "9" at bounding box center [233, 235] width 14 height 7
type input "[DATE]"
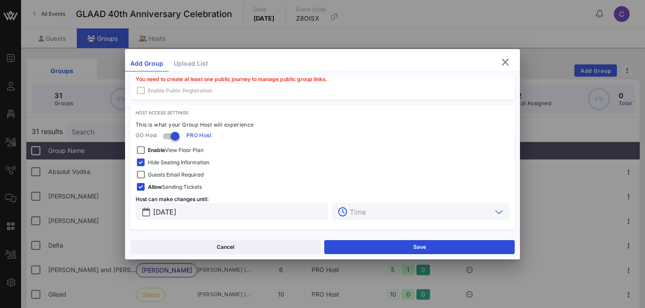
click at [379, 216] on input "text" at bounding box center [421, 211] width 142 height 11
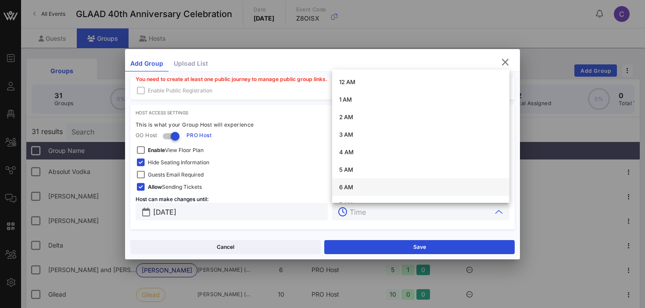
scroll to position [295, 0]
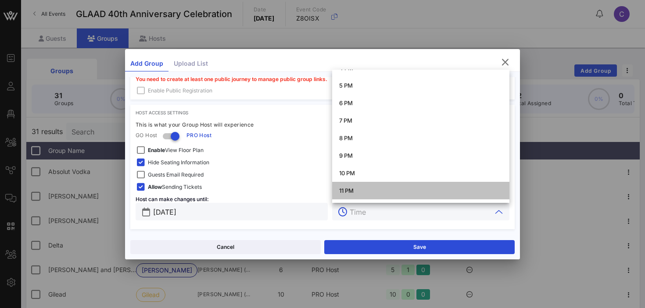
click at [350, 190] on div "11 PM" at bounding box center [420, 190] width 163 height 7
type input "11 PM"
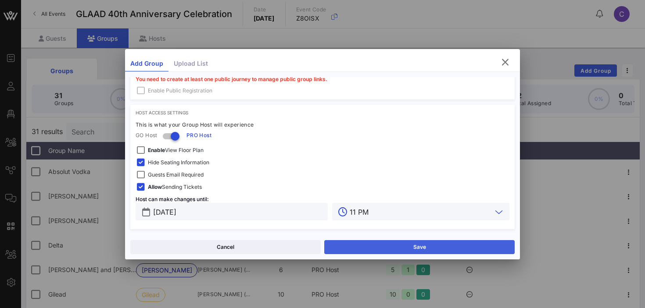
click at [377, 246] on button "Save" at bounding box center [419, 247] width 190 height 14
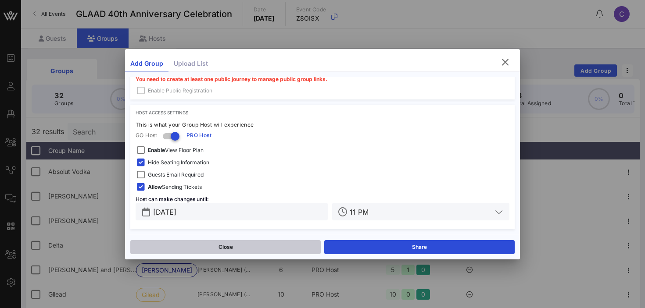
click at [273, 245] on button "Close" at bounding box center [225, 247] width 190 height 14
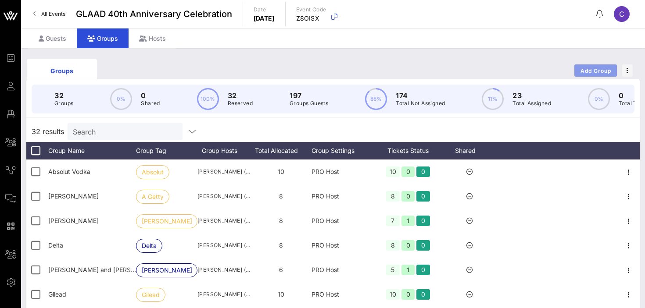
click at [590, 71] on span "Add Group" at bounding box center [596, 71] width 32 height 7
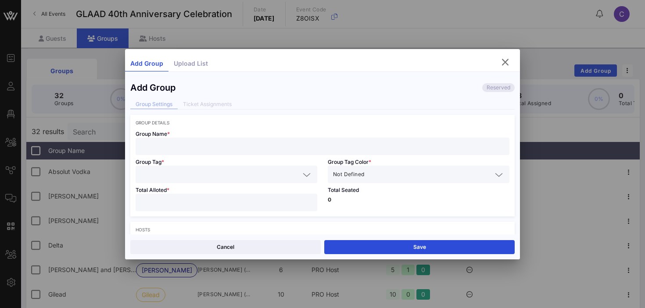
click at [200, 144] on input "text" at bounding box center [322, 146] width 363 height 11
paste input "[PERSON_NAME]"
type input "[PERSON_NAME]"
click at [169, 176] on input "text" at bounding box center [220, 174] width 159 height 11
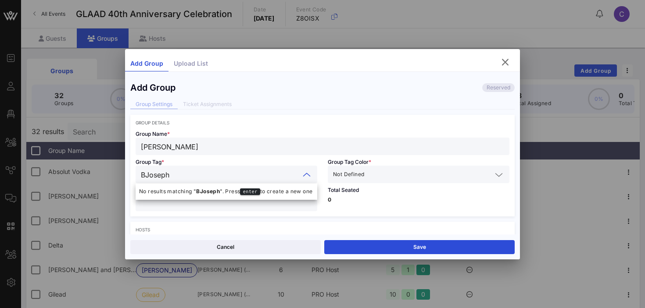
type input "B [PERSON_NAME]"
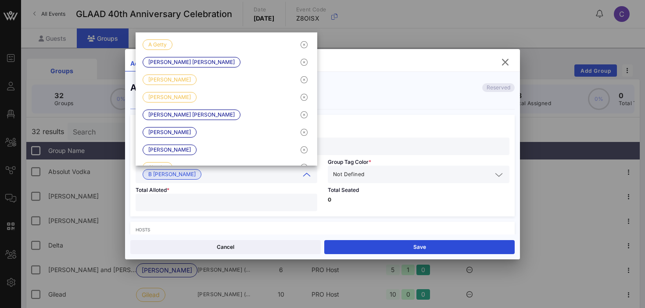
click at [224, 201] on input "number" at bounding box center [226, 202] width 171 height 11
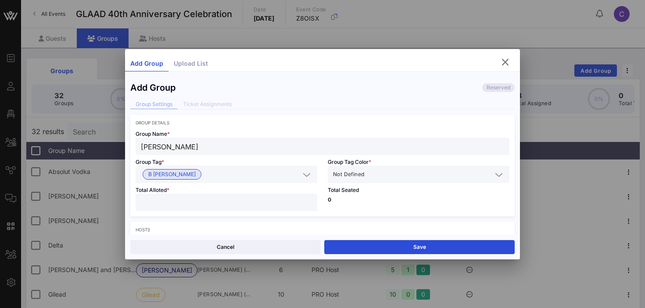
type input "*"
click at [434, 176] on input "text" at bounding box center [429, 174] width 126 height 11
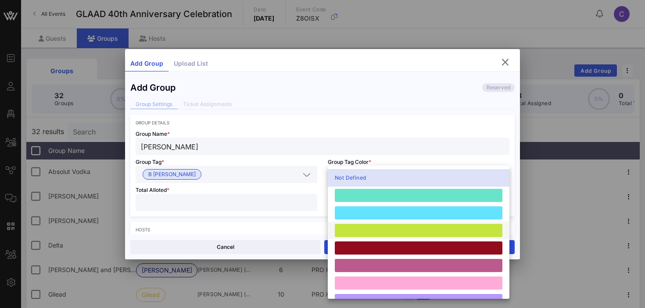
scroll to position [242, 0]
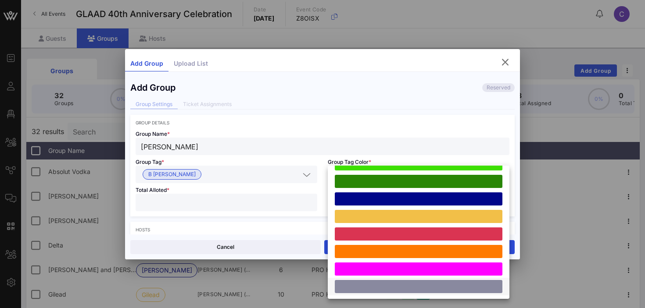
click at [396, 286] on div at bounding box center [419, 286] width 168 height 13
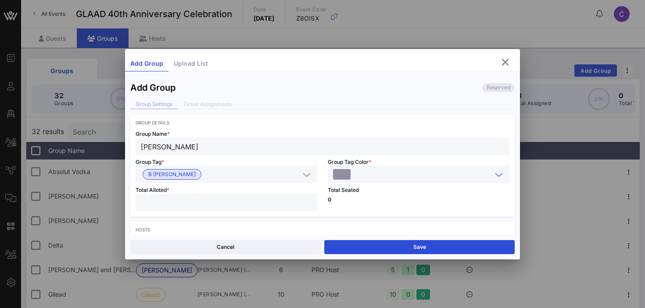
click at [391, 197] on div "Total Seated 0" at bounding box center [418, 199] width 192 height 33
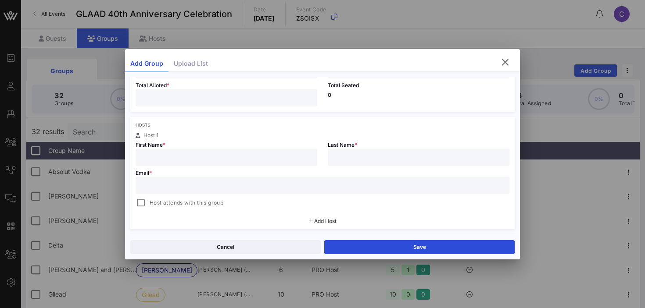
scroll to position [106, 0]
click at [270, 157] on input "text" at bounding box center [226, 155] width 171 height 11
paste input "[PERSON_NAME]"
type input "[PERSON_NAME]"
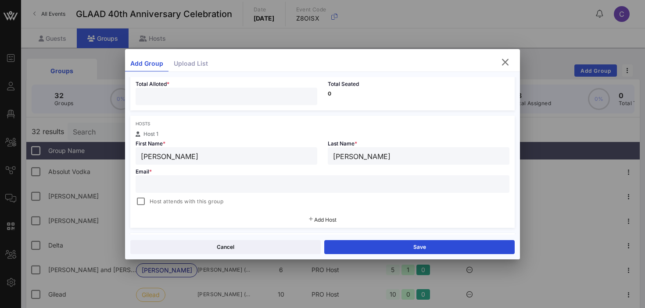
paste input "[PERSON_NAME][EMAIL_ADDRESS][DOMAIN_NAME]"
type input "[PERSON_NAME][EMAIL_ADDRESS][DOMAIN_NAME]"
click at [156, 201] on span "Host attends with this group" at bounding box center [187, 201] width 74 height 9
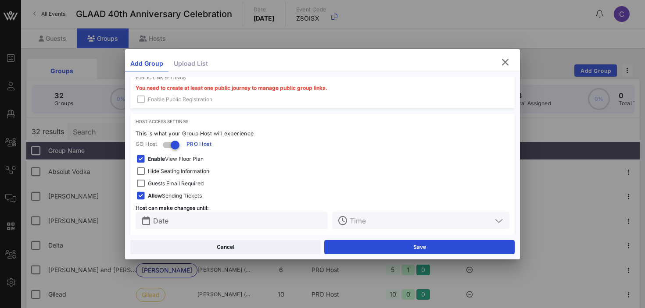
scroll to position [279, 0]
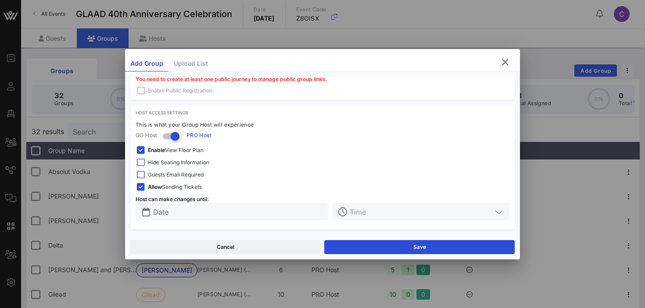
click at [201, 165] on span "Hide Seating Information" at bounding box center [178, 162] width 61 height 9
click at [186, 147] on span "Enable View Floor Plan" at bounding box center [176, 150] width 56 height 9
click at [204, 213] on input "text" at bounding box center [237, 211] width 169 height 11
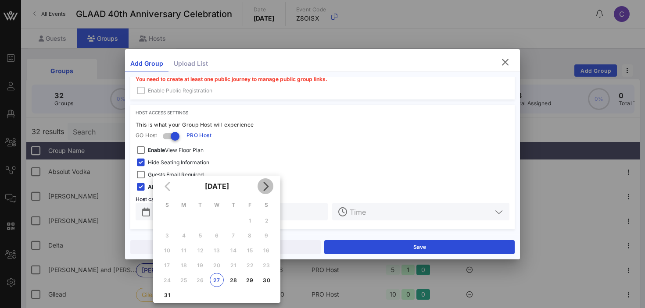
click at [266, 186] on icon "Next month" at bounding box center [265, 186] width 11 height 11
click at [233, 236] on div "9" at bounding box center [233, 235] width 14 height 7
type input "[DATE]"
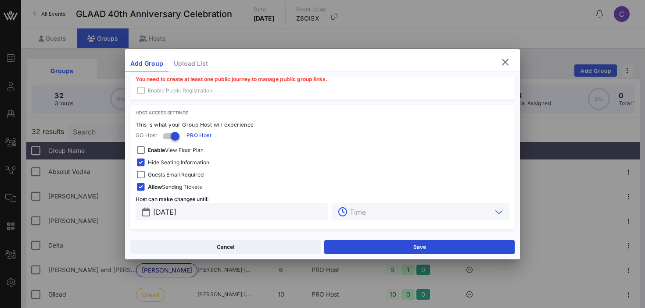
click at [379, 211] on input "text" at bounding box center [421, 211] width 142 height 11
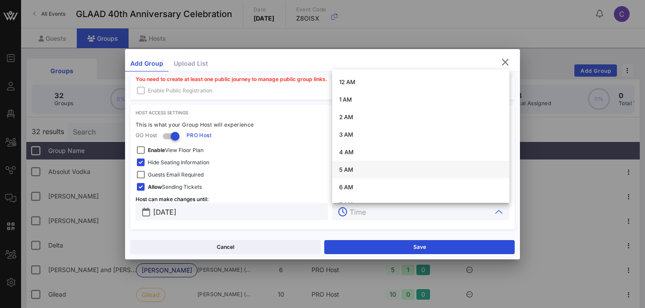
scroll to position [295, 0]
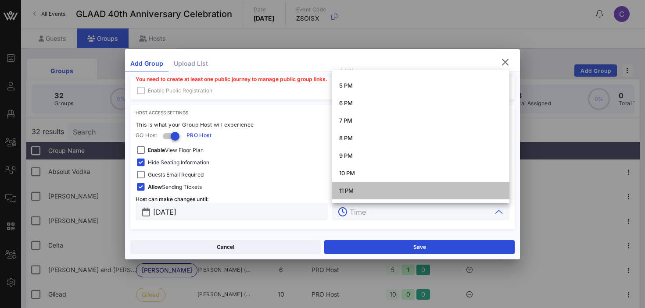
click at [359, 187] on div "11 PM" at bounding box center [420, 190] width 163 height 7
type input "11 PM"
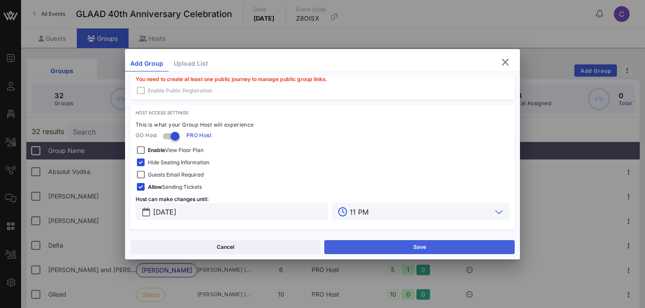
click at [348, 244] on button "Save" at bounding box center [419, 247] width 190 height 14
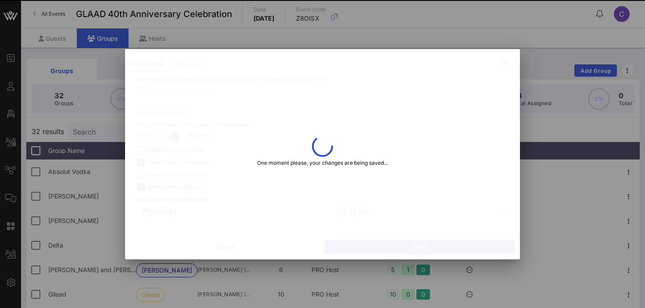
type input "[PERSON_NAME]"
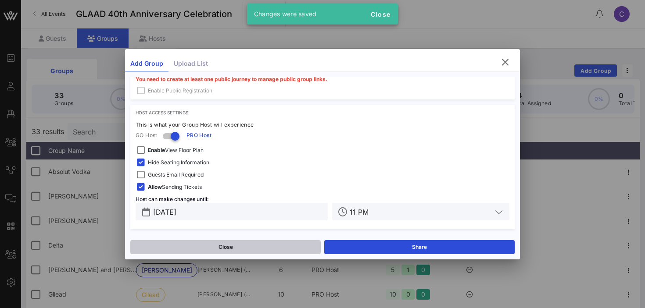
click at [257, 247] on button "Close" at bounding box center [225, 247] width 190 height 14
